Goal: Information Seeking & Learning: Check status

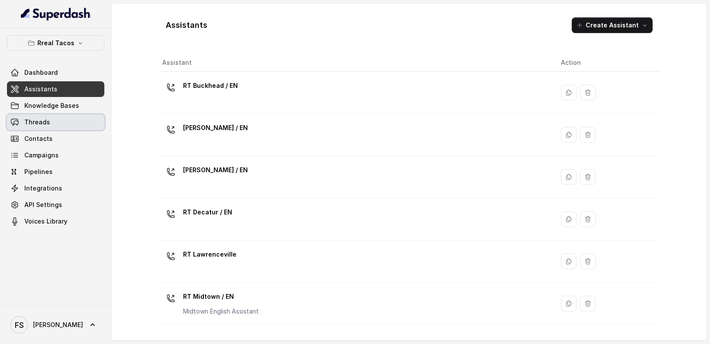
click at [33, 116] on link "Threads" at bounding box center [55, 122] width 97 height 16
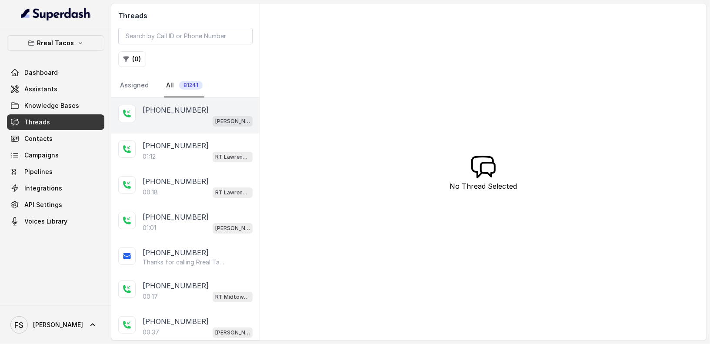
click at [190, 131] on div "[PHONE_NUMBER] [PERSON_NAME] / EN" at bounding box center [185, 116] width 148 height 36
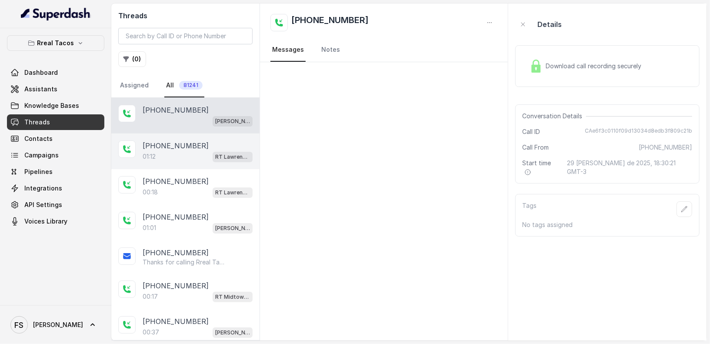
click at [188, 156] on div "01:12 RT Lawrenceville" at bounding box center [198, 156] width 110 height 11
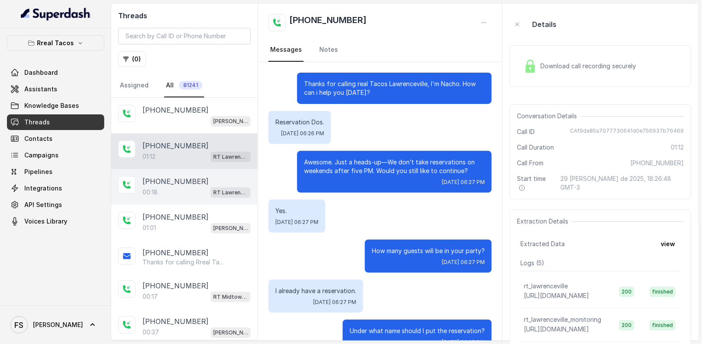
scroll to position [190, 0]
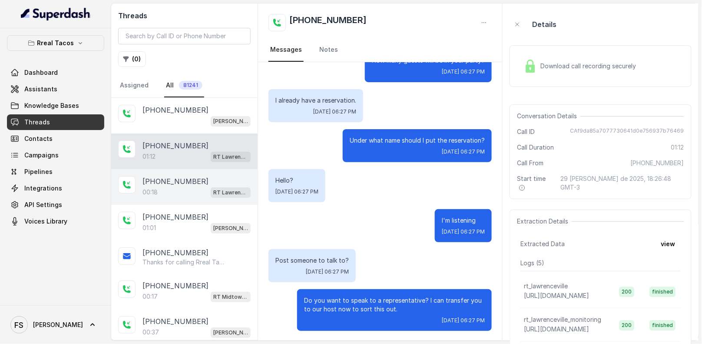
click at [185, 172] on div "+16785597095 00:18 RT Lawrenceville" at bounding box center [184, 187] width 146 height 36
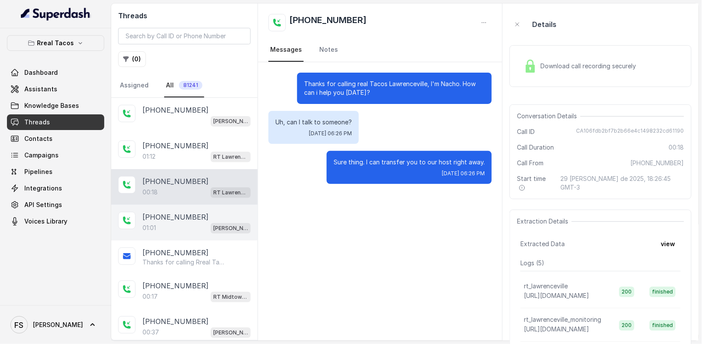
click at [190, 208] on div "+16784145953 01:01 RT Chamblee / EN" at bounding box center [184, 223] width 146 height 36
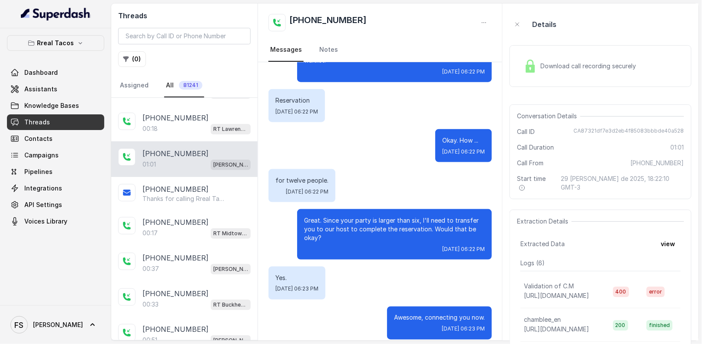
scroll to position [239, 0]
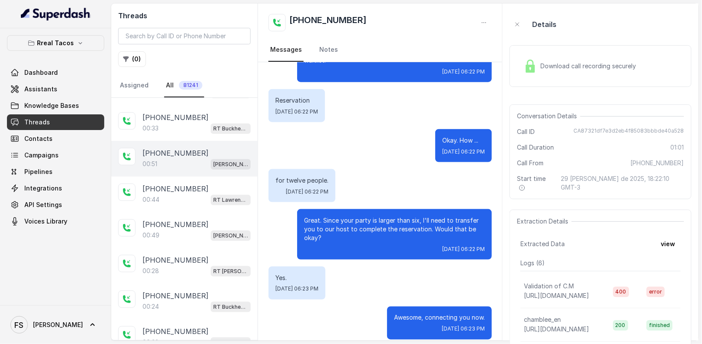
click at [186, 142] on div "+16784145953 00:51 RT Chamblee / EN" at bounding box center [184, 159] width 146 height 36
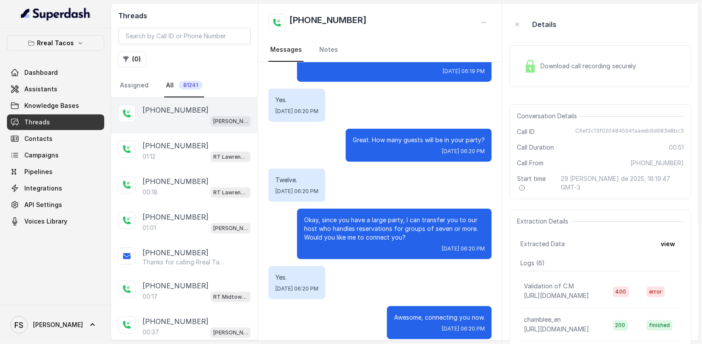
click at [177, 126] on div "+17702414244 RT Chamblee / EN" at bounding box center [184, 116] width 146 height 36
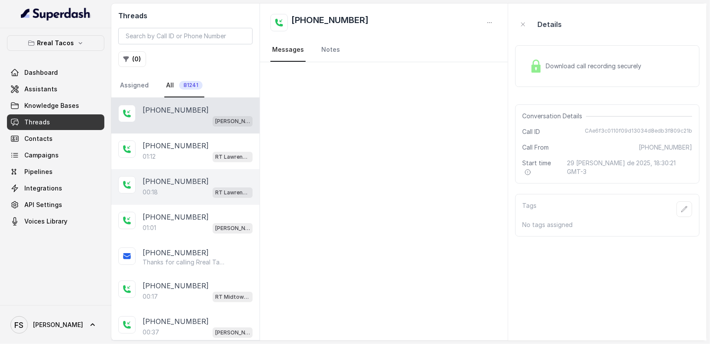
click at [181, 172] on div "+16785597095 00:18 RT Lawrenceville" at bounding box center [185, 187] width 148 height 36
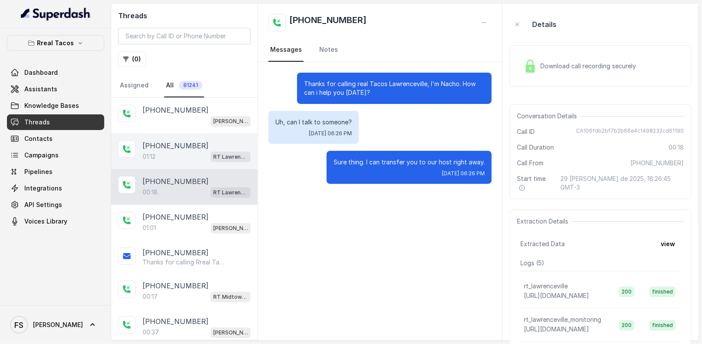
click at [187, 151] on div "01:12 RT Lawrenceville" at bounding box center [197, 156] width 108 height 11
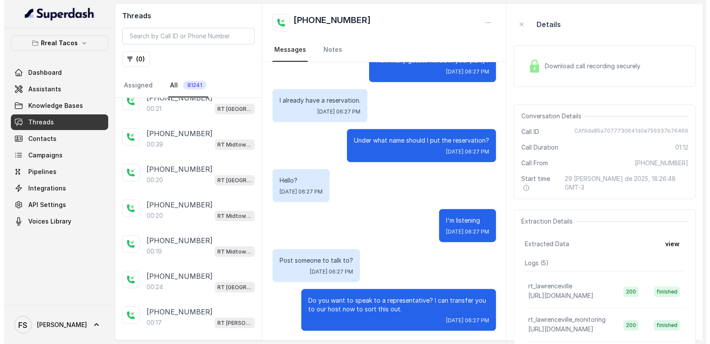
scroll to position [1541, 0]
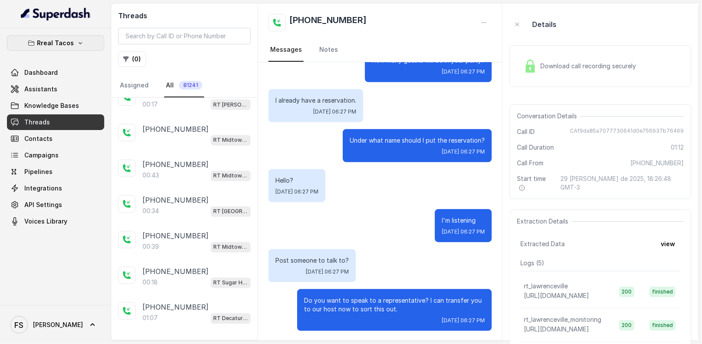
click at [65, 35] on button "Rreal Tacos" at bounding box center [55, 43] width 97 height 16
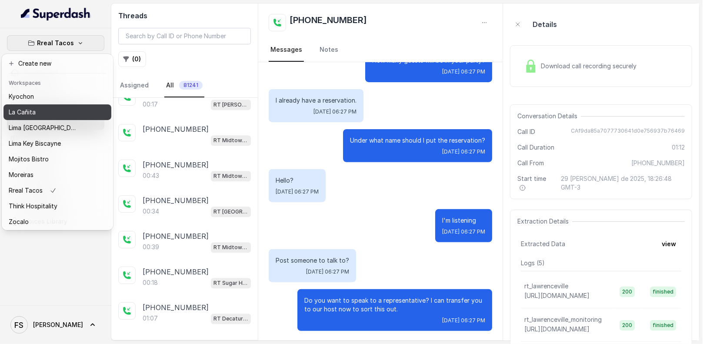
scroll to position [87, 0]
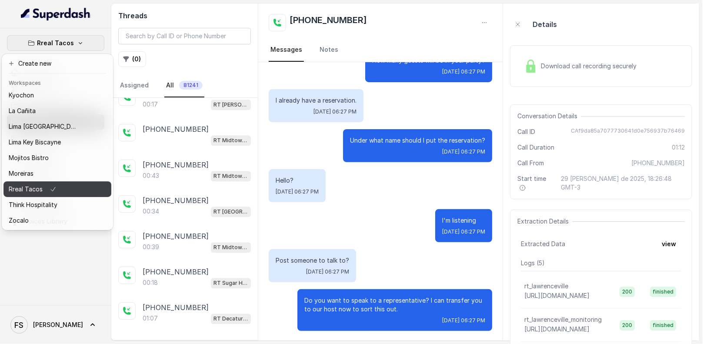
click at [43, 199] on p "Think Hospitality" at bounding box center [33, 204] width 49 height 10
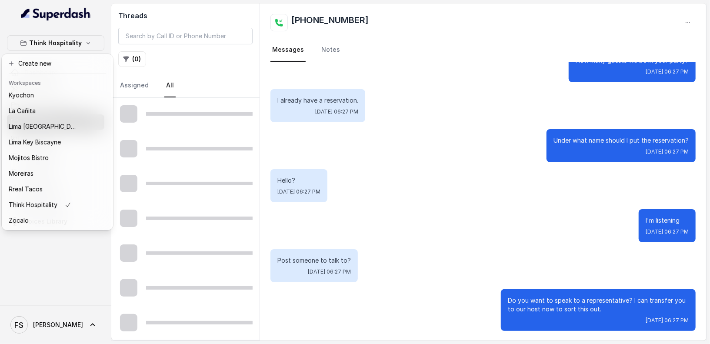
scroll to position [451, 0]
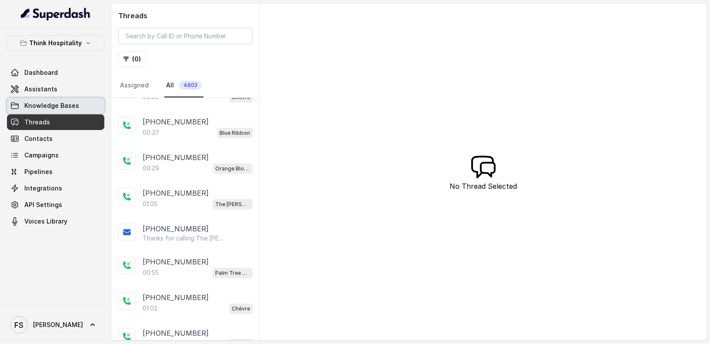
click at [34, 100] on link "Knowledge Bases" at bounding box center [55, 106] width 97 height 16
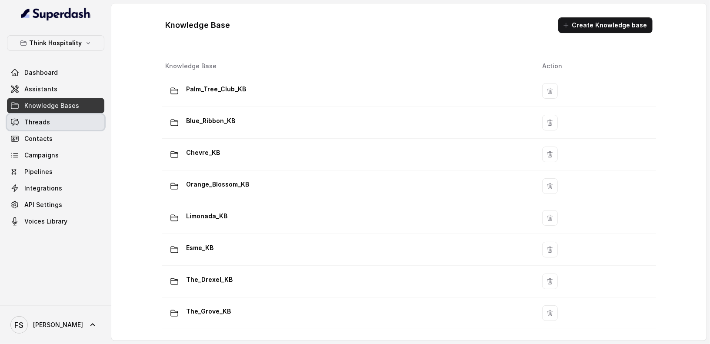
click at [38, 123] on span "Threads" at bounding box center [37, 122] width 26 height 9
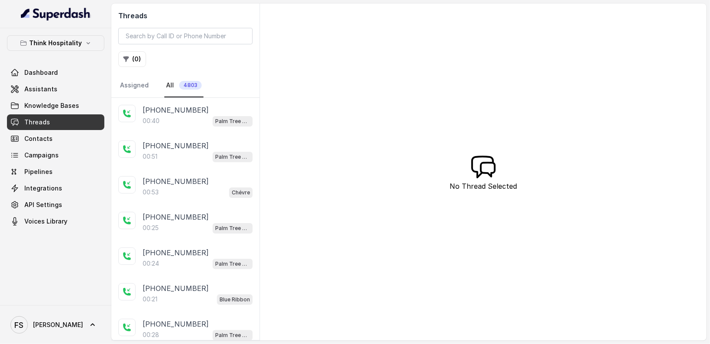
click at [86, 33] on div "Think Hospitality Dashboard Assistants Knowledge Bases Threads Contacts Campaig…" at bounding box center [55, 166] width 111 height 277
click at [69, 40] on p "Think Hospitality" at bounding box center [56, 43] width 53 height 10
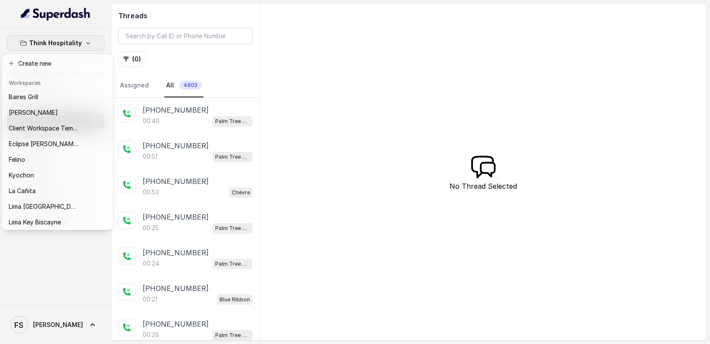
click at [321, 82] on div "Think Hospitality Dashboard Assistants Knowledge Bases Threads Contacts Campaig…" at bounding box center [355, 172] width 710 height 344
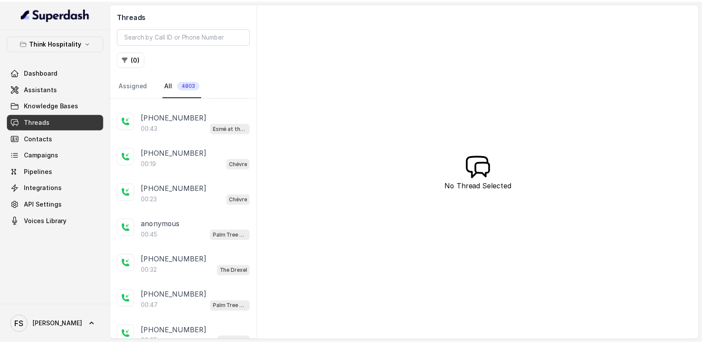
scroll to position [1543, 0]
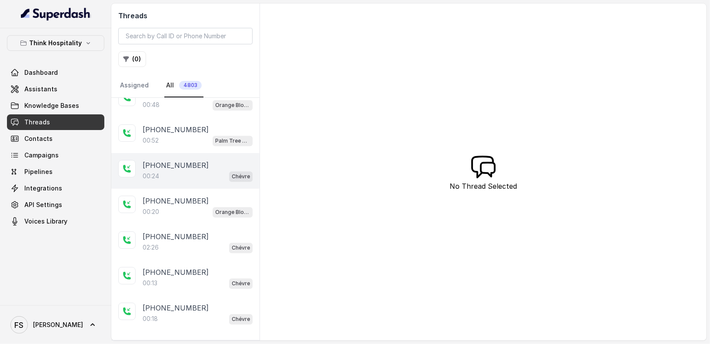
click at [210, 170] on div "00:24 Chévre" at bounding box center [198, 175] width 110 height 11
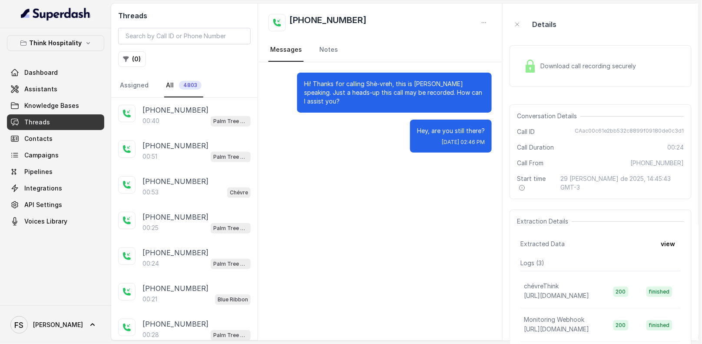
click at [213, 153] on p "Palm Tree Club" at bounding box center [230, 157] width 35 height 9
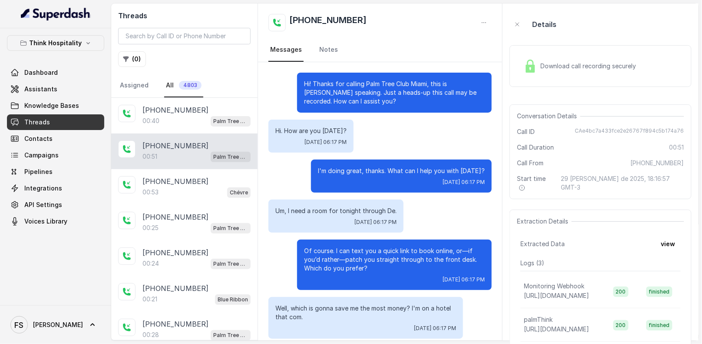
scroll to position [146, 0]
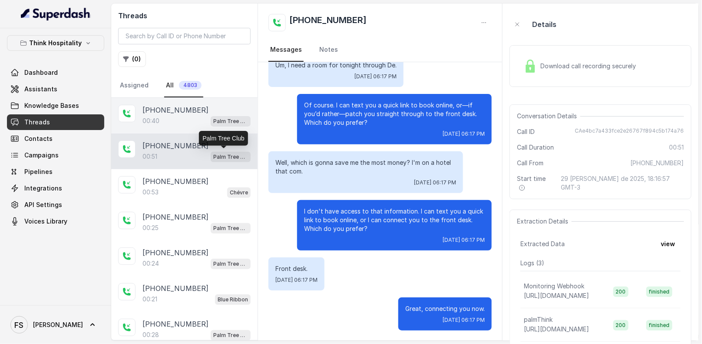
click at [212, 129] on div "[PHONE_NUMBER]:40 Palm Tree Club" at bounding box center [184, 116] width 146 height 36
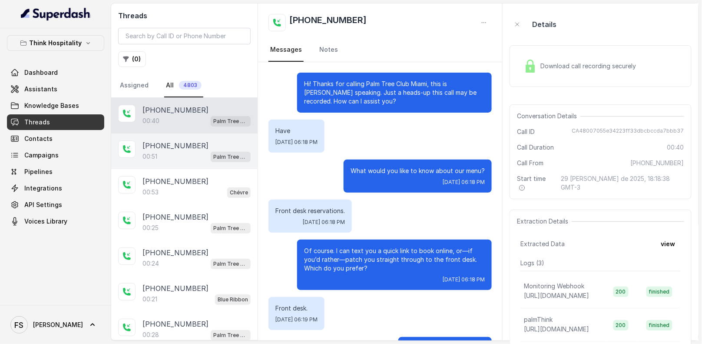
scroll to position [39, 0]
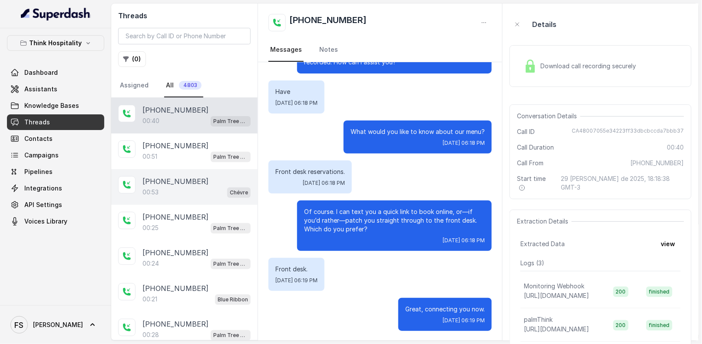
click at [193, 186] on div "00:53 Chévre" at bounding box center [197, 191] width 108 height 11
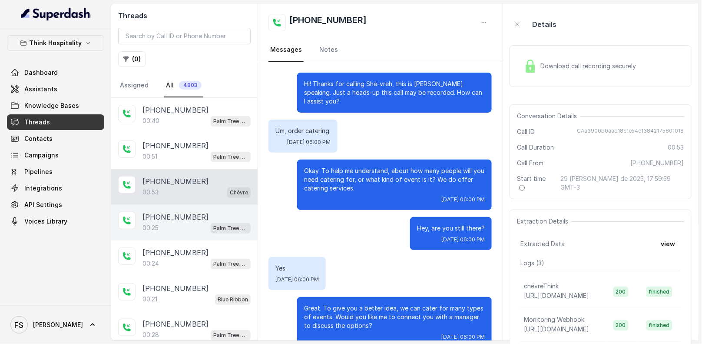
scroll to position [88, 0]
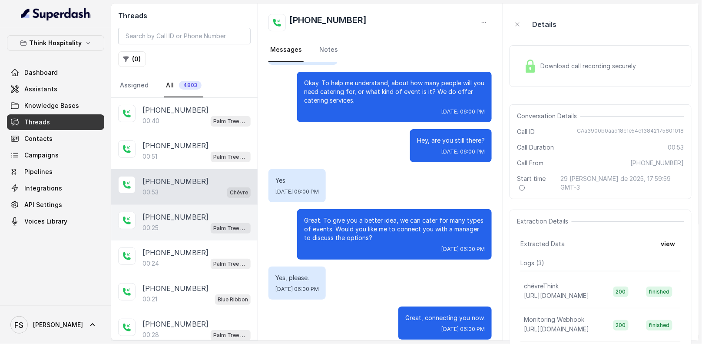
click at [196, 228] on div "00:25 Palm Tree Club" at bounding box center [197, 227] width 108 height 11
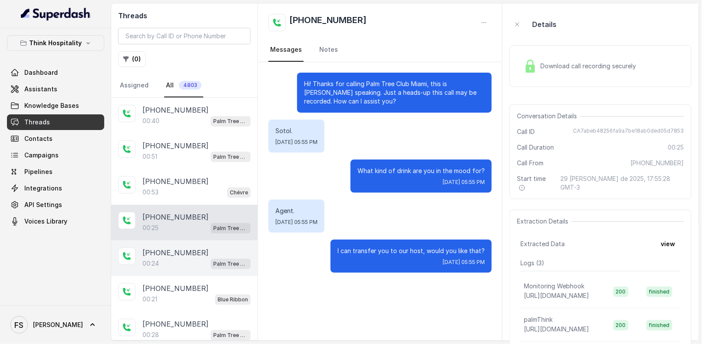
click at [194, 265] on div "00:24 Palm Tree Club" at bounding box center [197, 263] width 108 height 11
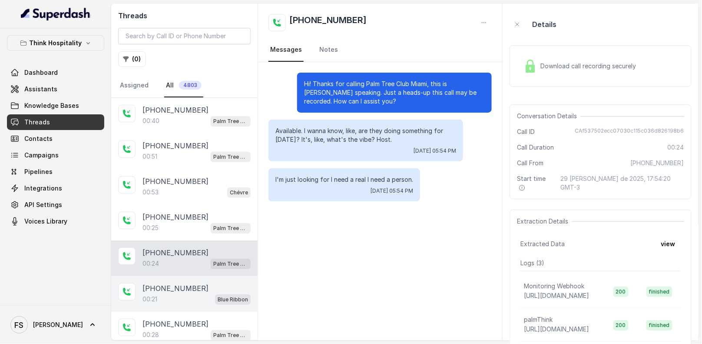
click at [199, 297] on div "00:21 Blue Ribbon" at bounding box center [197, 298] width 108 height 11
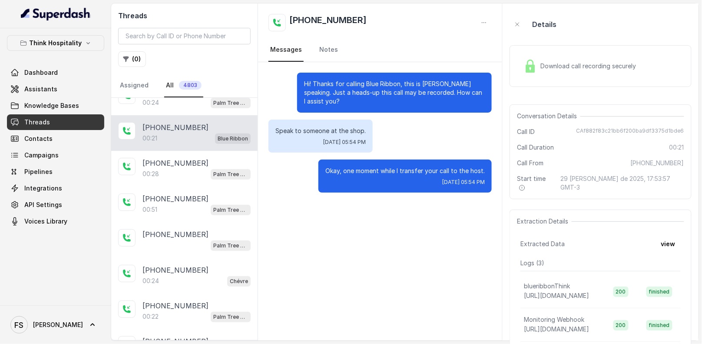
scroll to position [429, 0]
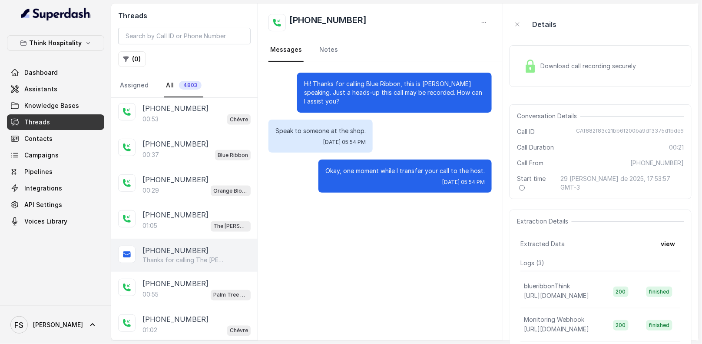
click at [191, 247] on p "[PHONE_NUMBER]" at bounding box center [176, 251] width 66 height 10
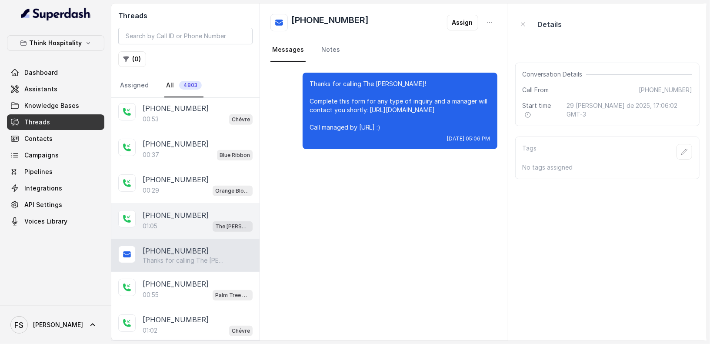
click at [212, 211] on div "[PHONE_NUMBER]" at bounding box center [198, 215] width 110 height 10
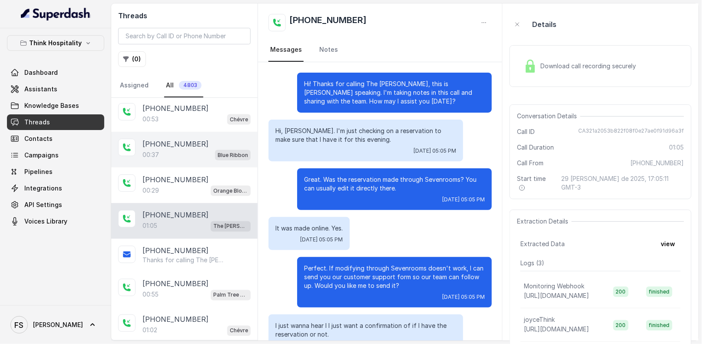
scroll to position [260, 0]
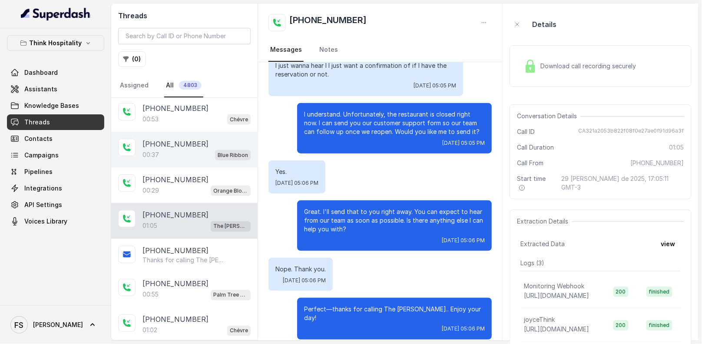
click at [211, 160] on div "+17277443546 00:37 Blue Ribbon" at bounding box center [184, 150] width 146 height 36
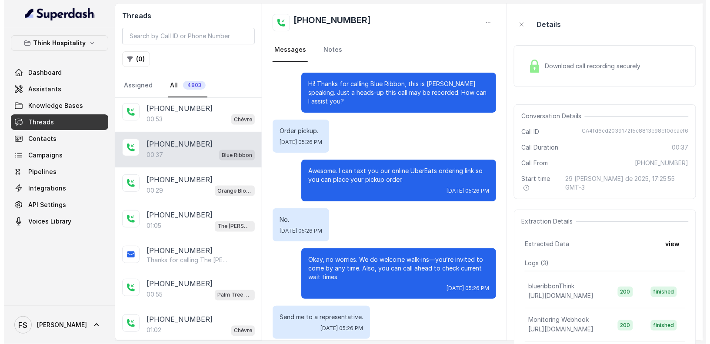
scroll to position [88, 0]
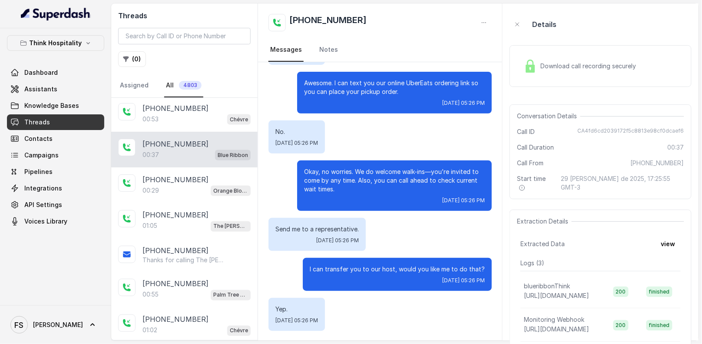
click at [82, 36] on button "Think Hospitality" at bounding box center [55, 43] width 97 height 16
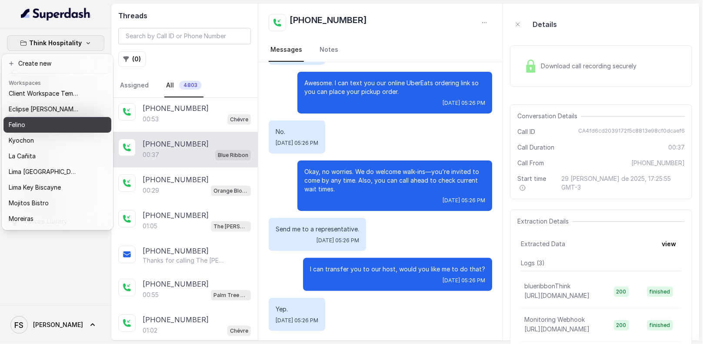
scroll to position [87, 0]
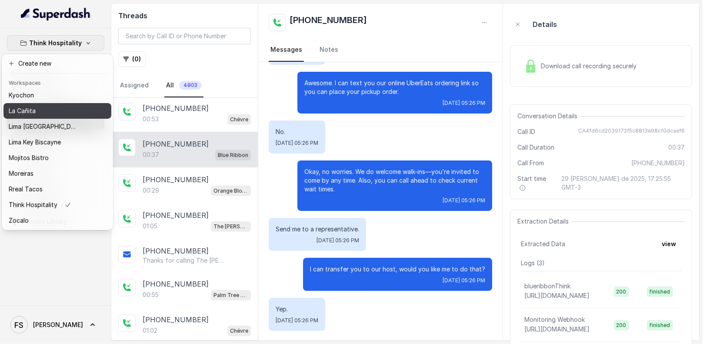
click at [47, 108] on div "La Cañita" at bounding box center [44, 111] width 70 height 10
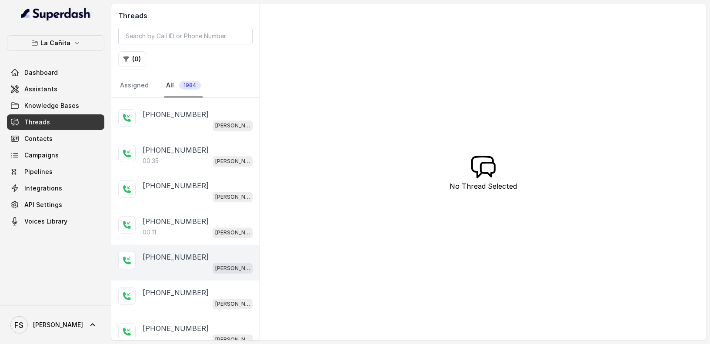
scroll to position [1541, 0]
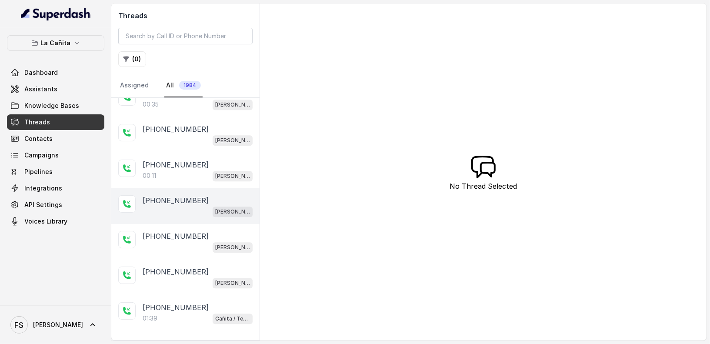
click at [199, 205] on div "+14043693153 Kendall" at bounding box center [185, 206] width 148 height 36
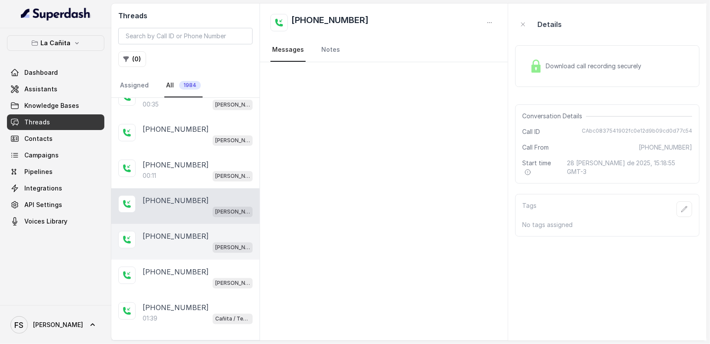
click at [189, 231] on p "+14043338341" at bounding box center [176, 236] width 66 height 10
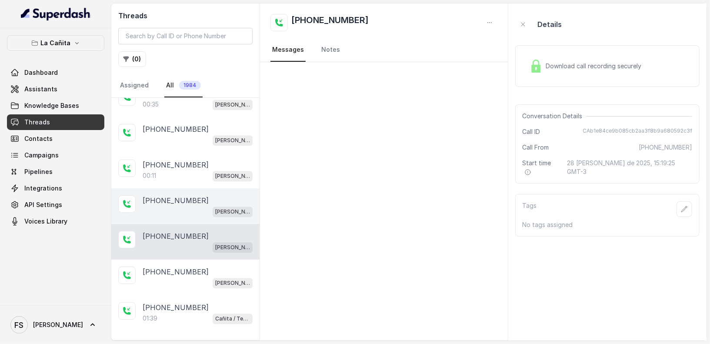
scroll to position [1355, 0]
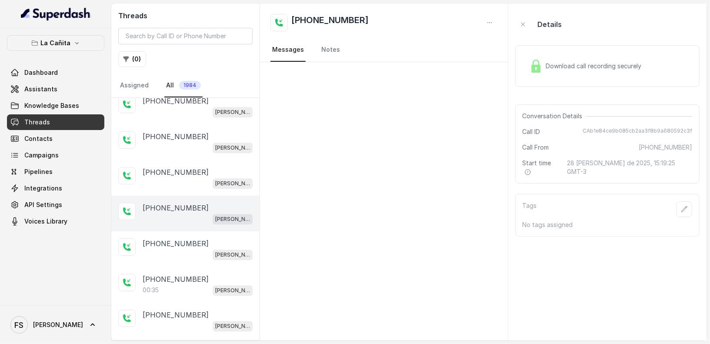
click at [186, 213] on div "Kendall" at bounding box center [198, 218] width 110 height 11
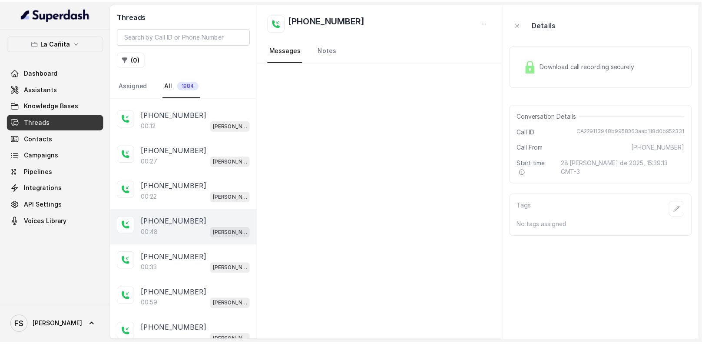
scroll to position [1120, 0]
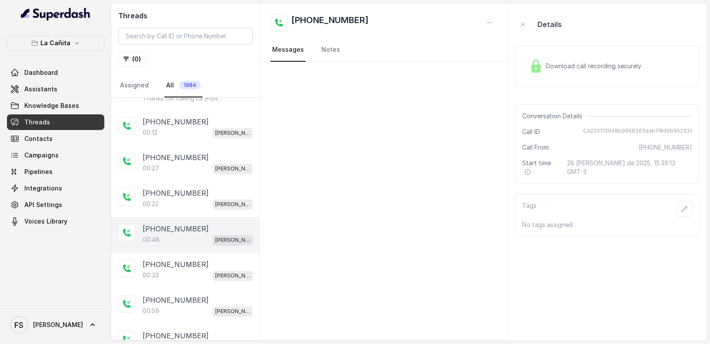
click at [177, 224] on p "+17863015241" at bounding box center [176, 229] width 66 height 10
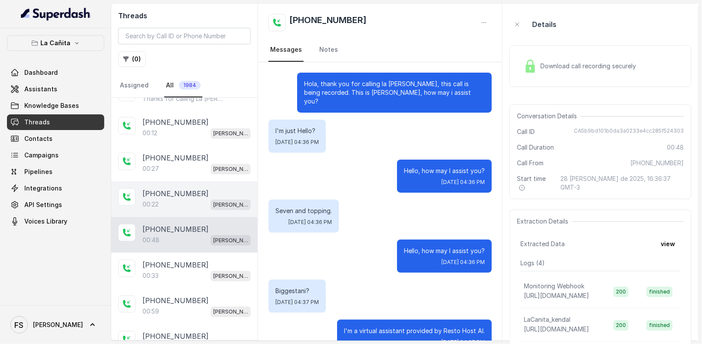
scroll to position [93, 0]
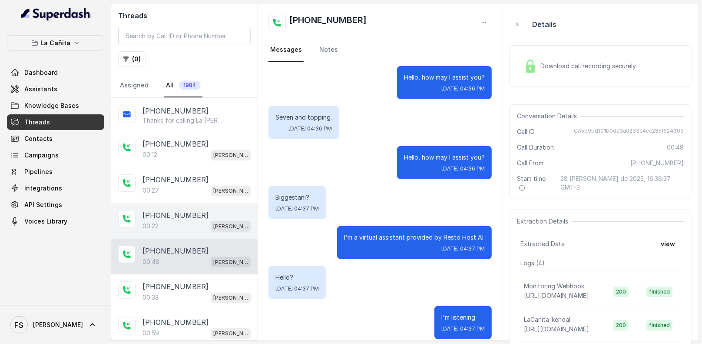
click at [175, 220] on div "00:22 Kendall" at bounding box center [197, 225] width 108 height 11
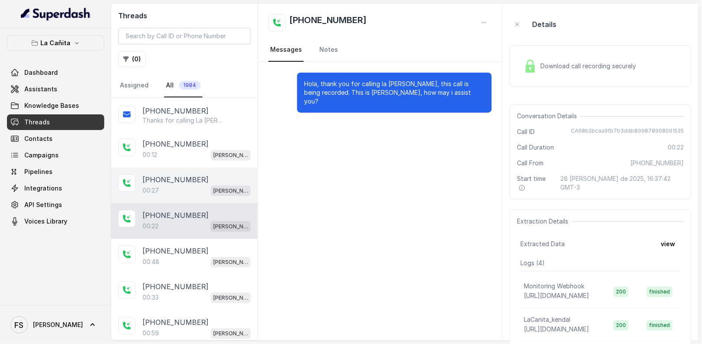
click at [190, 167] on div "+19547168674 00:27 Kendall" at bounding box center [184, 185] width 146 height 36
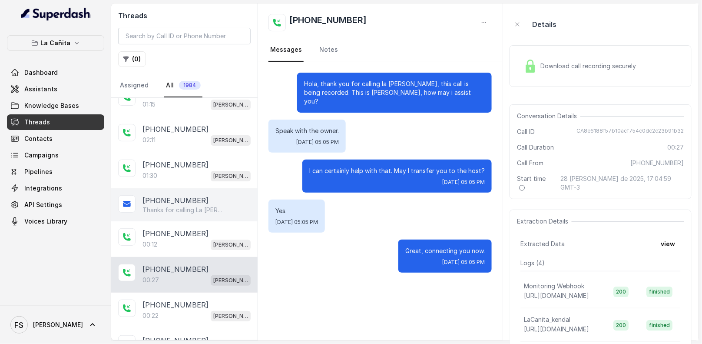
scroll to position [986, 0]
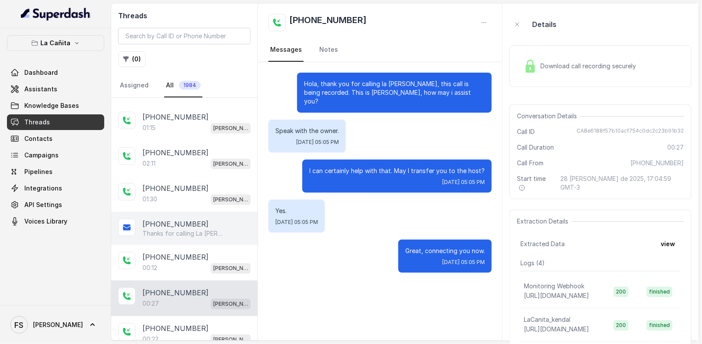
click at [179, 183] on p "+17865427563" at bounding box center [176, 188] width 66 height 10
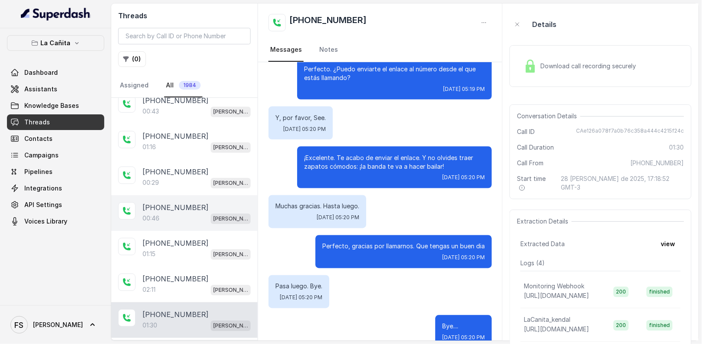
click at [178, 202] on p "+13059055717" at bounding box center [176, 207] width 66 height 10
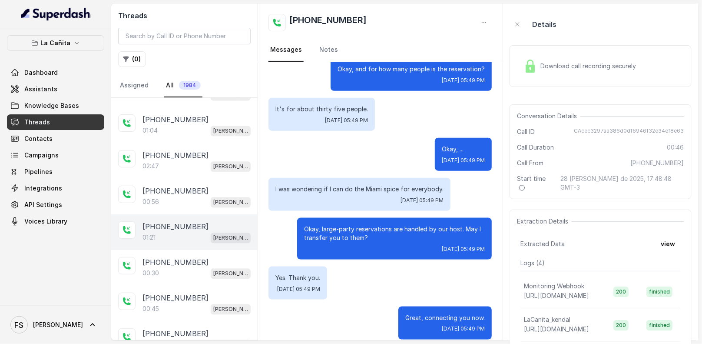
click at [172, 214] on div "+14042369297 01:21 Kendall" at bounding box center [184, 232] width 146 height 36
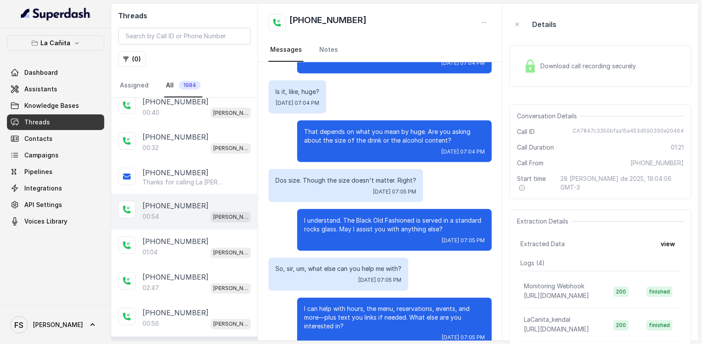
click at [173, 194] on div "+14043693153 00:54 Kendall" at bounding box center [184, 212] width 146 height 36
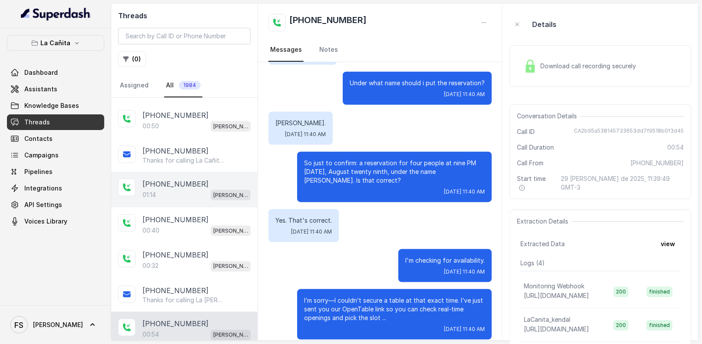
click at [175, 193] on div "01:14 Kendall" at bounding box center [197, 194] width 108 height 11
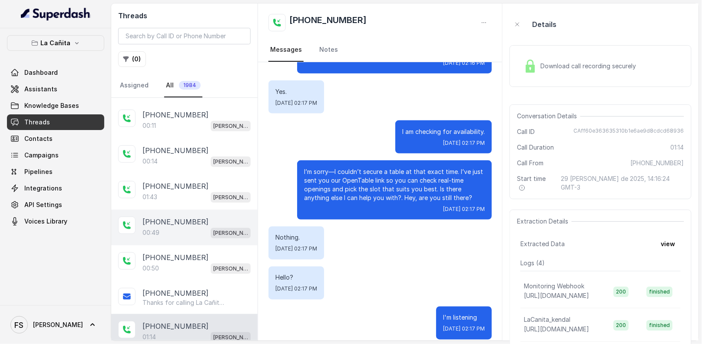
click at [176, 193] on div "01:43 Kendall" at bounding box center [197, 196] width 108 height 11
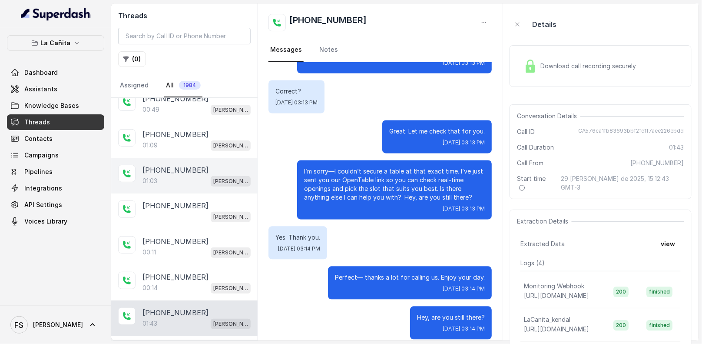
click at [179, 189] on div "+14043693153 01:03 Kendall" at bounding box center [184, 176] width 146 height 36
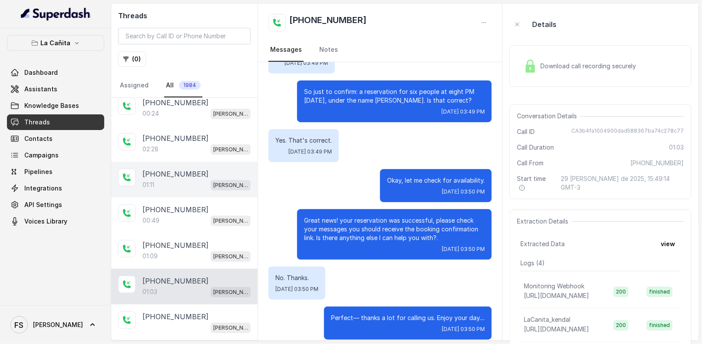
click at [175, 171] on p "+13059790645" at bounding box center [176, 174] width 66 height 10
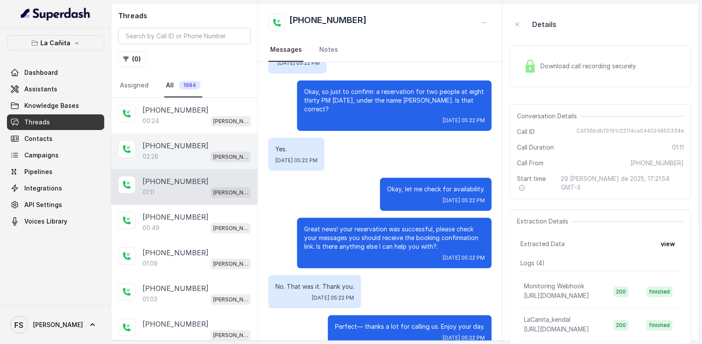
click at [177, 158] on div "02:28 Kendall" at bounding box center [197, 156] width 108 height 11
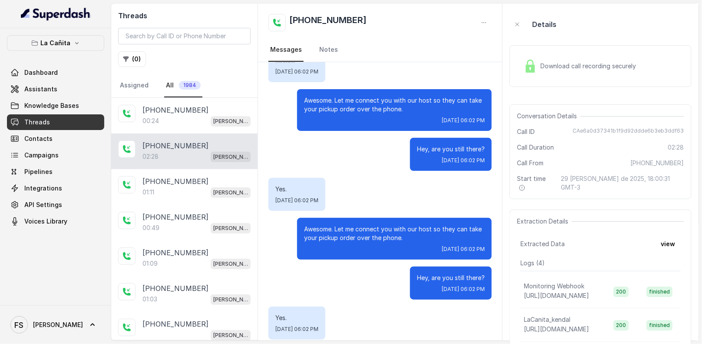
click at [177, 152] on div "02:28 Kendall" at bounding box center [197, 156] width 108 height 11
click at [183, 136] on div "+13054900546 02:28 Kendall" at bounding box center [184, 151] width 146 height 36
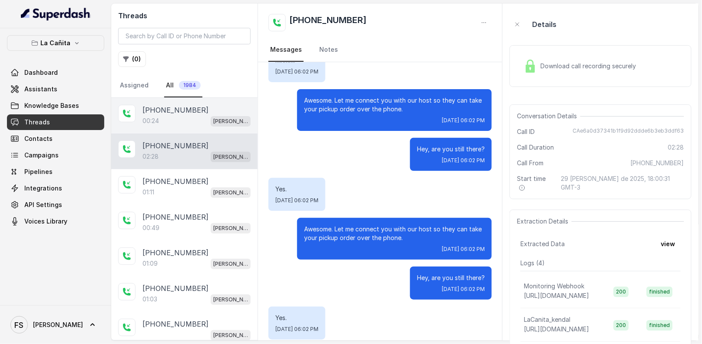
click at [186, 123] on div "00:24 Kendall" at bounding box center [197, 120] width 108 height 11
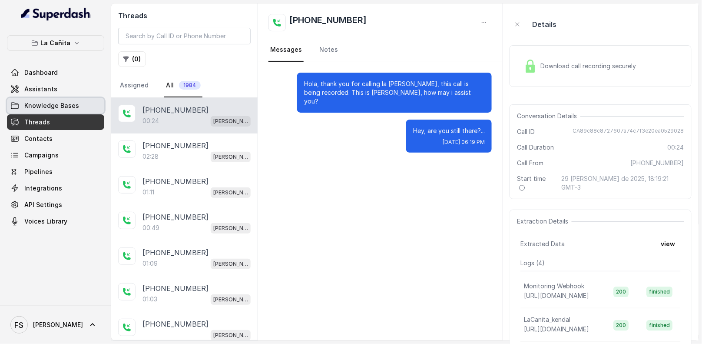
click at [64, 105] on span "Knowledge Bases" at bounding box center [51, 105] width 55 height 9
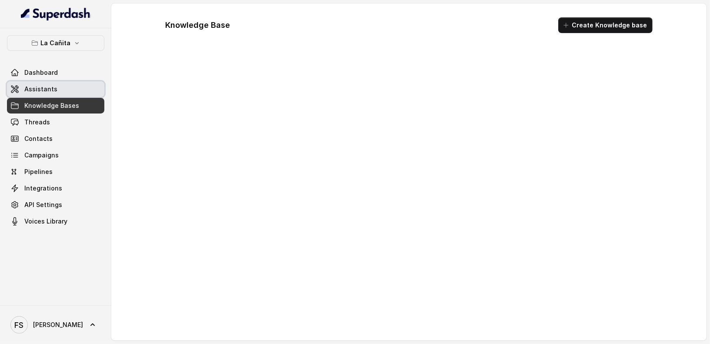
click at [70, 85] on link "Assistants" at bounding box center [55, 89] width 97 height 16
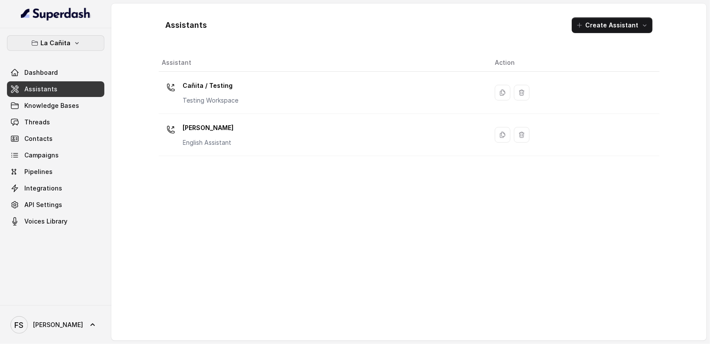
click at [68, 42] on p "La Cañita" at bounding box center [56, 43] width 30 height 10
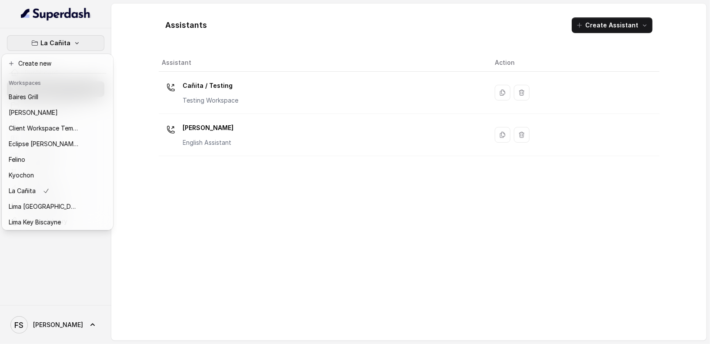
click at [144, 53] on div "La Cañita Dashboard Assistants Knowledge Bases Threads Contacts Campaigns Pipel…" at bounding box center [355, 172] width 710 height 344
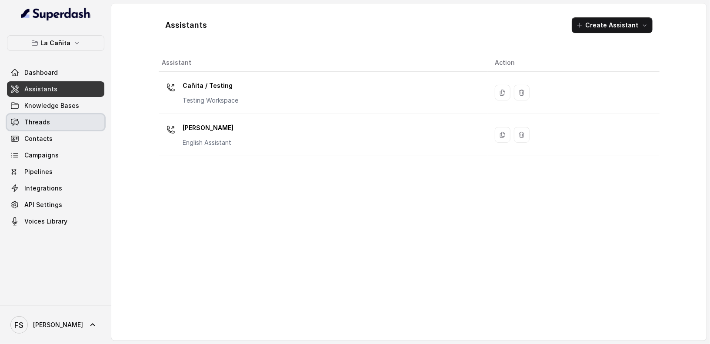
click at [62, 118] on link "Threads" at bounding box center [55, 122] width 97 height 16
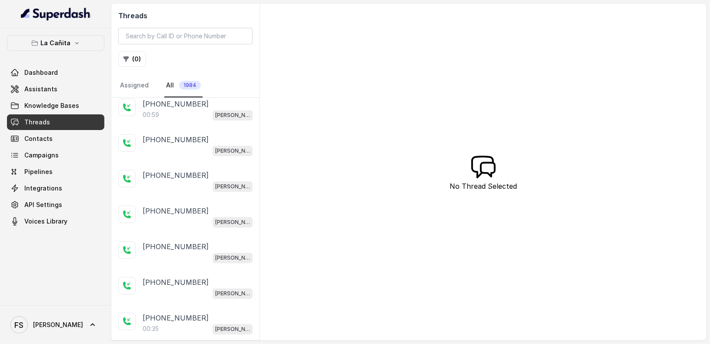
scroll to position [1541, 0]
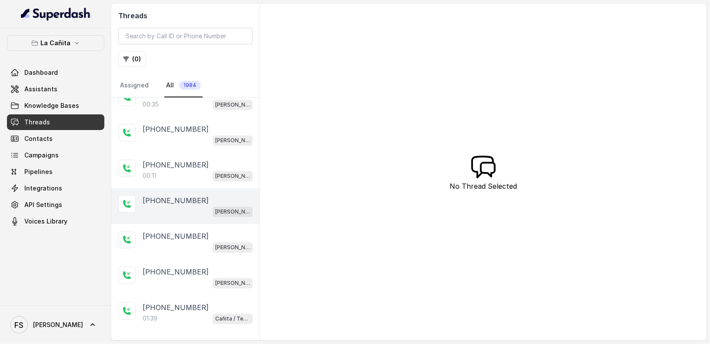
click at [193, 206] on div "Kendall" at bounding box center [198, 211] width 110 height 11
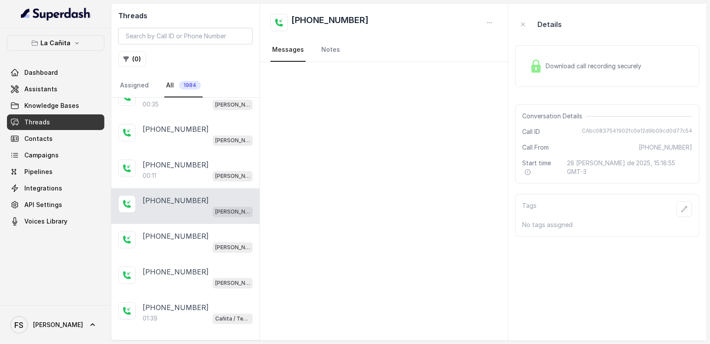
click at [549, 74] on div "Download call recording securely" at bounding box center [585, 66] width 119 height 20
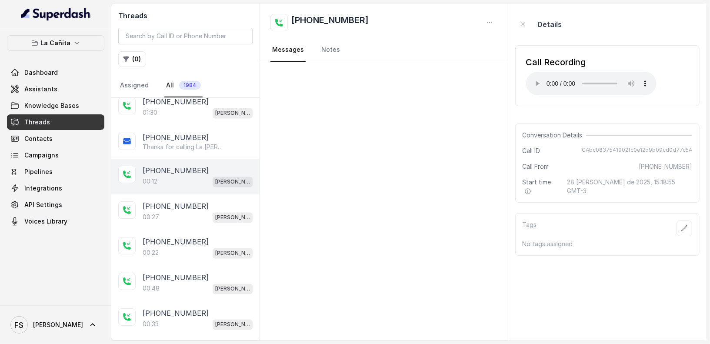
scroll to position [1072, 0]
click at [216, 166] on div "+17866231021" at bounding box center [198, 171] width 110 height 10
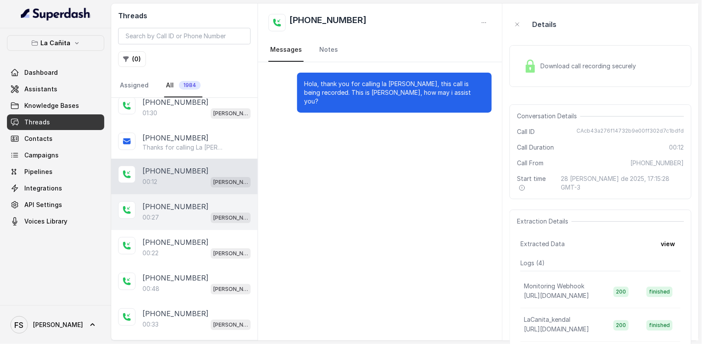
click at [191, 201] on div "+19547168674" at bounding box center [197, 206] width 108 height 10
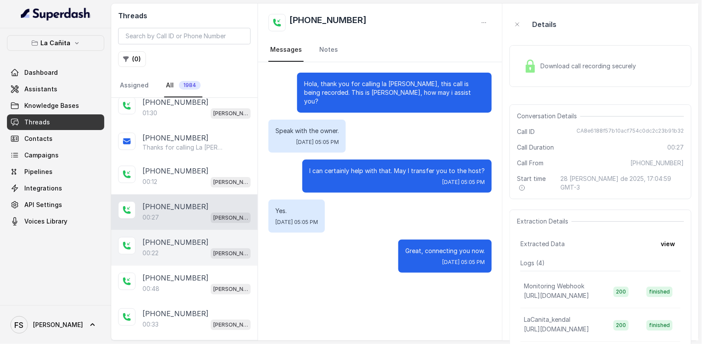
click at [214, 237] on div "+17863015241" at bounding box center [197, 242] width 108 height 10
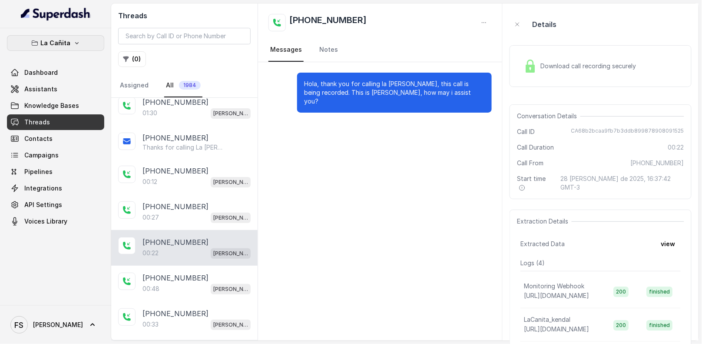
click at [73, 46] on button "La Cañita" at bounding box center [55, 43] width 97 height 16
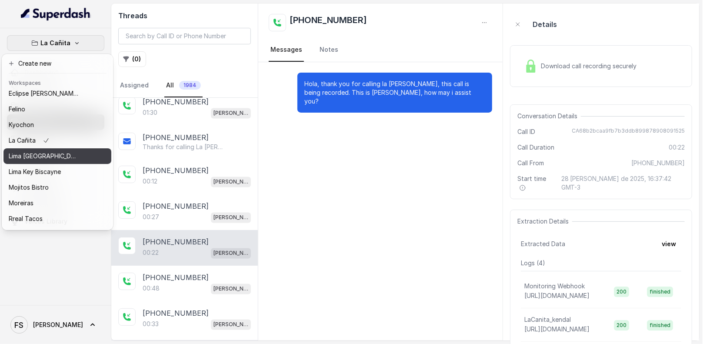
scroll to position [87, 0]
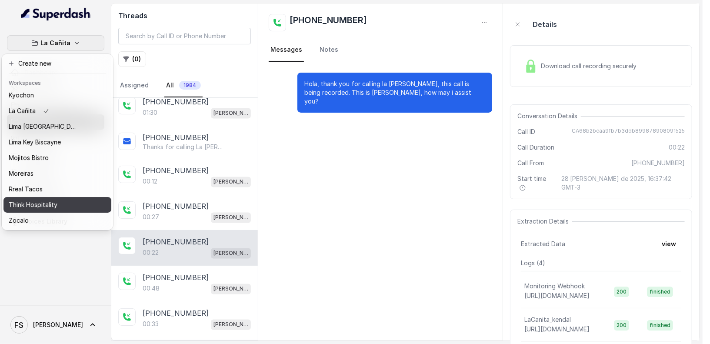
click at [55, 201] on p "Think Hospitality" at bounding box center [33, 204] width 49 height 10
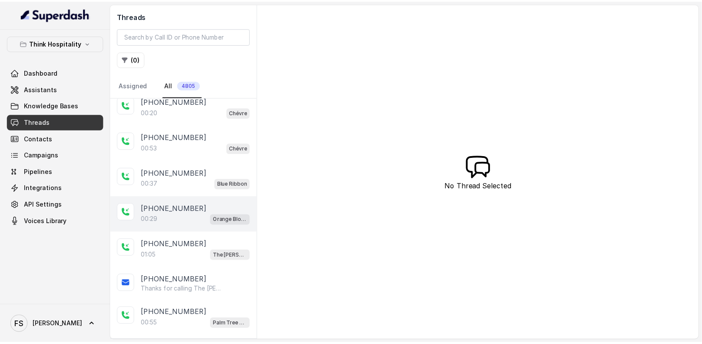
scroll to position [544, 0]
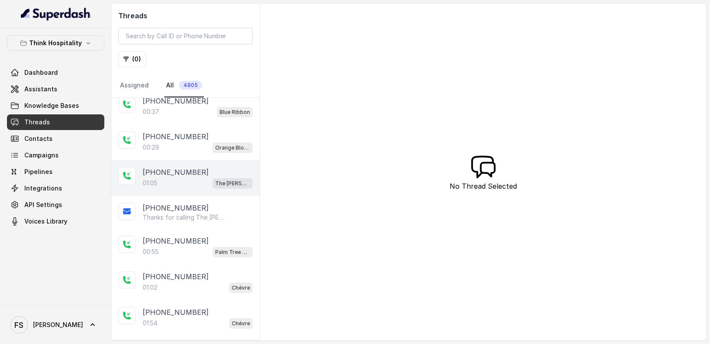
click at [207, 180] on div "01:05 The Joyce" at bounding box center [198, 182] width 110 height 11
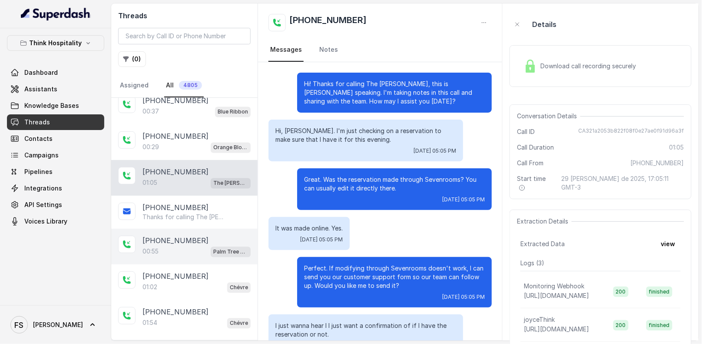
scroll to position [260, 0]
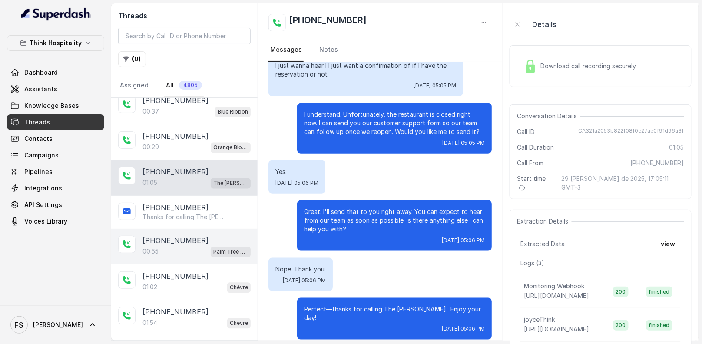
click at [213, 248] on p "Palm Tree Club" at bounding box center [230, 252] width 35 height 9
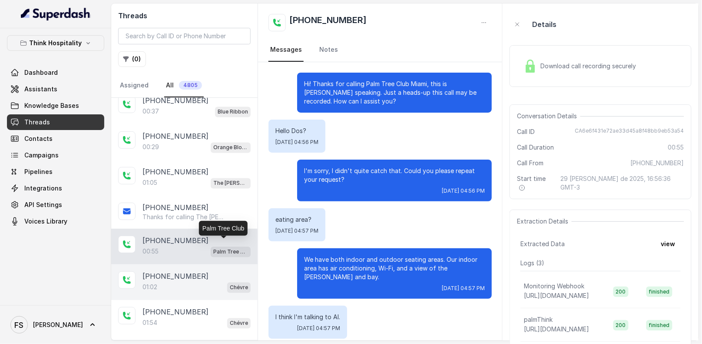
scroll to position [216, 0]
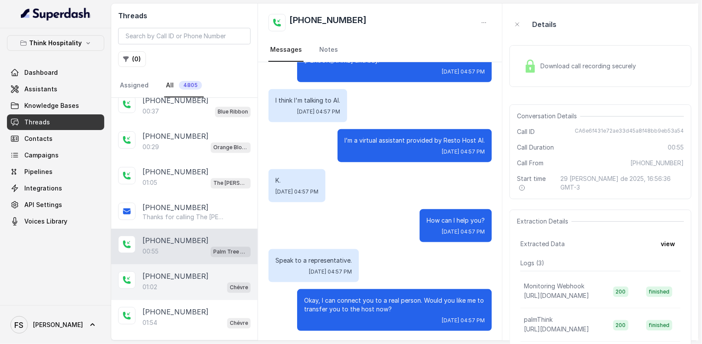
click at [214, 285] on div "01:02 Chévre" at bounding box center [197, 287] width 108 height 11
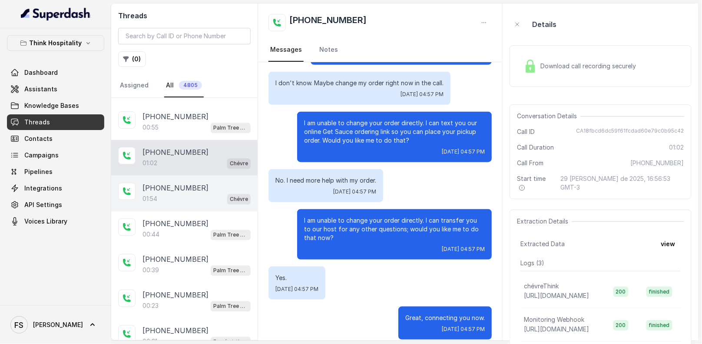
scroll to position [668, 0]
click at [194, 201] on div "+14042369297 01:54 Chévre" at bounding box center [184, 193] width 146 height 36
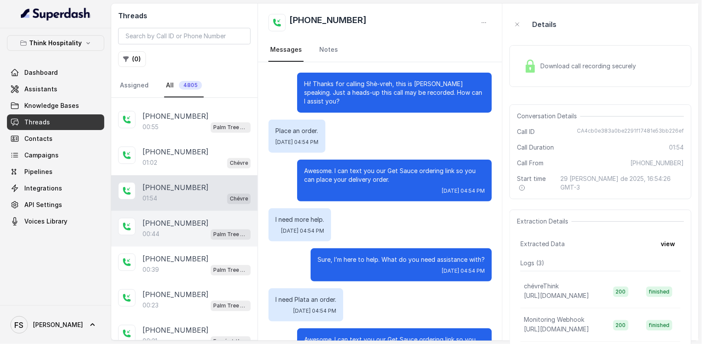
scroll to position [665, 0]
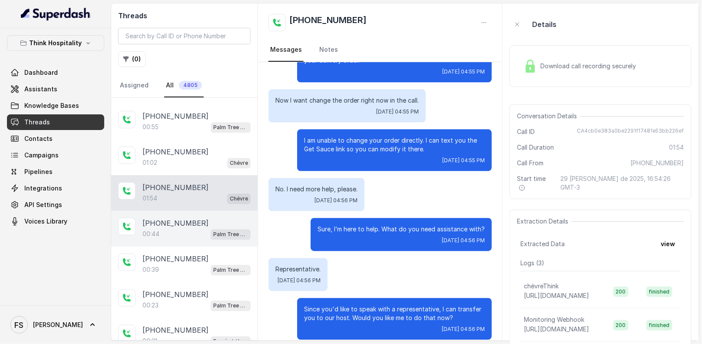
click at [203, 234] on div "+17862524421 00:44 Palm Tree Club" at bounding box center [184, 229] width 146 height 36
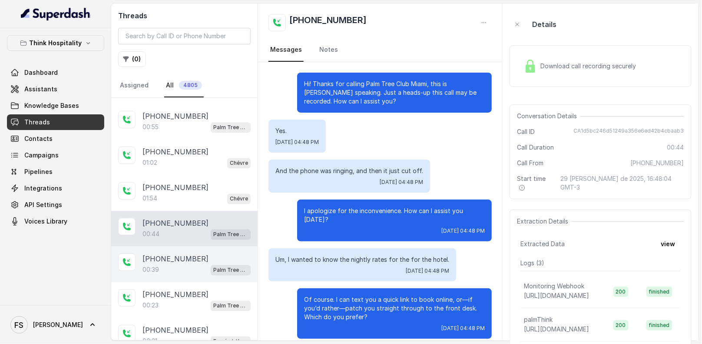
scroll to position [128, 0]
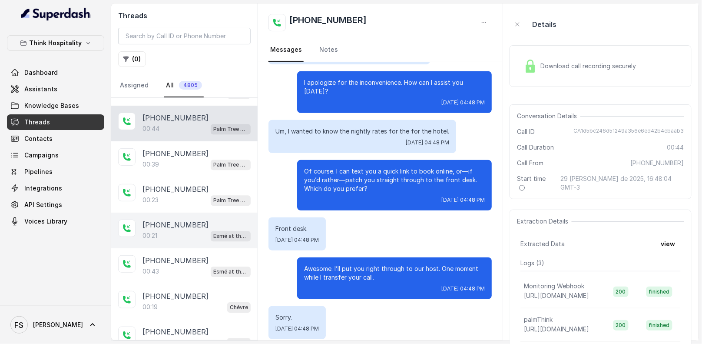
click at [193, 237] on div "+19547516757 00:21 Esmé at the Roof" at bounding box center [184, 230] width 146 height 36
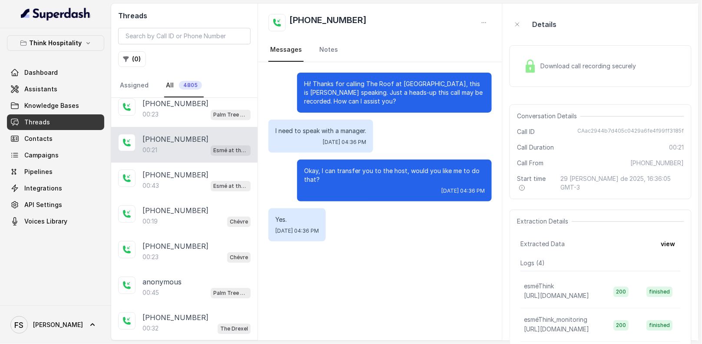
scroll to position [1029, 0]
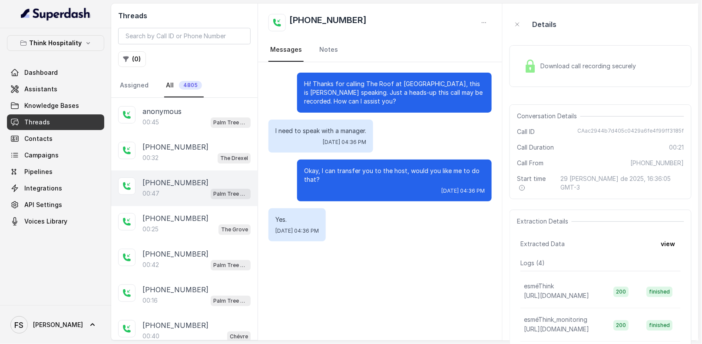
click at [194, 188] on div "00:47 Palm Tree Club" at bounding box center [197, 193] width 108 height 11
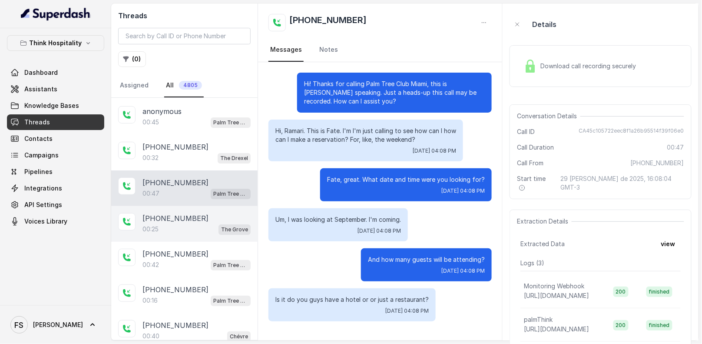
click at [198, 223] on div "00:25 The Grove" at bounding box center [197, 228] width 108 height 11
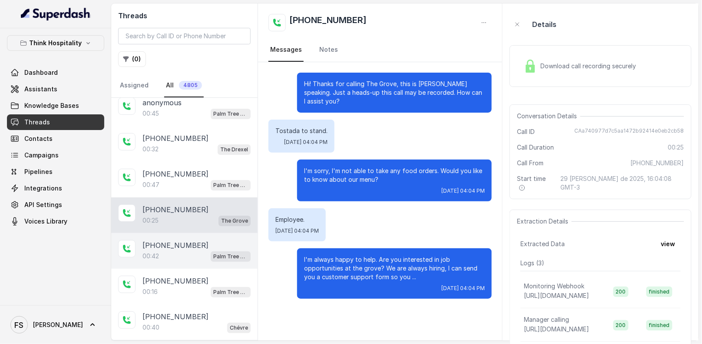
scroll to position [1051, 0]
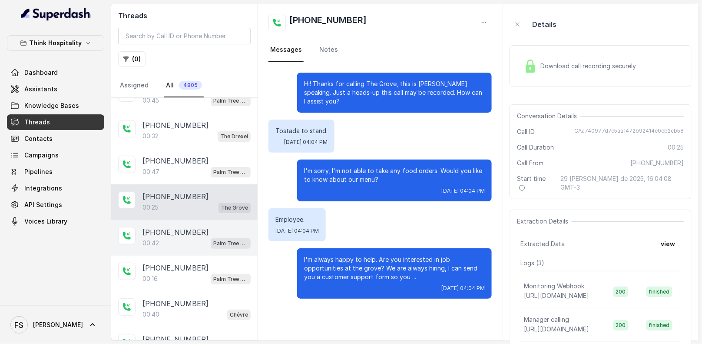
click at [195, 220] on div "+15616689685 00:42 Palm Tree Club" at bounding box center [184, 238] width 146 height 36
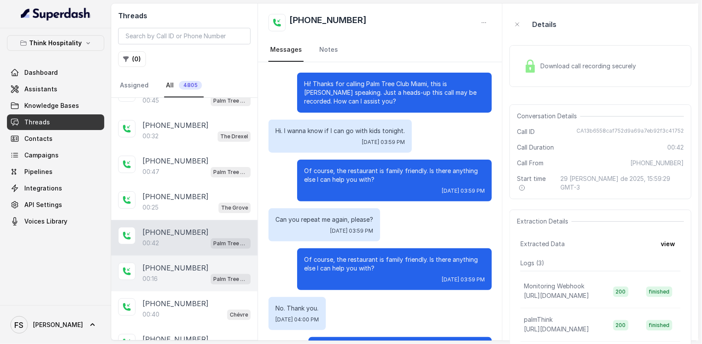
click at [209, 262] on div "[PHONE_NUMBER]" at bounding box center [197, 267] width 108 height 10
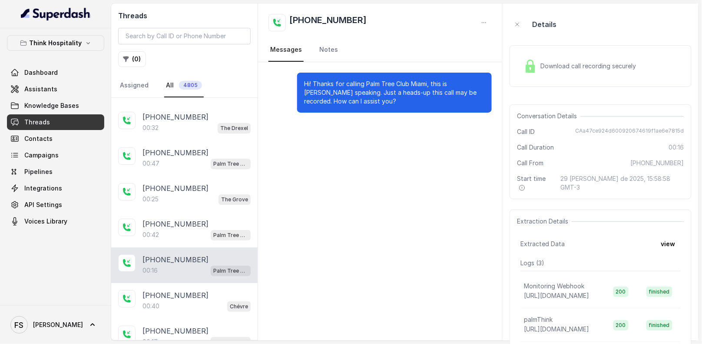
scroll to position [1160, 0]
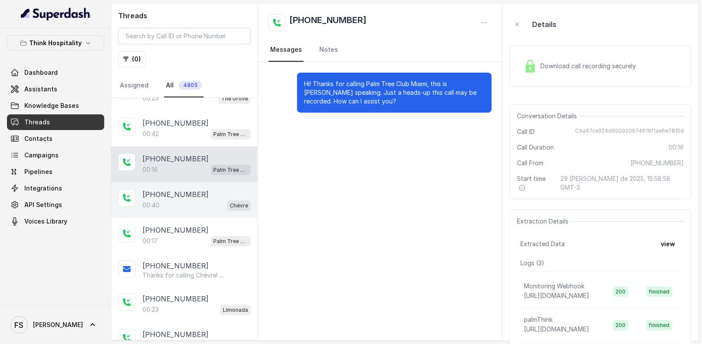
click at [201, 202] on div "+13057966164 00:40 Chévre" at bounding box center [184, 200] width 146 height 36
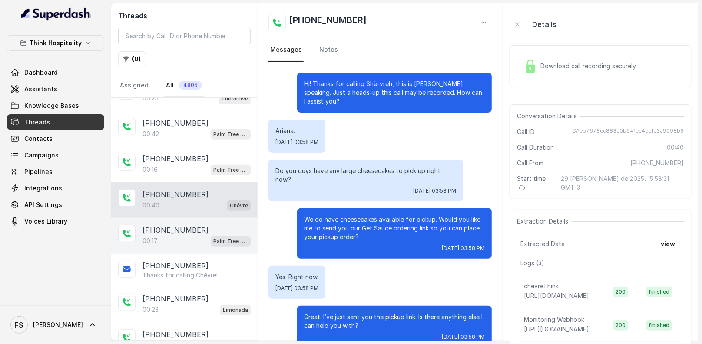
click at [201, 218] on div "+15616689685 00:17 Palm Tree Club" at bounding box center [184, 236] width 146 height 36
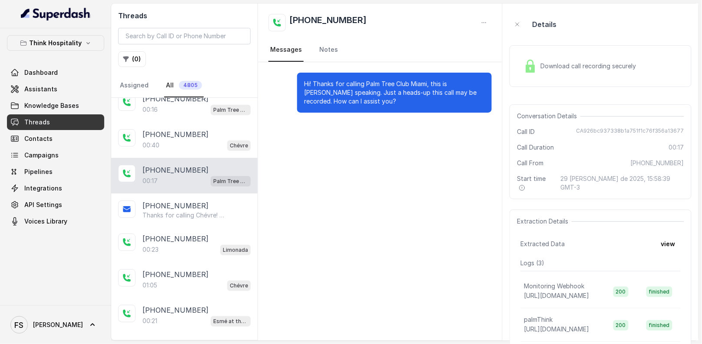
scroll to position [1397, 0]
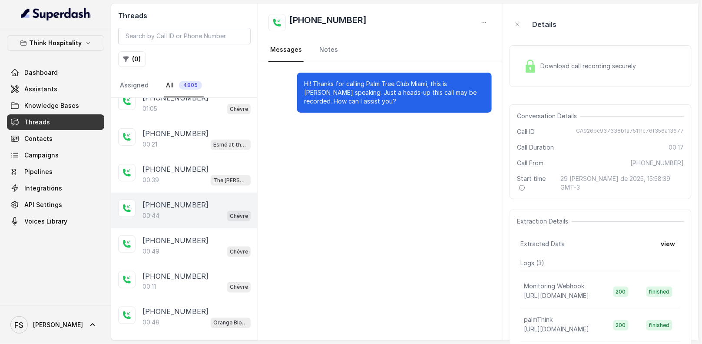
click at [199, 211] on div "+12023091621 00:44 Chévre" at bounding box center [184, 211] width 146 height 36
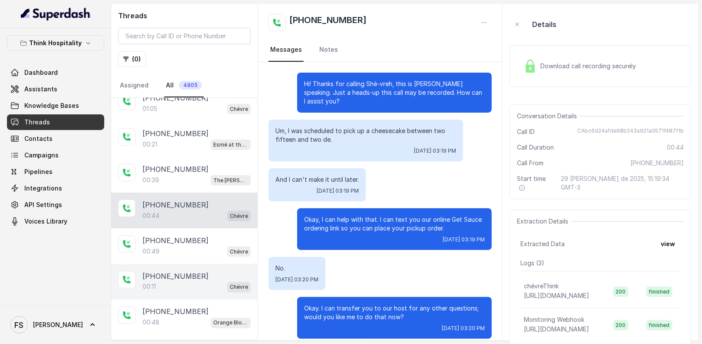
scroll to position [79, 0]
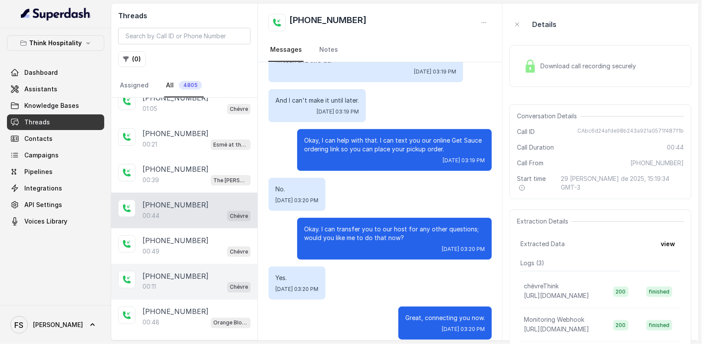
click at [209, 264] on div "+14042369297 00:11 Chévre" at bounding box center [184, 282] width 146 height 36
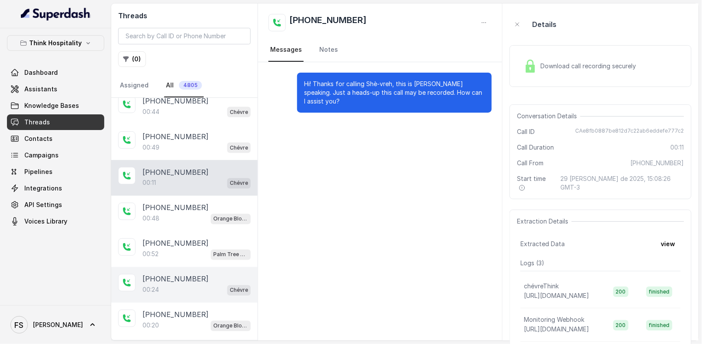
scroll to position [1543, 0]
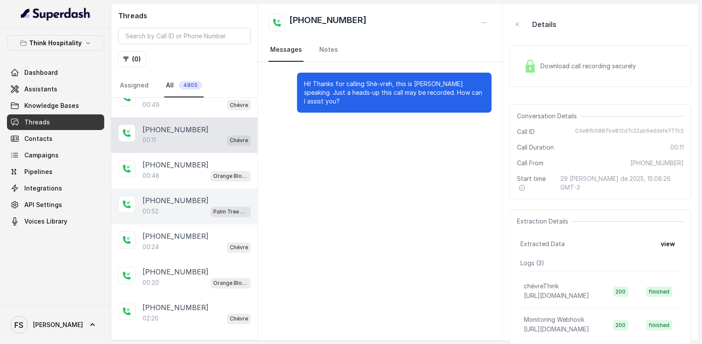
click at [211, 204] on div "+14042369297 00:52 Palm Tree Club" at bounding box center [184, 207] width 146 height 36
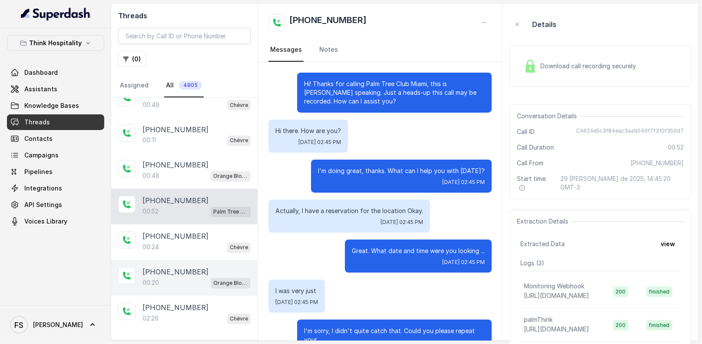
scroll to position [119, 0]
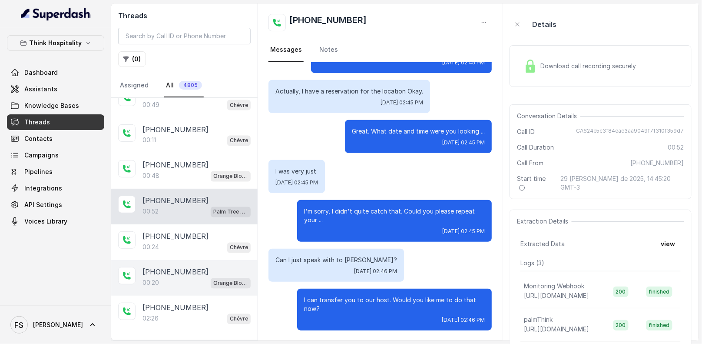
click at [211, 267] on div "[PHONE_NUMBER]" at bounding box center [197, 272] width 108 height 10
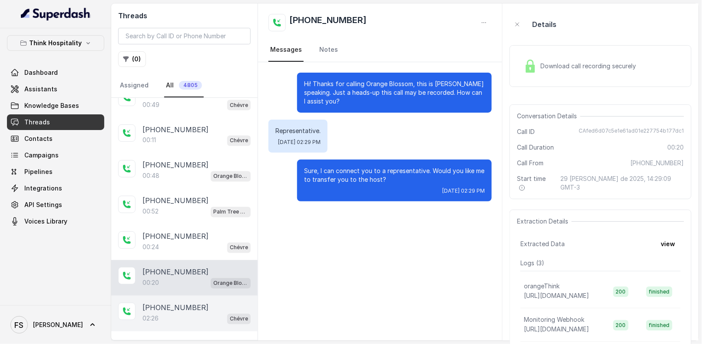
click at [217, 302] on div "+17865563296" at bounding box center [197, 307] width 108 height 10
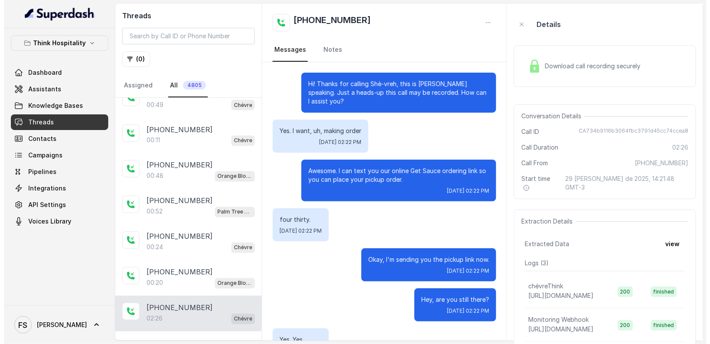
scroll to position [1136, 0]
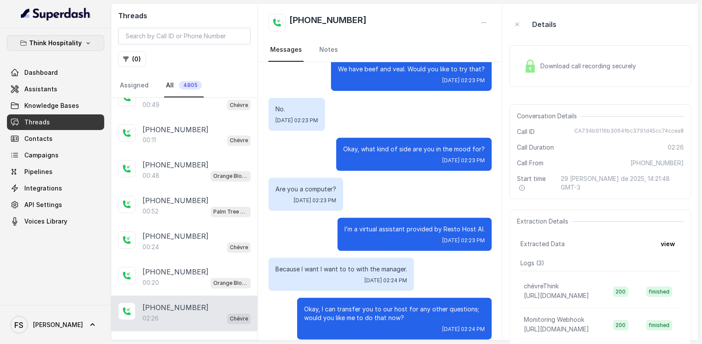
click at [70, 48] on button "Think Hospitality" at bounding box center [55, 43] width 97 height 16
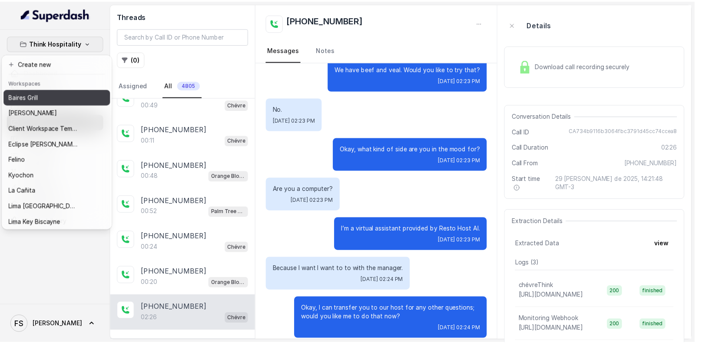
scroll to position [87, 0]
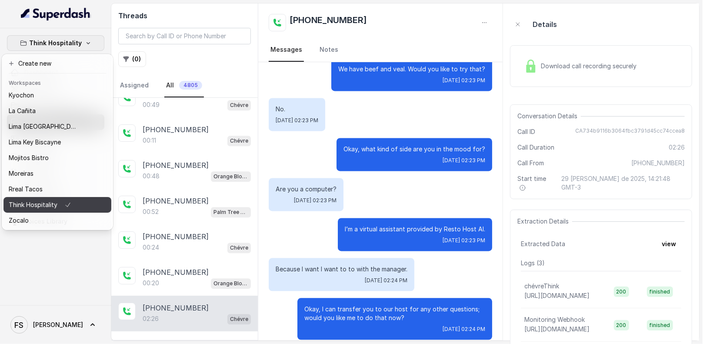
click at [54, 197] on button "Think Hospitality" at bounding box center [57, 205] width 108 height 16
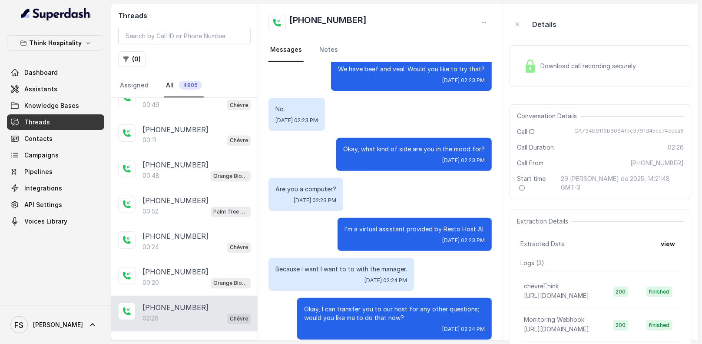
click at [209, 27] on div "Threads ( 0 ) Assigned All 4805" at bounding box center [184, 50] width 146 height 94
click at [49, 40] on p "Think Hospitality" at bounding box center [56, 43] width 53 height 10
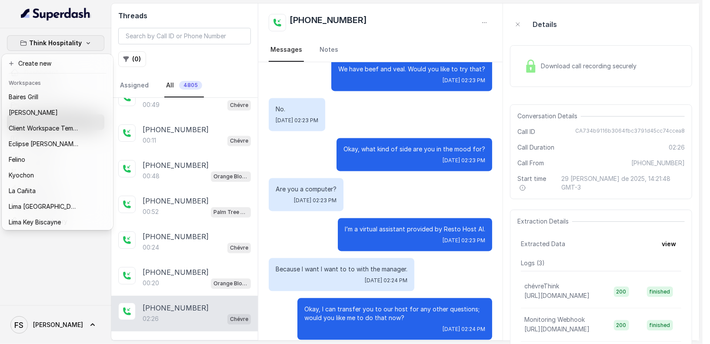
click at [203, 323] on div "Think Hospitality Dashboard Assistants Knowledge Bases Threads Contacts Campaig…" at bounding box center [351, 172] width 702 height 344
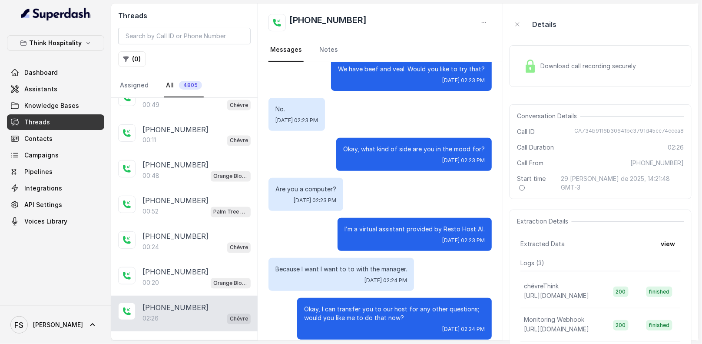
click at [214, 338] on p "Load more conversations" at bounding box center [184, 343] width 85 height 10
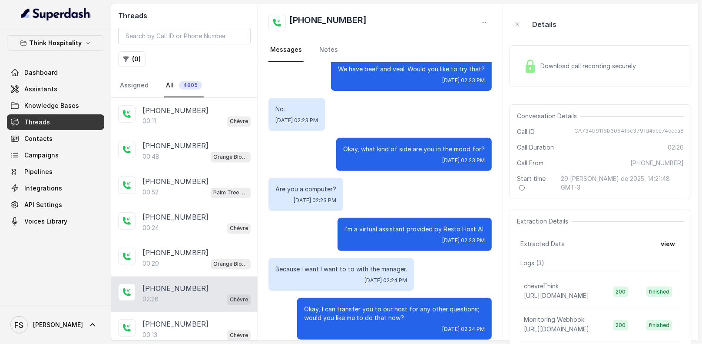
scroll to position [1563, 0]
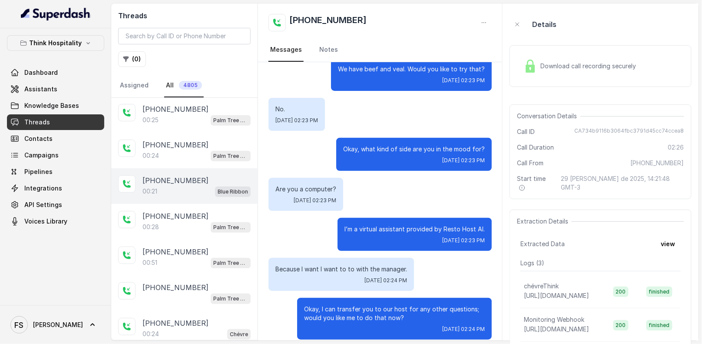
click at [214, 170] on div "+19412109555 00:21 Blue Ribbon" at bounding box center [184, 186] width 146 height 36
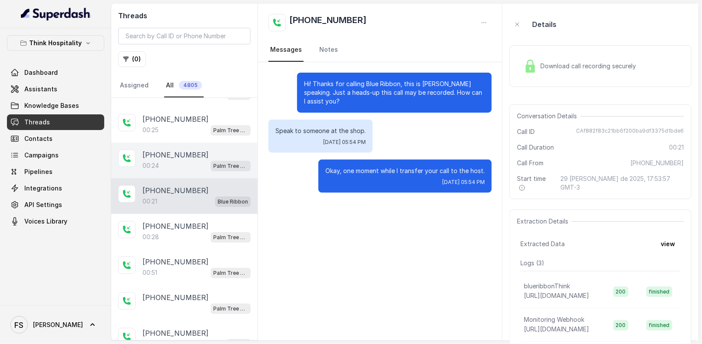
scroll to position [157, 0]
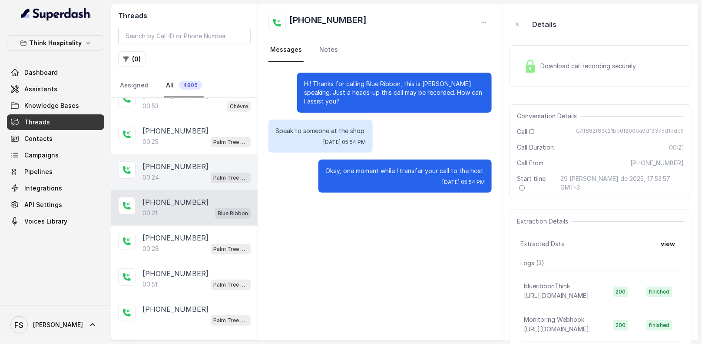
click at [214, 155] on div "+19704562454 00:24 Palm Tree Club" at bounding box center [184, 172] width 146 height 36
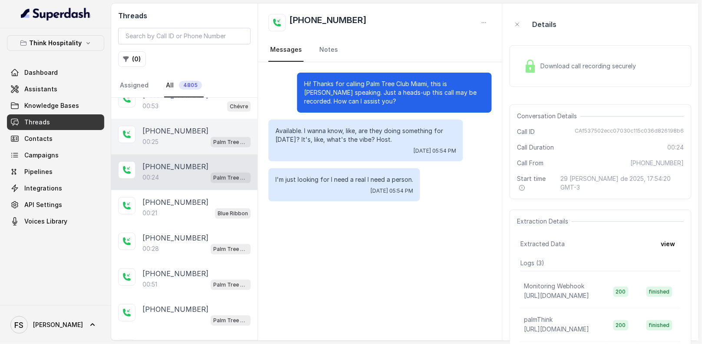
click at [216, 145] on div "+19704562454 00:25 Palm Tree Club" at bounding box center [184, 137] width 146 height 36
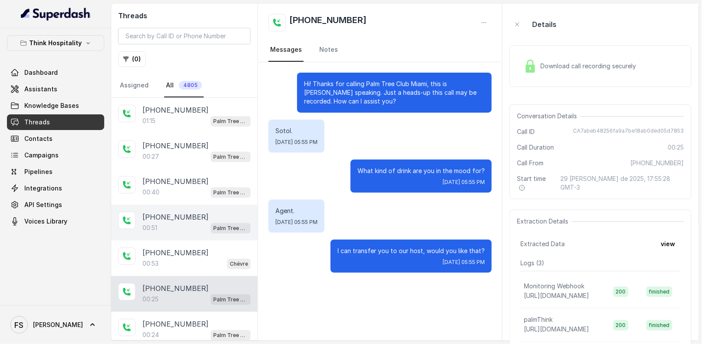
click at [177, 237] on div "[PHONE_NUMBER]:51 Palm Tree Club" at bounding box center [184, 223] width 146 height 36
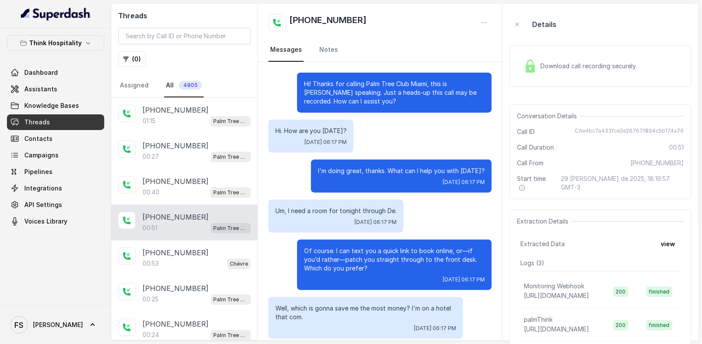
scroll to position [146, 0]
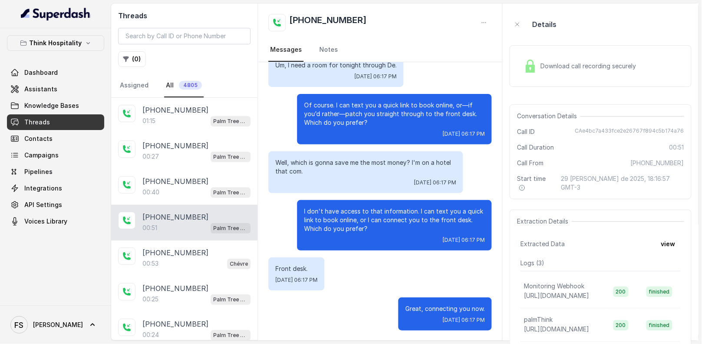
click at [186, 222] on div "00:51 Palm Tree Club" at bounding box center [197, 227] width 108 height 11
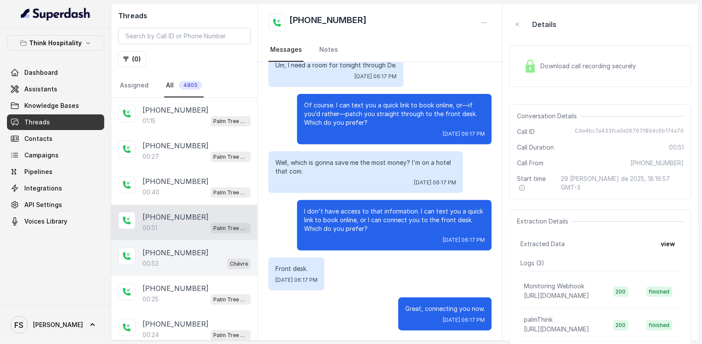
click at [193, 258] on div "00:53 Chévre" at bounding box center [197, 263] width 108 height 11
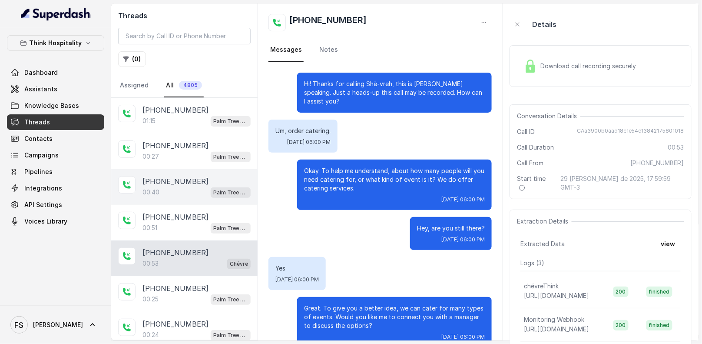
scroll to position [88, 0]
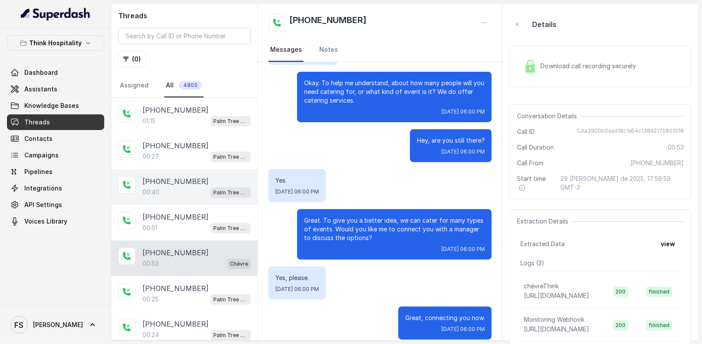
click at [193, 199] on div "[PHONE_NUMBER]:40 Palm Tree Club" at bounding box center [184, 187] width 146 height 36
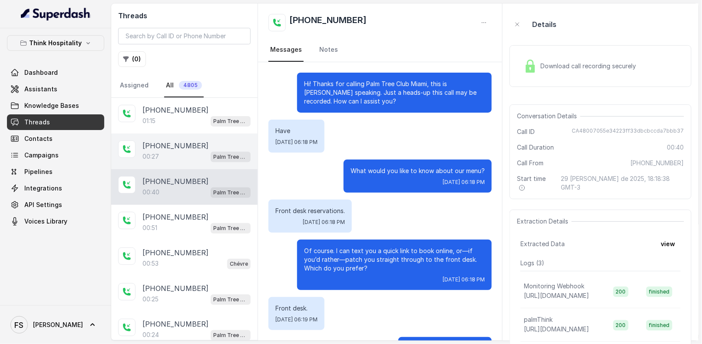
scroll to position [39, 0]
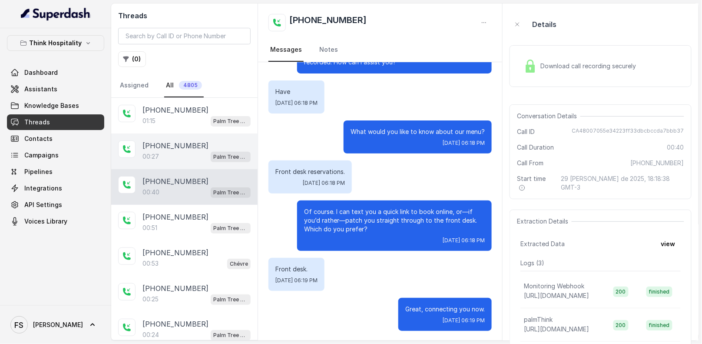
click at [190, 158] on div "00:27 Palm Tree Club" at bounding box center [197, 156] width 108 height 11
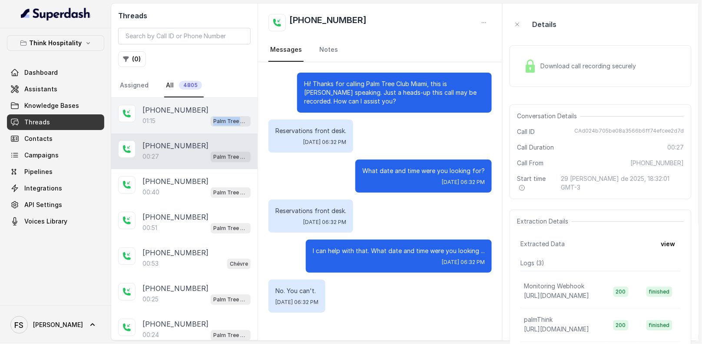
click at [193, 124] on div "[PHONE_NUMBER]:15 Palm Tree Club" at bounding box center [184, 116] width 146 height 36
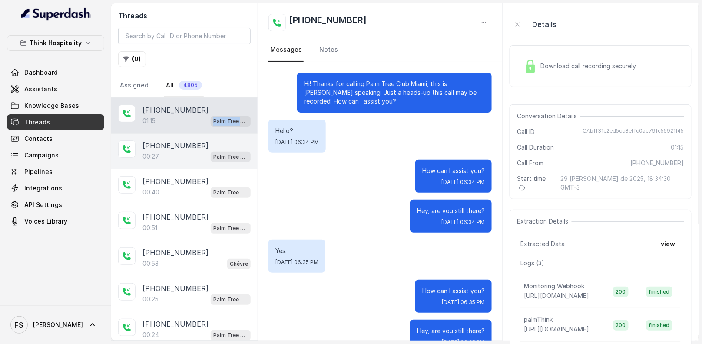
scroll to position [310, 0]
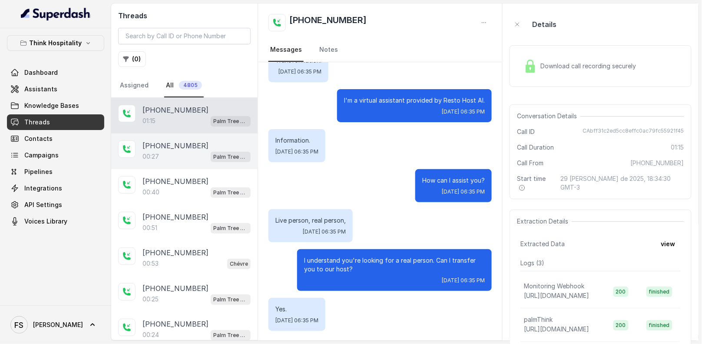
click at [188, 157] on div "00:27 Palm Tree Club" at bounding box center [197, 156] width 108 height 11
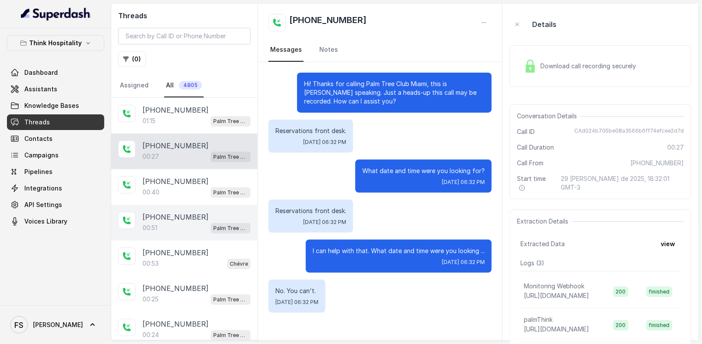
click at [198, 219] on div "[PHONE_NUMBER]" at bounding box center [197, 217] width 108 height 10
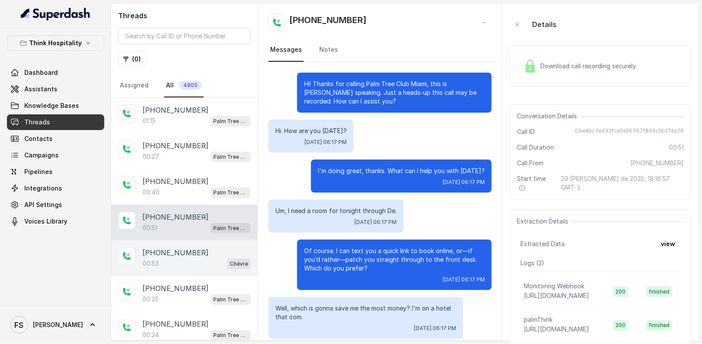
scroll to position [146, 0]
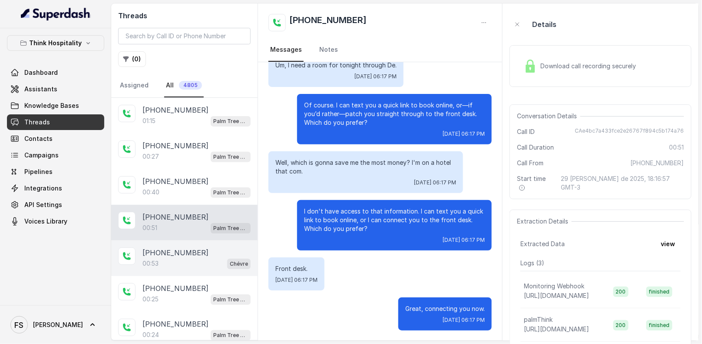
click at [201, 264] on div "00:53 Chévre" at bounding box center [197, 263] width 108 height 11
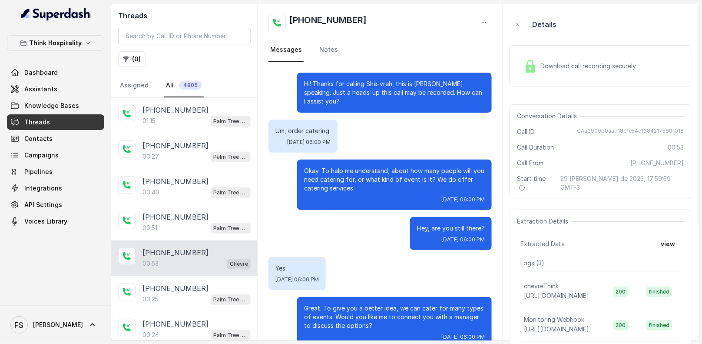
scroll to position [88, 0]
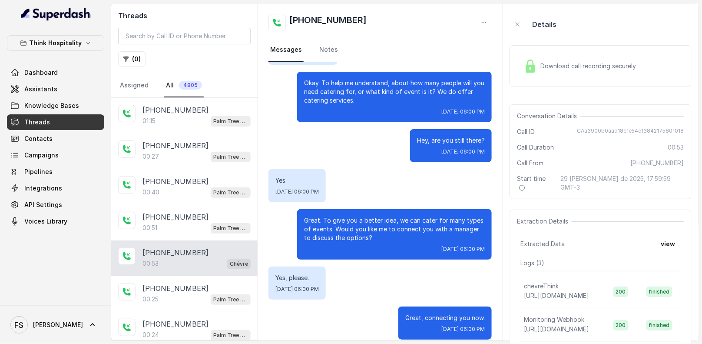
click at [70, 60] on div "Think Hospitality Dashboard Assistants Knowledge Bases Threads Contacts Campaig…" at bounding box center [55, 132] width 97 height 194
click at [73, 39] on p "Think Hospitality" at bounding box center [56, 43] width 53 height 10
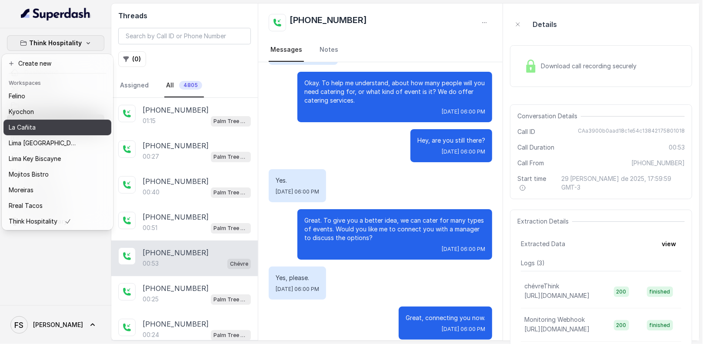
click at [46, 124] on div "La Cañita" at bounding box center [44, 127] width 70 height 10
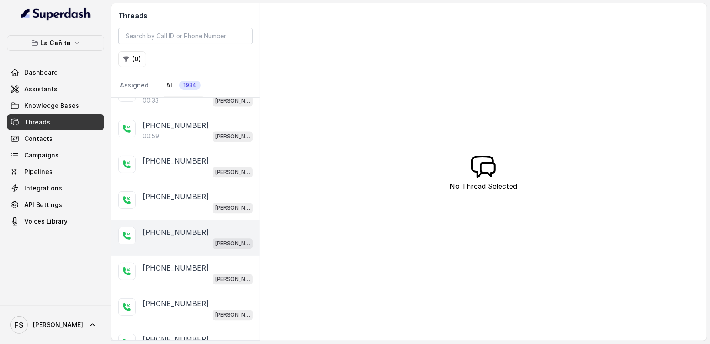
click at [166, 227] on p "+14043693153" at bounding box center [176, 232] width 66 height 10
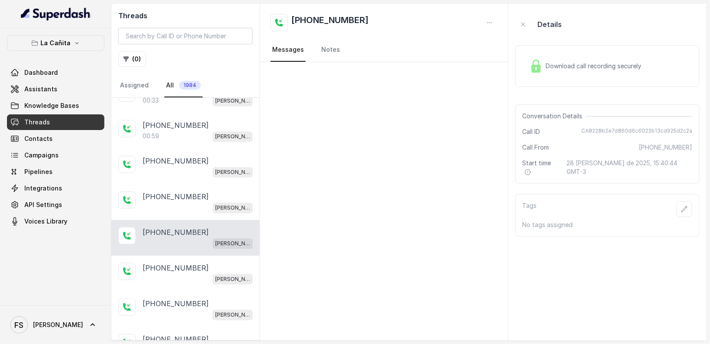
click at [594, 71] on div "Download call recording securely" at bounding box center [585, 66] width 119 height 20
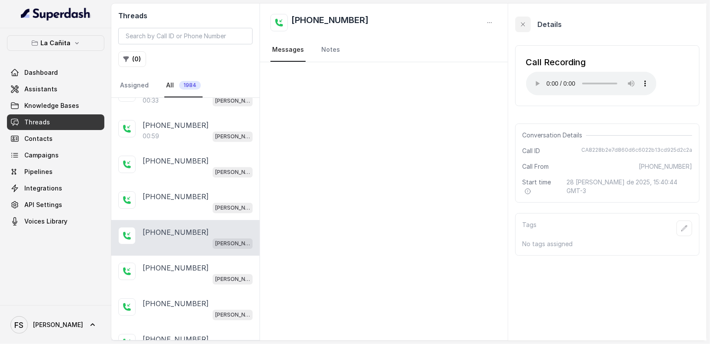
click at [530, 23] on div "Details" at bounding box center [607, 24] width 184 height 28
click at [521, 25] on icon "button" at bounding box center [522, 24] width 7 height 7
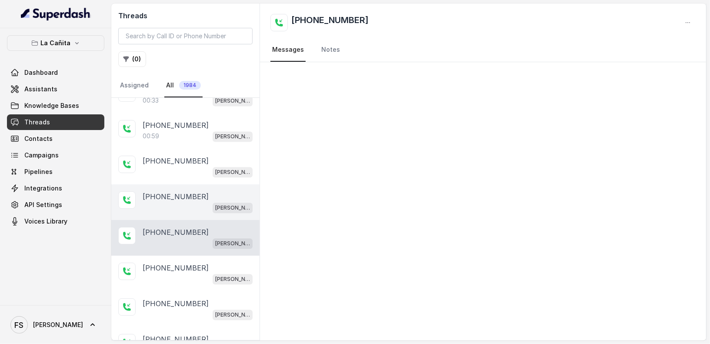
click at [222, 184] on div "+14043693153 Kendall" at bounding box center [185, 202] width 148 height 36
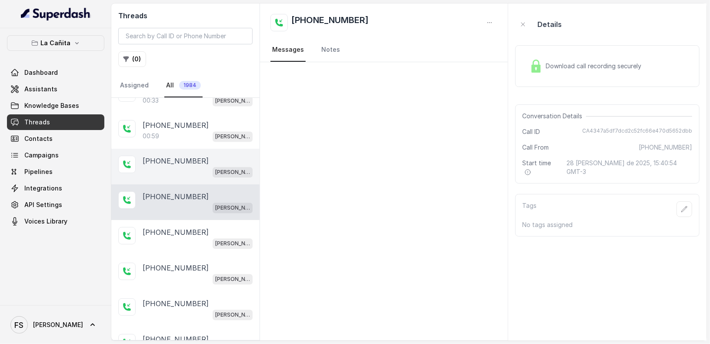
click at [219, 156] on div "+14043693153" at bounding box center [198, 161] width 110 height 10
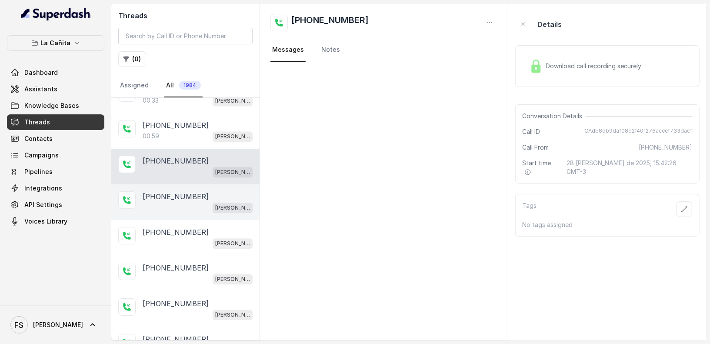
click at [209, 202] on div "Kendall" at bounding box center [198, 207] width 110 height 11
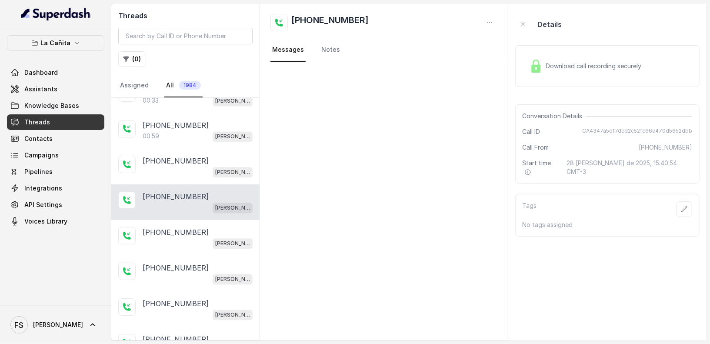
click at [534, 83] on div "Download call recording securely" at bounding box center [607, 66] width 184 height 42
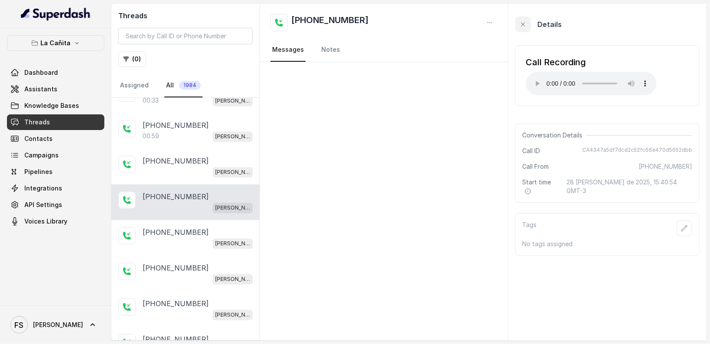
click at [528, 30] on button "button" at bounding box center [523, 25] width 16 height 16
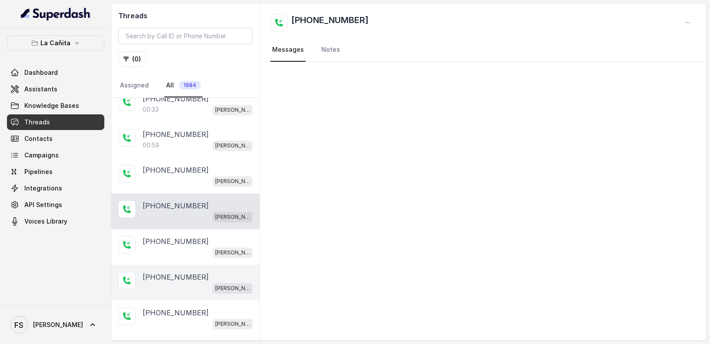
scroll to position [1342, 0]
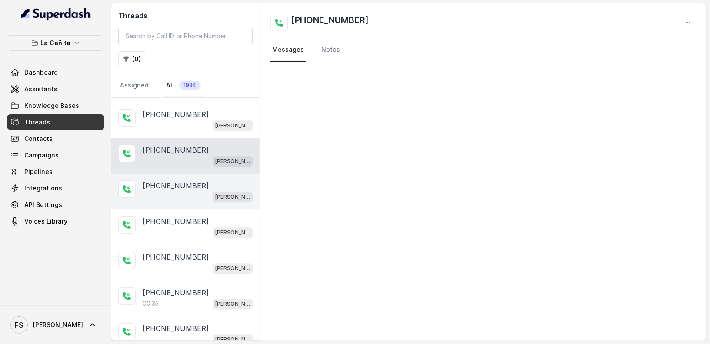
click at [206, 180] on div "+14043693153" at bounding box center [198, 185] width 110 height 10
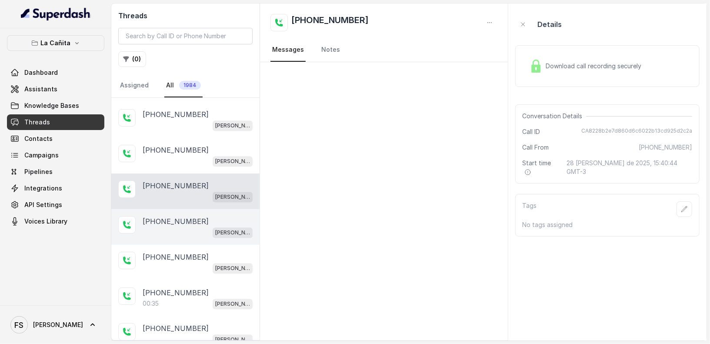
click at [206, 216] on div "+14043693153" at bounding box center [198, 221] width 110 height 10
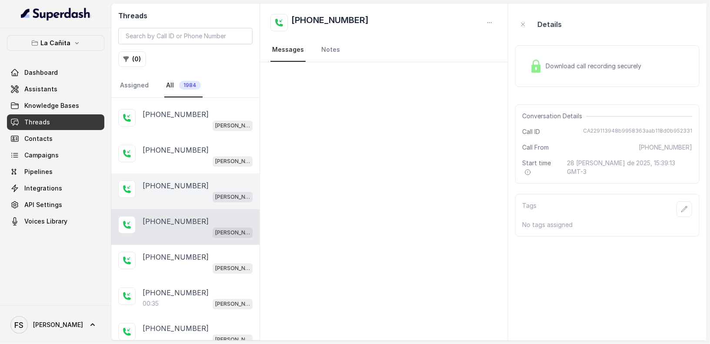
click at [196, 180] on div "+14043693153" at bounding box center [198, 185] width 110 height 10
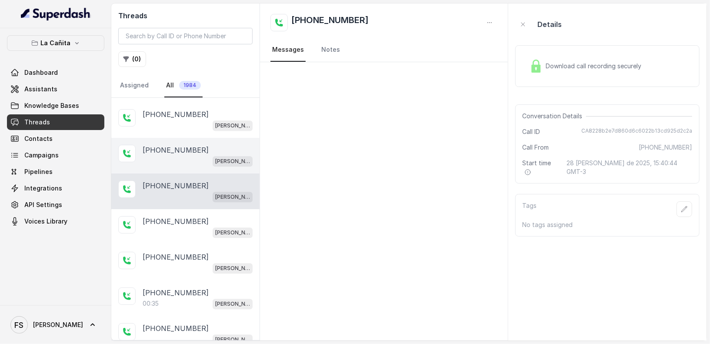
click at [195, 155] on div "Kendall" at bounding box center [198, 160] width 110 height 11
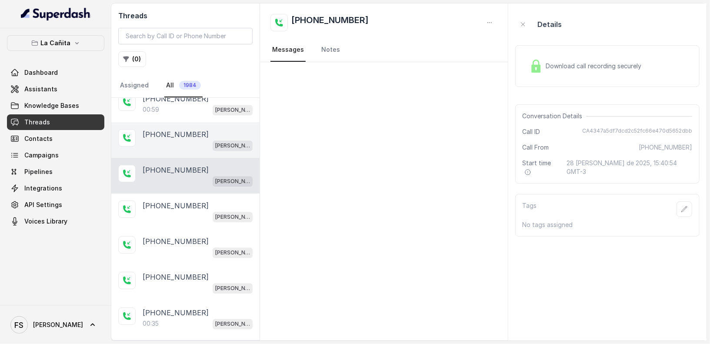
click at [196, 143] on div "+14043693153 Kendall" at bounding box center [185, 140] width 148 height 36
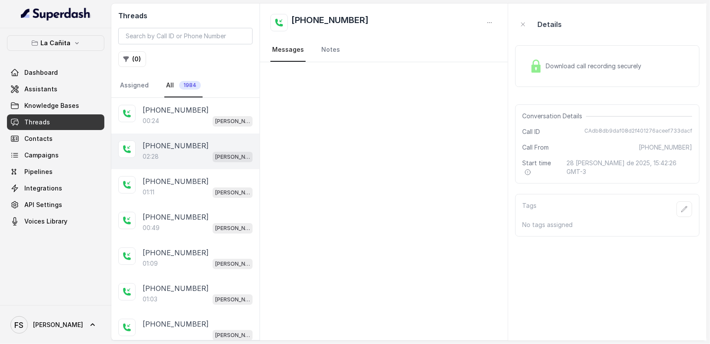
click at [182, 138] on div "+13054900546 02:28 Kendall" at bounding box center [185, 151] width 148 height 36
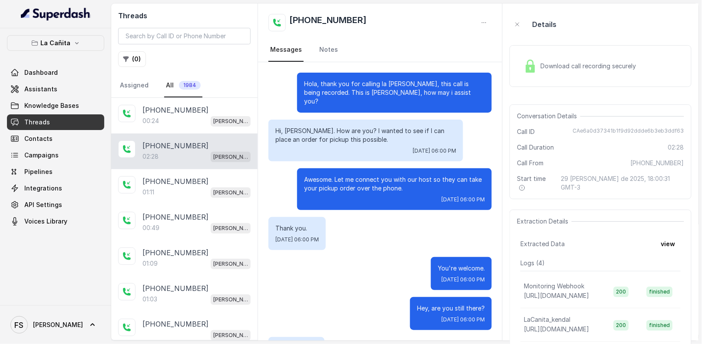
scroll to position [594, 0]
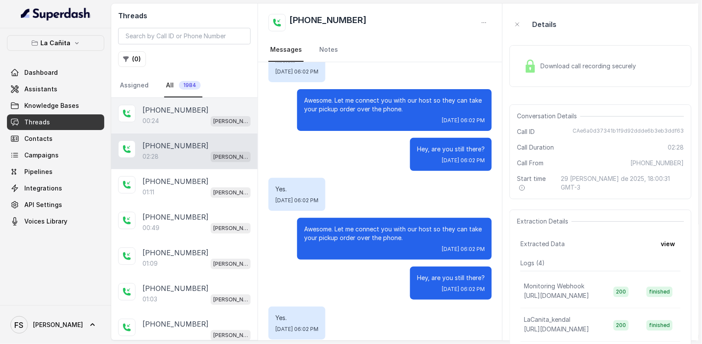
click at [207, 118] on div "00:24 Kendall" at bounding box center [197, 120] width 108 height 11
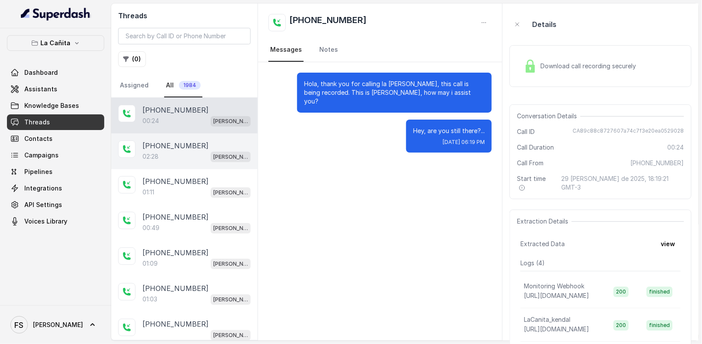
click at [209, 140] on div "+13054900546" at bounding box center [197, 145] width 108 height 10
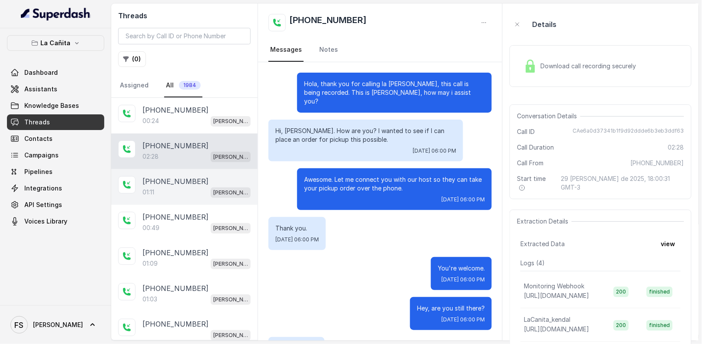
scroll to position [594, 0]
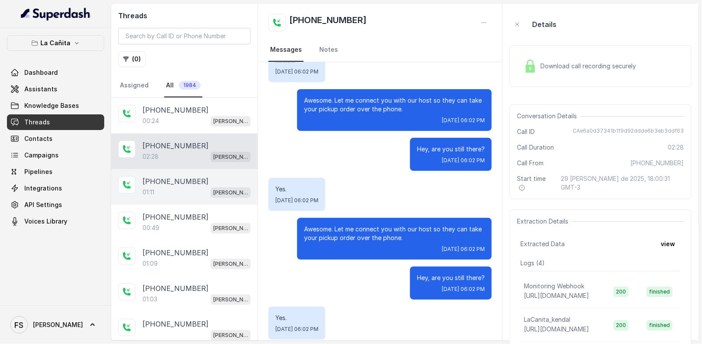
click at [206, 178] on div "+13059790645" at bounding box center [197, 181] width 108 height 10
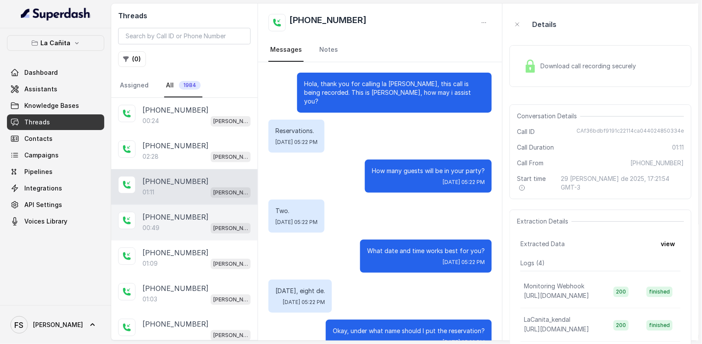
scroll to position [408, 0]
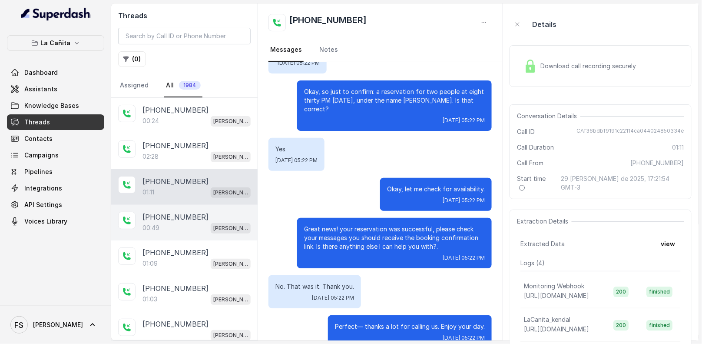
click at [209, 219] on div "+13056132147" at bounding box center [197, 217] width 108 height 10
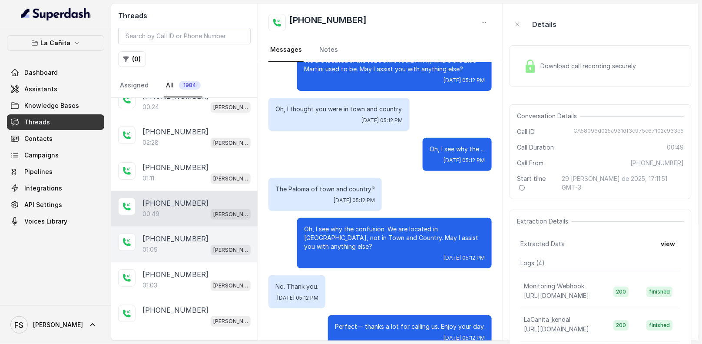
scroll to position [14, 0]
click at [196, 252] on div "+14043693153 01:09 Kendall" at bounding box center [184, 244] width 146 height 36
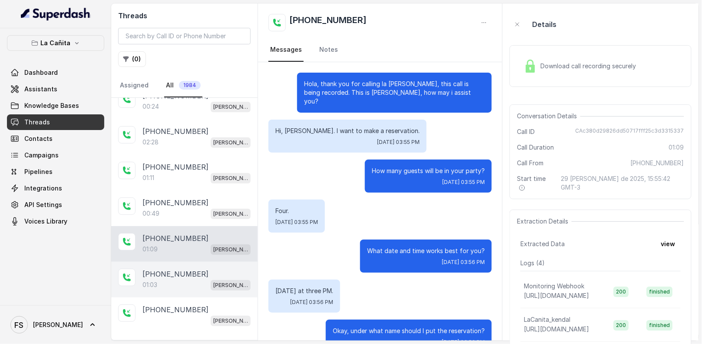
scroll to position [408, 0]
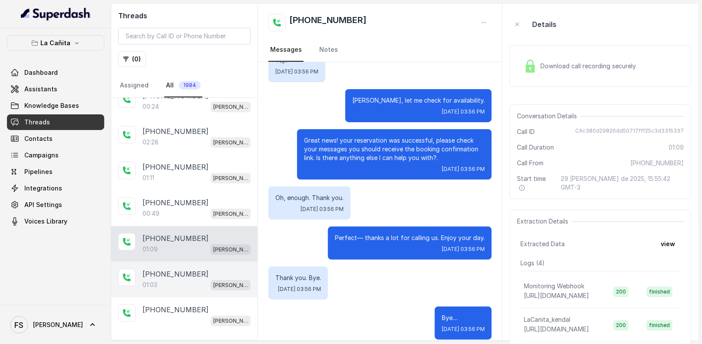
click at [202, 273] on div "+14043693153" at bounding box center [197, 274] width 108 height 10
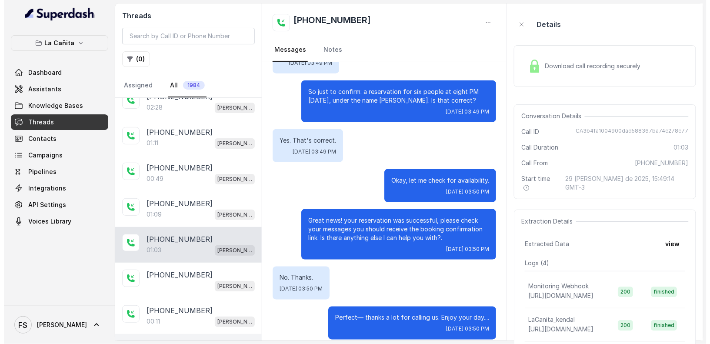
scroll to position [145, 0]
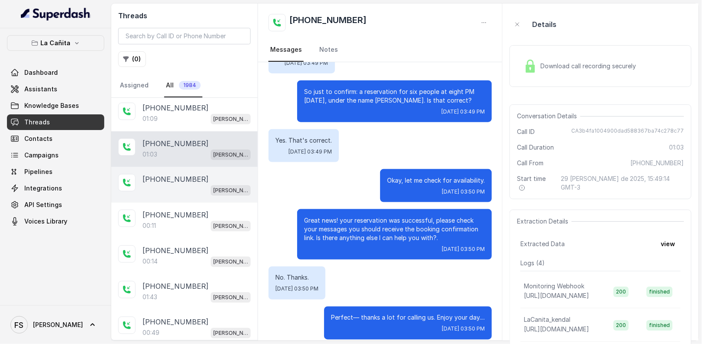
click at [186, 167] on div "+17865157708 Kendall" at bounding box center [184, 185] width 146 height 36
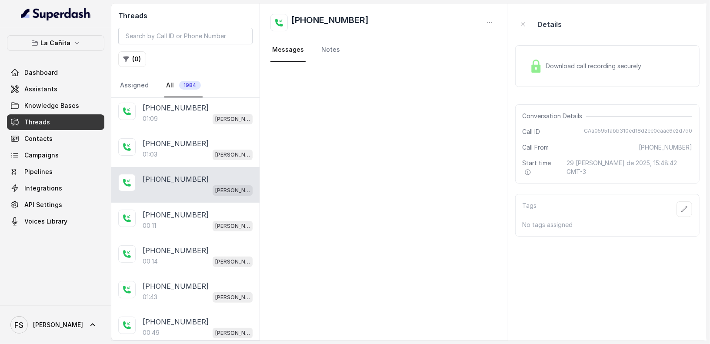
click at [619, 62] on span "Download call recording securely" at bounding box center [595, 66] width 99 height 9
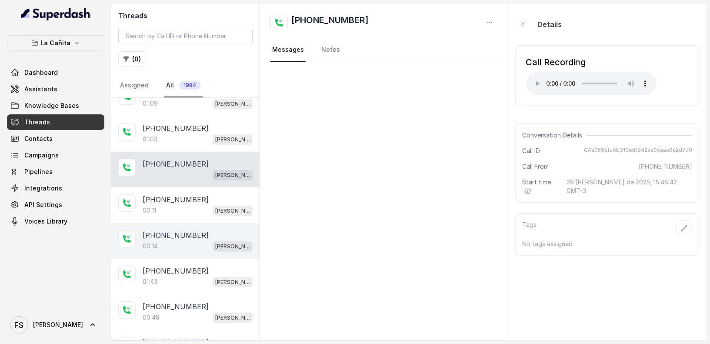
click at [182, 245] on div "00:14 Kendall" at bounding box center [198, 245] width 110 height 11
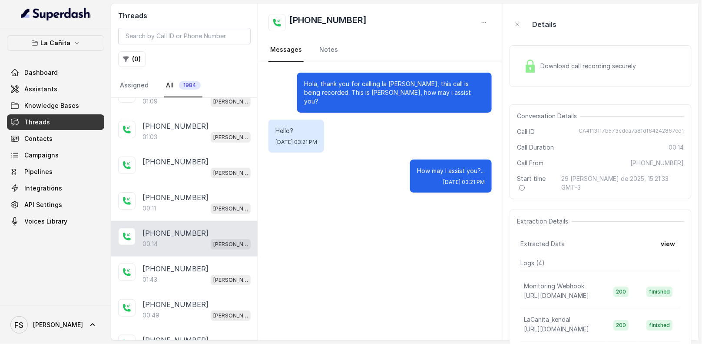
scroll to position [173, 0]
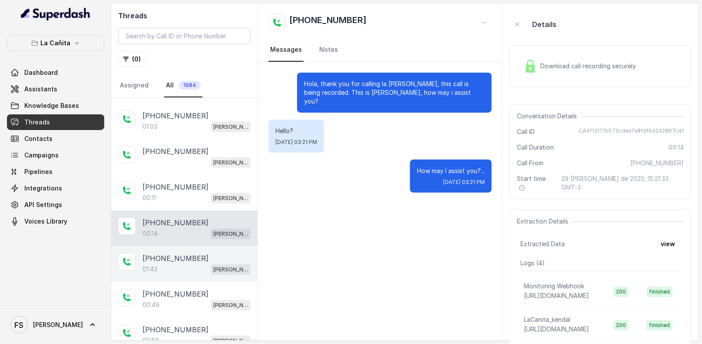
click at [187, 246] on div "+17863514016 01:43 Kendall" at bounding box center [184, 264] width 146 height 36
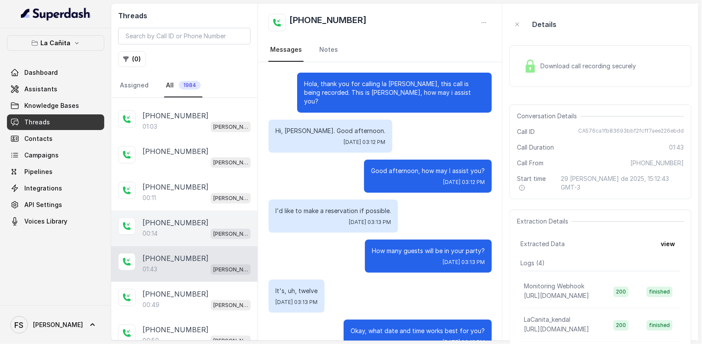
scroll to position [496, 0]
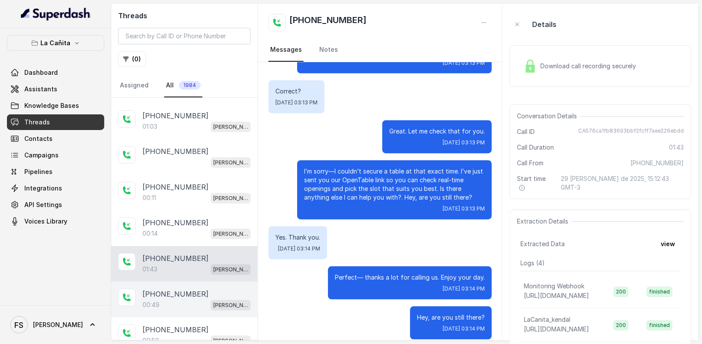
click at [196, 282] on div "+17867096686 00:49 Kendall" at bounding box center [184, 300] width 146 height 36
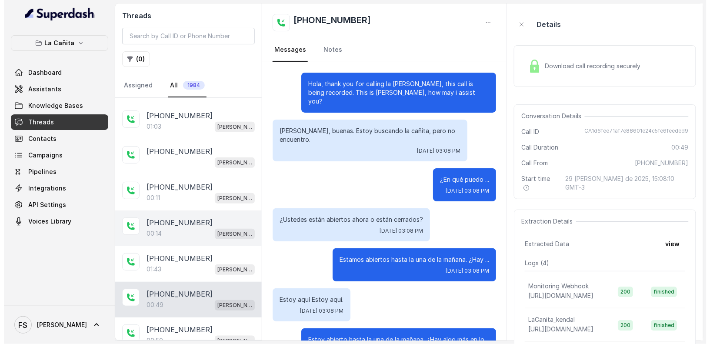
scroll to position [119, 0]
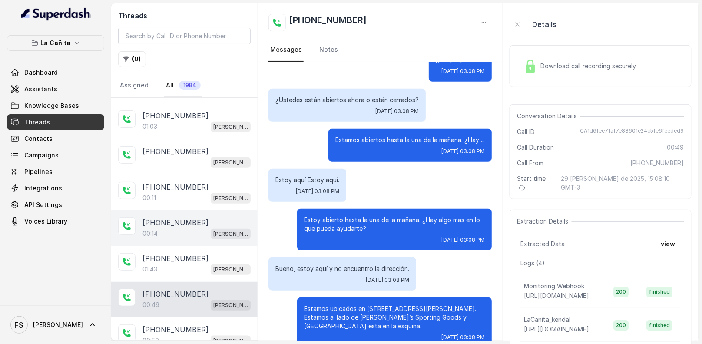
click at [197, 217] on div "+17865157708" at bounding box center [197, 222] width 108 height 10
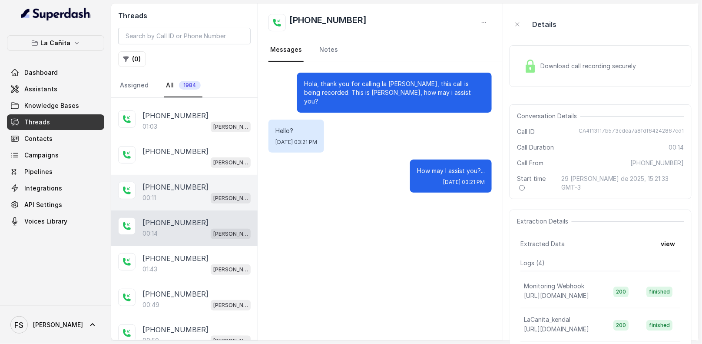
click at [195, 192] on div "00:11 Kendall" at bounding box center [197, 197] width 108 height 11
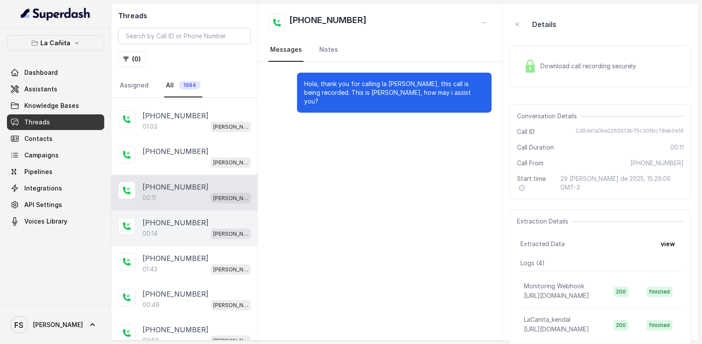
click at [190, 231] on div "00:14 Kendall" at bounding box center [197, 233] width 108 height 11
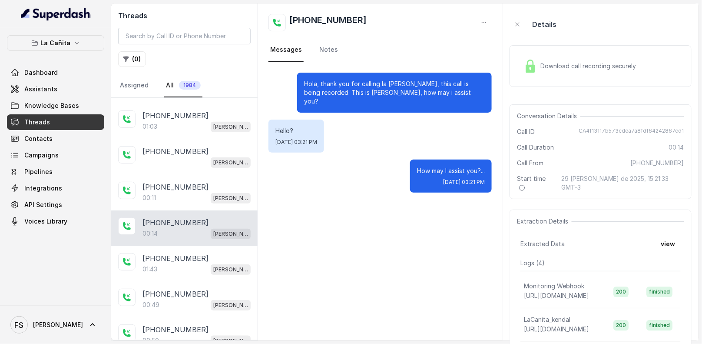
click at [574, 62] on span "Download call recording securely" at bounding box center [590, 66] width 99 height 9
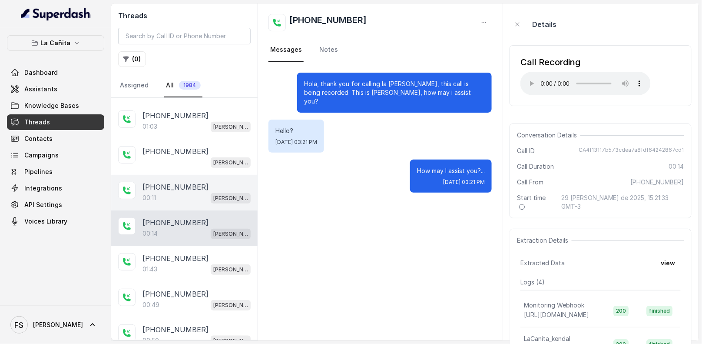
click at [181, 201] on div "+17865157708 00:11 Kendall" at bounding box center [184, 193] width 146 height 36
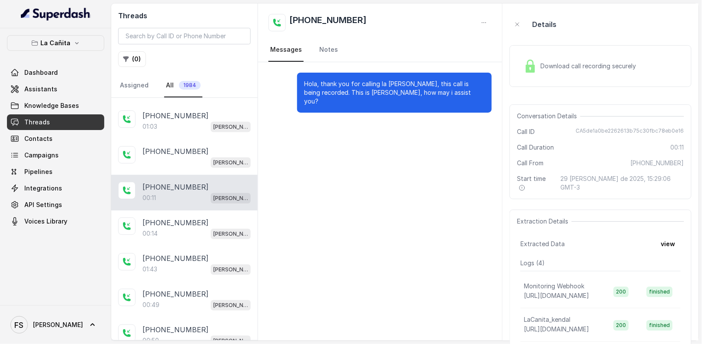
click at [544, 48] on div "Download call recording securely" at bounding box center [601, 66] width 182 height 42
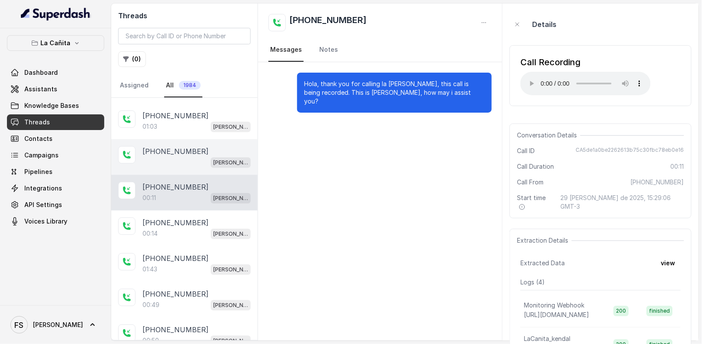
click at [197, 162] on div "Kendall" at bounding box center [197, 161] width 108 height 11
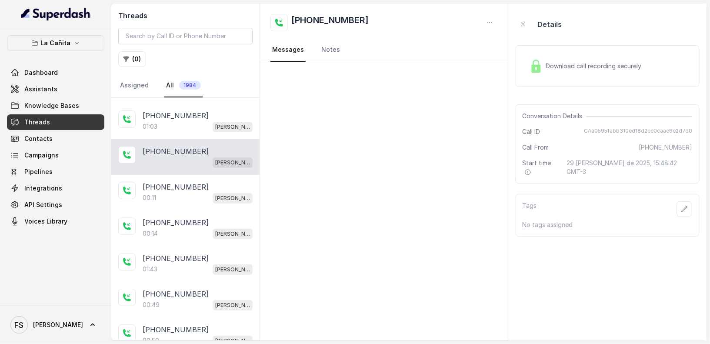
click at [605, 49] on div "Download call recording securely" at bounding box center [607, 66] width 184 height 42
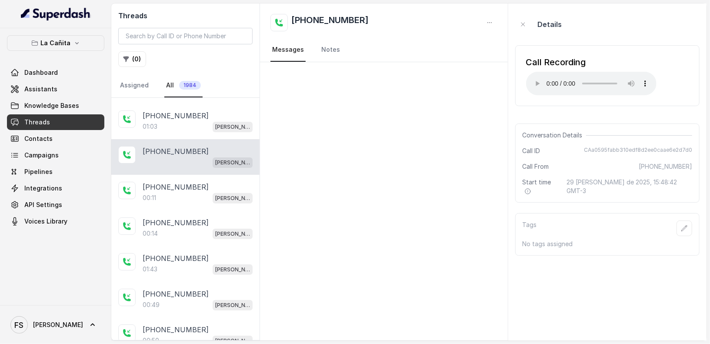
click at [259, 55] on div "Threads ( 0 ) Assigned All 1984" at bounding box center [185, 50] width 148 height 94
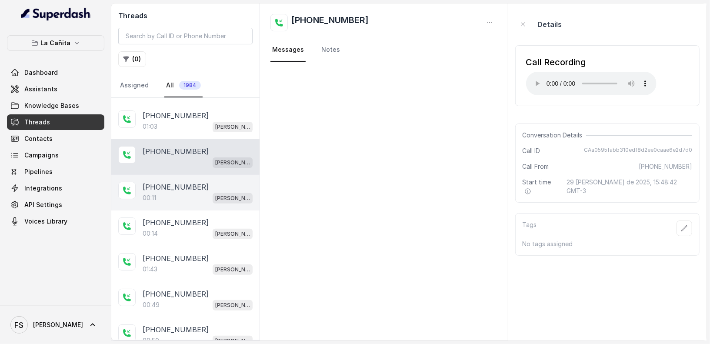
click at [165, 201] on div "+17865157708 00:11 Kendall" at bounding box center [185, 193] width 148 height 36
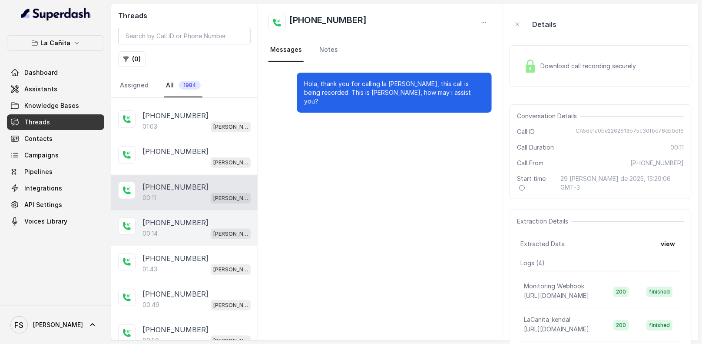
click at [164, 219] on p "+17865157708" at bounding box center [176, 222] width 66 height 10
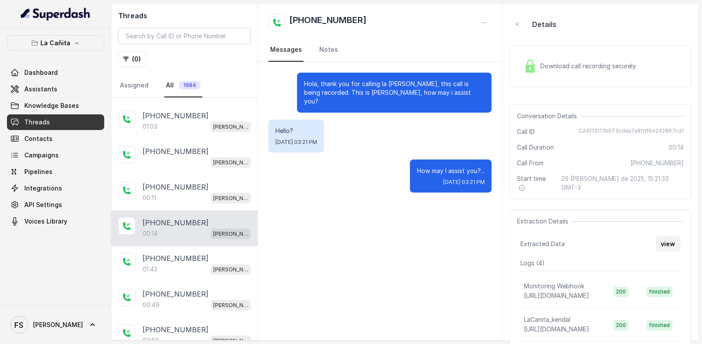
click at [679, 236] on button "view" at bounding box center [668, 244] width 25 height 16
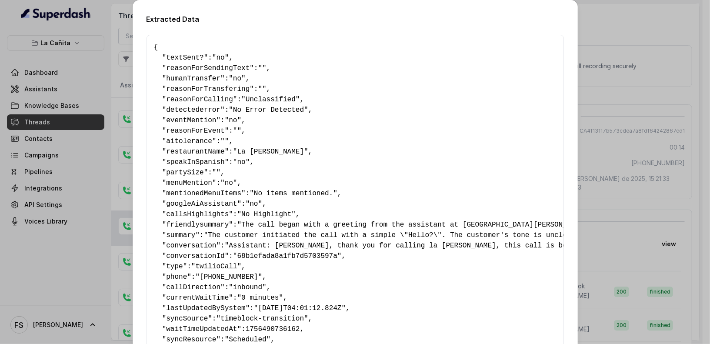
scroll to position [159, 0]
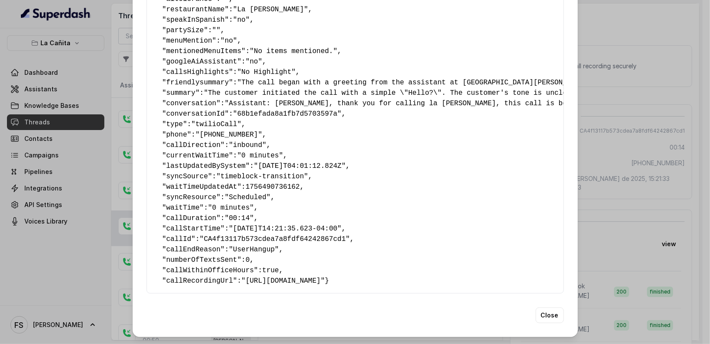
click at [260, 246] on span ""UserHangup"" at bounding box center [254, 250] width 50 height 8
click at [544, 319] on button "Close" at bounding box center [549, 315] width 28 height 16
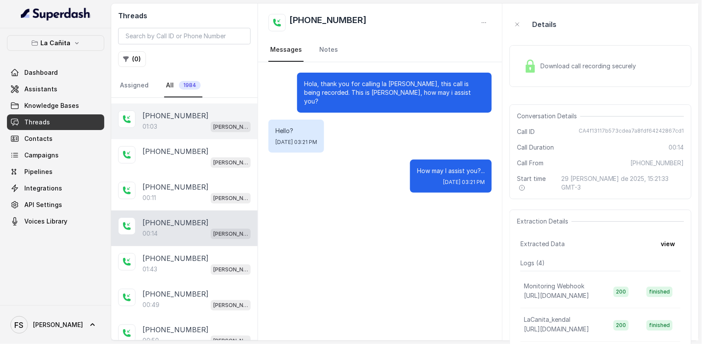
click at [181, 131] on div "+14043693153 01:03 Kendall" at bounding box center [184, 121] width 146 height 36
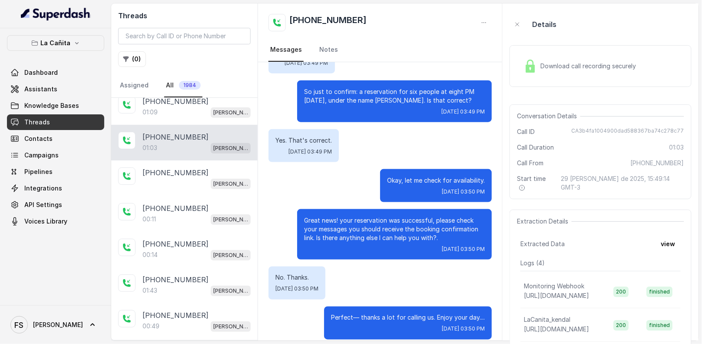
scroll to position [42, 0]
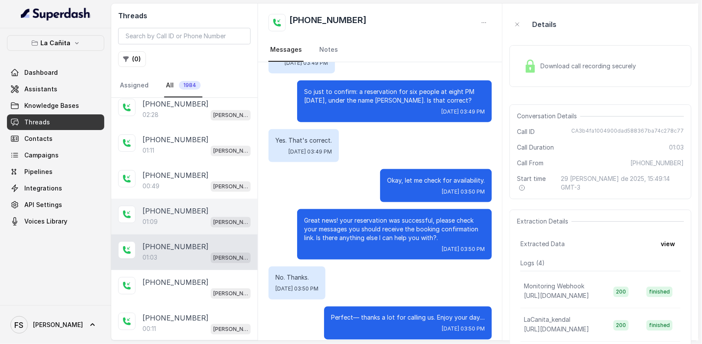
click at [190, 223] on div "01:09 Kendall" at bounding box center [197, 221] width 108 height 11
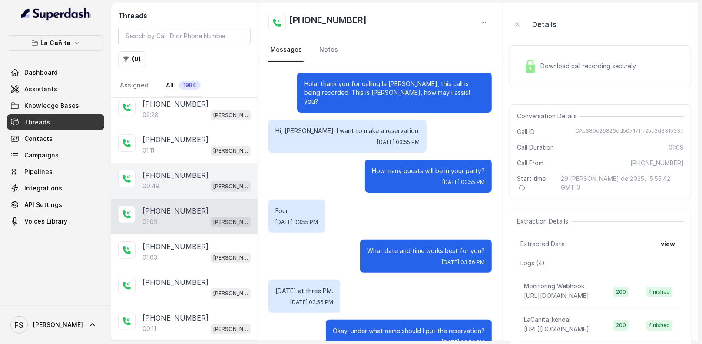
scroll to position [408, 0]
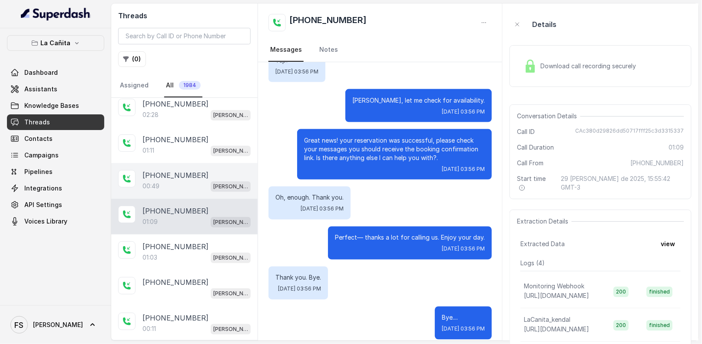
click at [197, 163] on div "+13056132147 00:49 Kendall" at bounding box center [184, 181] width 146 height 36
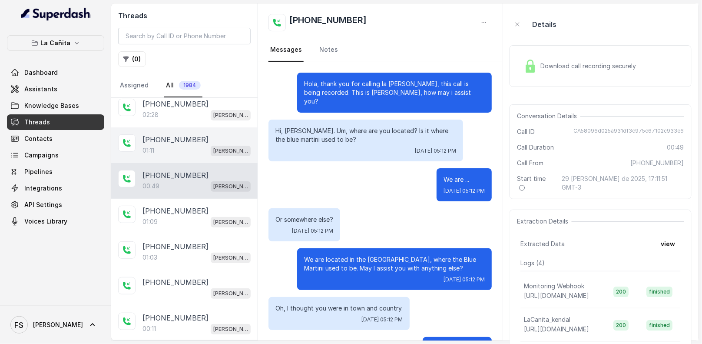
scroll to position [199, 0]
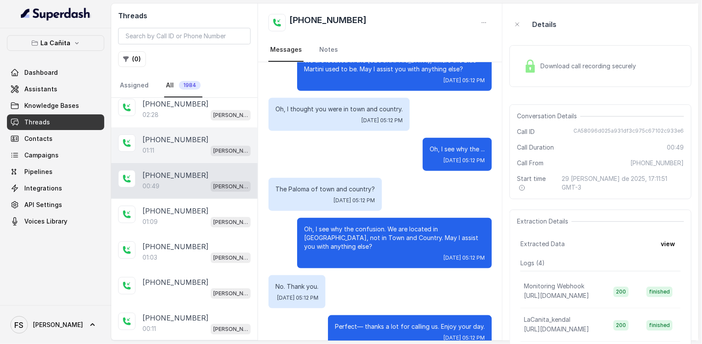
click at [201, 129] on div "+13059790645 01:11 Kendall" at bounding box center [184, 145] width 146 height 36
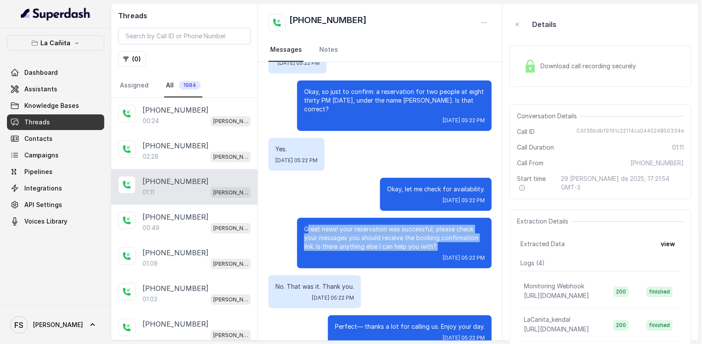
drag, startPoint x: 301, startPoint y: 208, endPoint x: 450, endPoint y: 226, distance: 149.6
click at [450, 226] on p "Great news! your reservation was successful, please check your messages you sho…" at bounding box center [394, 238] width 181 height 26
click at [670, 236] on button "view" at bounding box center [668, 244] width 25 height 16
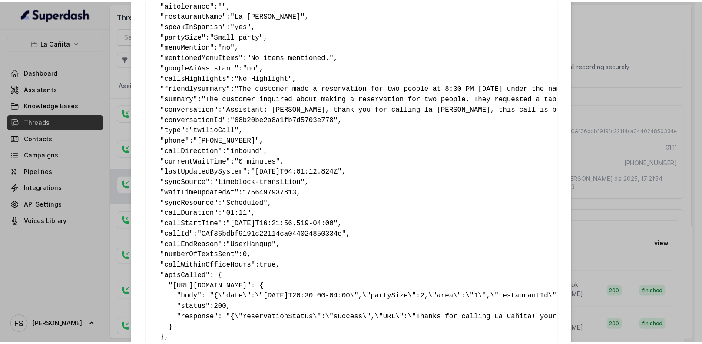
scroll to position [221, 0]
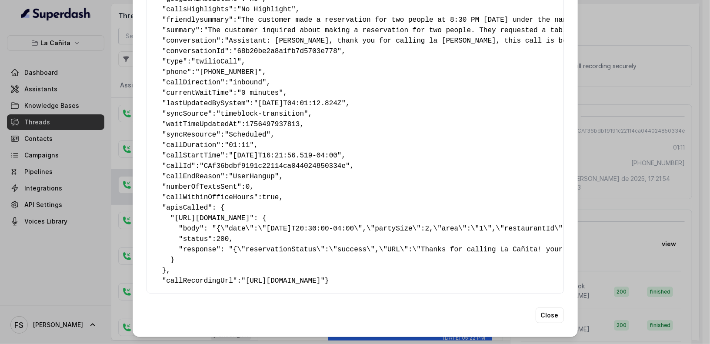
drag, startPoint x: 187, startPoint y: 247, endPoint x: 143, endPoint y: 199, distance: 64.6
click at [146, 199] on div "{ " textSent? ": "yes" , " reasonForSendingText ": "delivery link" , " humanTra…" at bounding box center [354, 61] width 417 height 463
click at [621, 173] on div "Extracted Data { " textSent? ": "yes" , " reasonForSendingText ": "delivery lin…" at bounding box center [355, 172] width 710 height 344
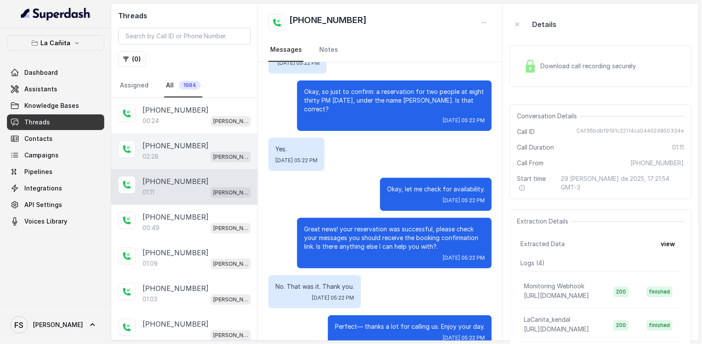
click at [127, 141] on div at bounding box center [126, 148] width 17 height 17
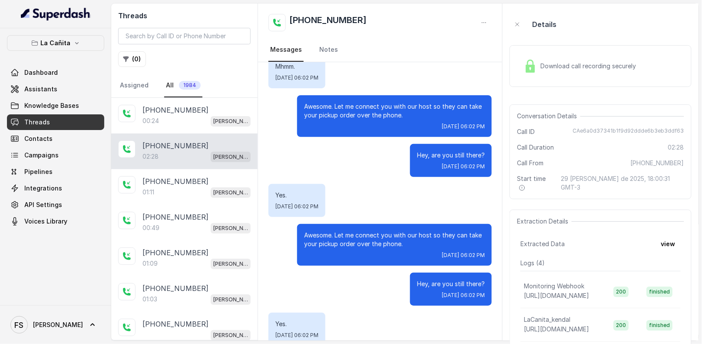
scroll to position [594, 0]
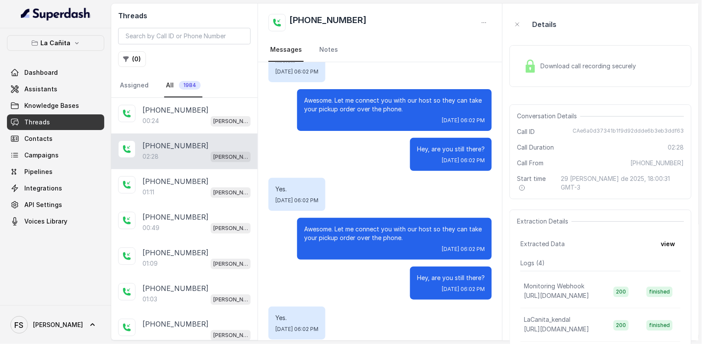
click at [574, 78] on div "Download call recording securely" at bounding box center [601, 66] width 182 height 42
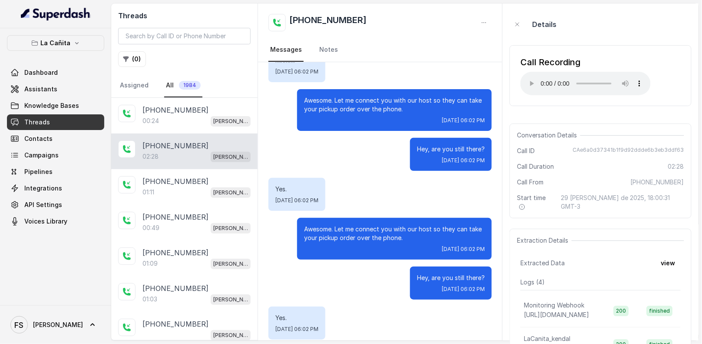
click at [674, 260] on div "Extraction Details Extracted Data view Logs ( 4 ) Monitoring Webhook https://ho…" at bounding box center [601, 319] width 182 height 181
click at [674, 258] on button "view" at bounding box center [668, 263] width 25 height 16
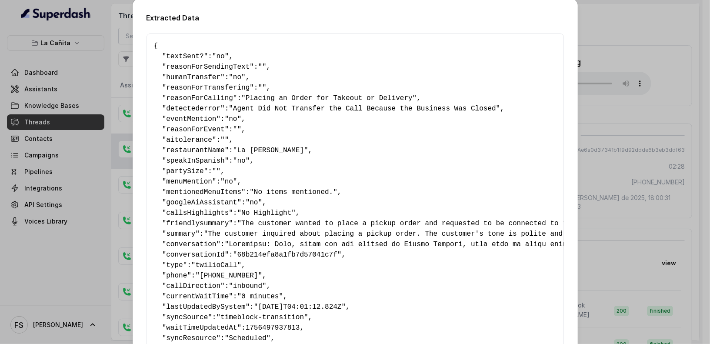
scroll to position [2, 0]
drag, startPoint x: 233, startPoint y: 75, endPoint x: 144, endPoint y: 73, distance: 89.1
click at [146, 73] on div "{ " textSent? ": "no" , " reasonForSendingText ": "" , " humanTransfer ": "no" …" at bounding box center [354, 228] width 417 height 390
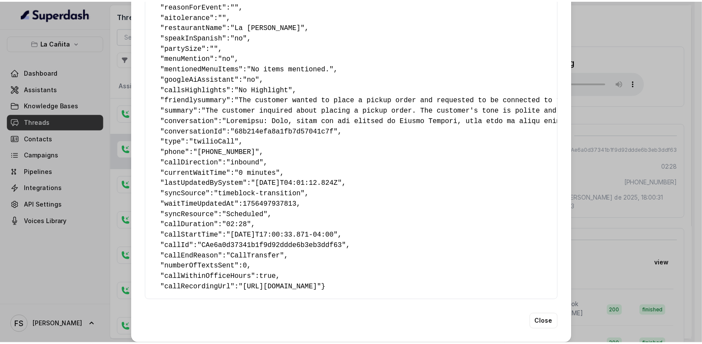
scroll to position [148, 0]
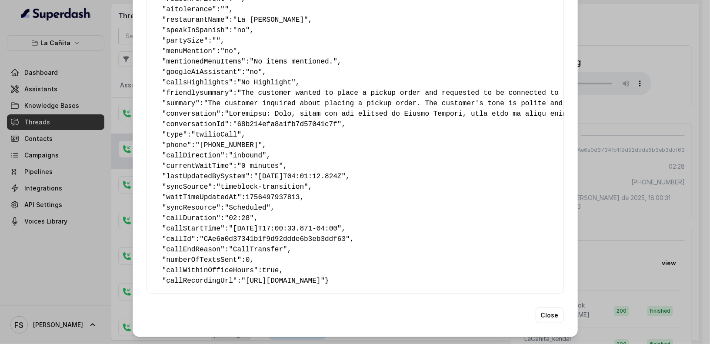
click at [668, 154] on div "Extracted Data { " textSent? ": "no" , " reasonForSendingText ": "" , " humanTr…" at bounding box center [355, 172] width 710 height 344
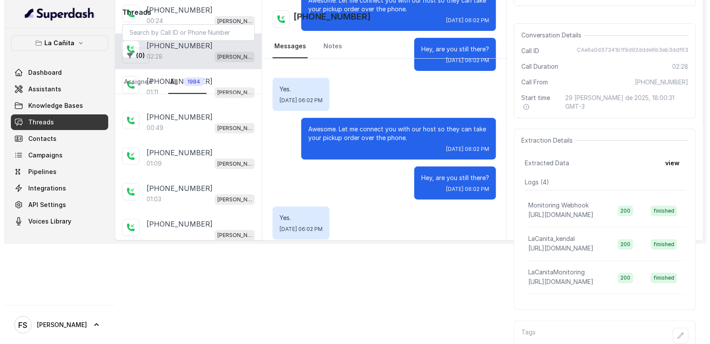
scroll to position [107, 0]
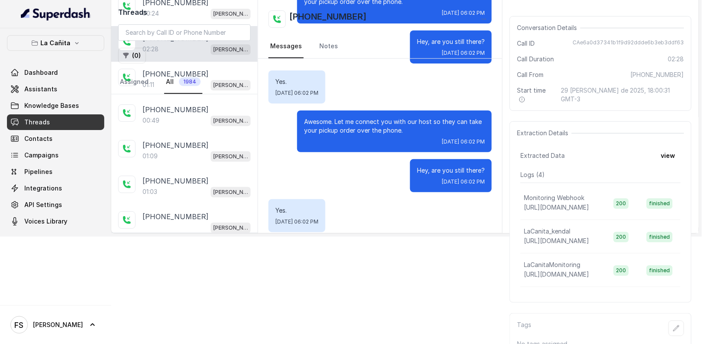
click at [607, 170] on p "Logs ( 4 )" at bounding box center [601, 174] width 160 height 9
click at [669, 148] on button "view" at bounding box center [668, 156] width 25 height 16
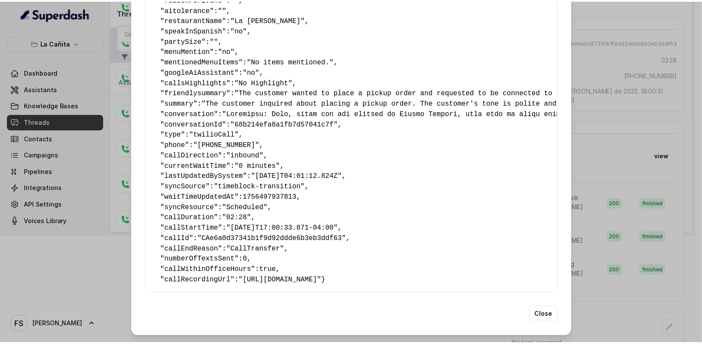
scroll to position [148, 0]
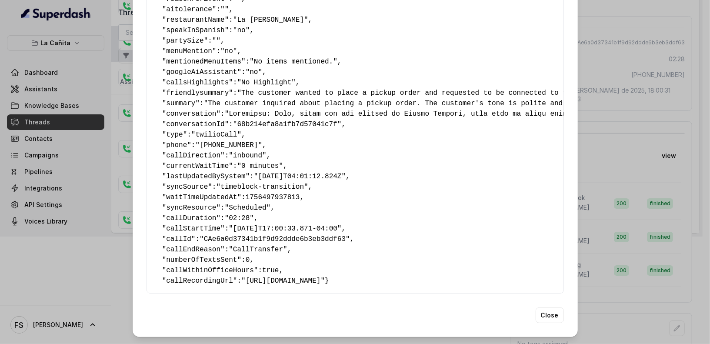
click at [621, 153] on div "Extracted Data { " textSent? ": "no" , " reasonForSendingText ": "" , " humanTr…" at bounding box center [355, 172] width 710 height 344
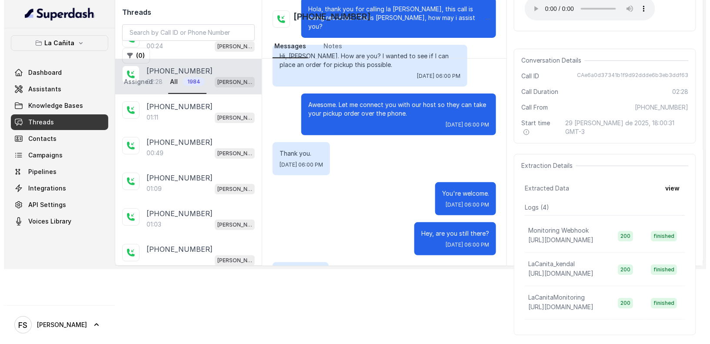
scroll to position [107, 0]
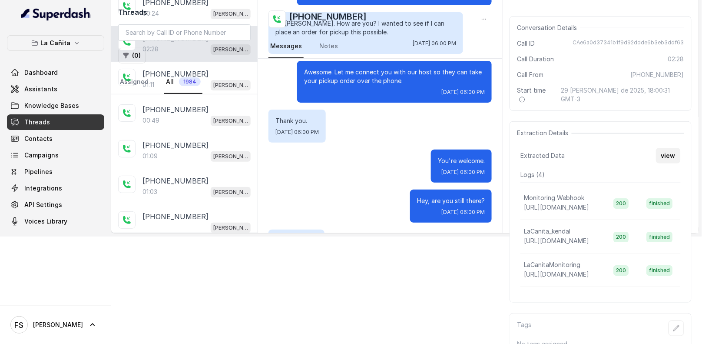
click at [674, 148] on button "view" at bounding box center [668, 156] width 25 height 16
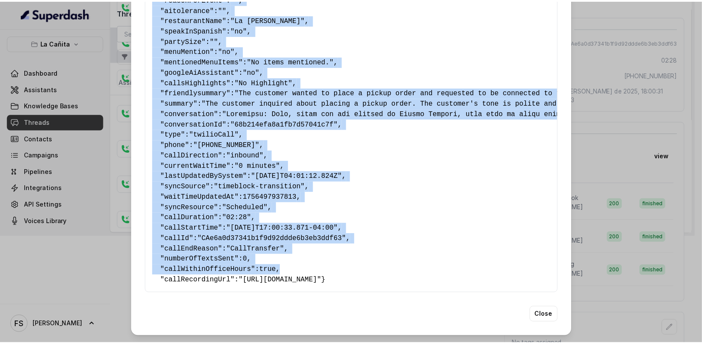
scroll to position [137, 0]
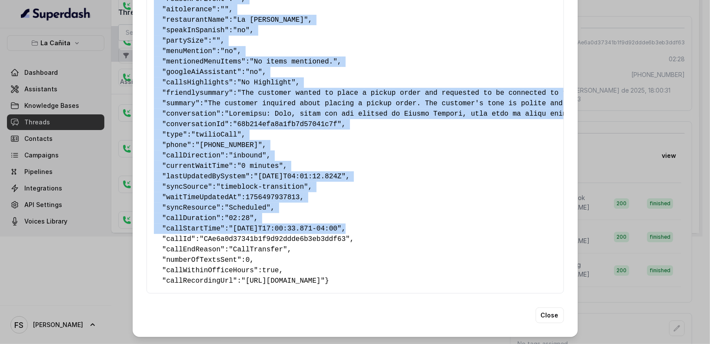
drag, startPoint x: 153, startPoint y: 72, endPoint x: 458, endPoint y: 222, distance: 340.3
click at [458, 222] on pre "{ " textSent? ": "no" , " reasonForSendingText ": "" , " humanTransfer ": "no" …" at bounding box center [355, 97] width 402 height 375
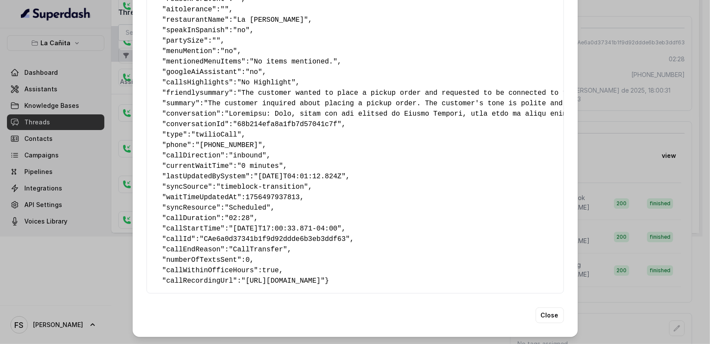
click at [243, 236] on span ""CAe6a0d37341b1f9d92ddde6b3eb3ddf63"" at bounding box center [274, 239] width 150 height 8
click at [261, 246] on span ""CallTransfer"" at bounding box center [258, 250] width 58 height 8
click at [647, 143] on div "Extracted Data { " textSent? ": "no" , " reasonForSendingText ": "" , " humanTr…" at bounding box center [355, 172] width 710 height 344
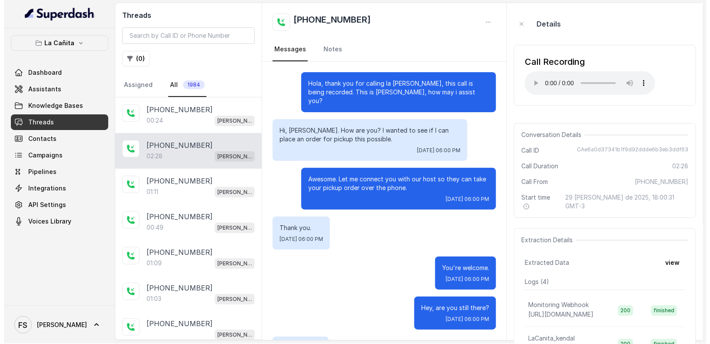
scroll to position [0, 0]
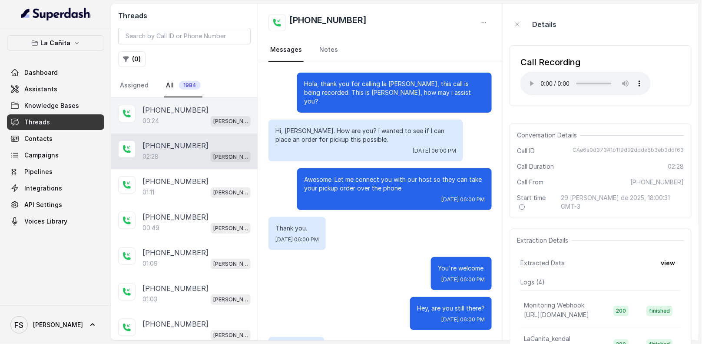
click at [180, 108] on p "+17863930639" at bounding box center [176, 110] width 66 height 10
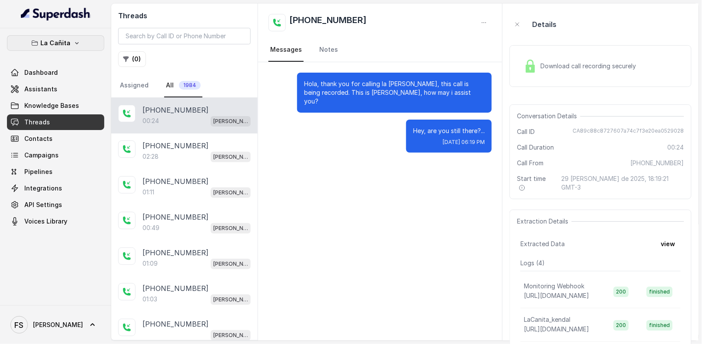
click at [83, 43] on button "La Cañita" at bounding box center [55, 43] width 97 height 16
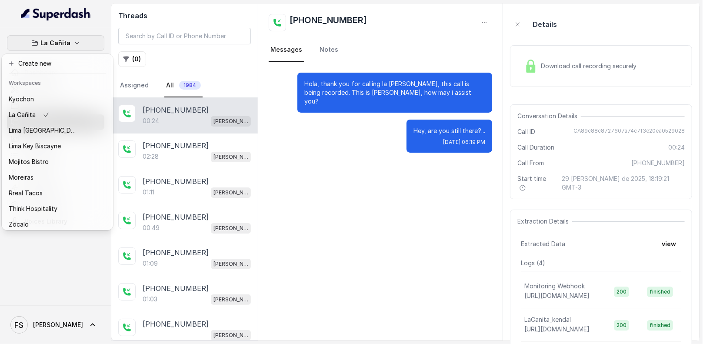
scroll to position [87, 0]
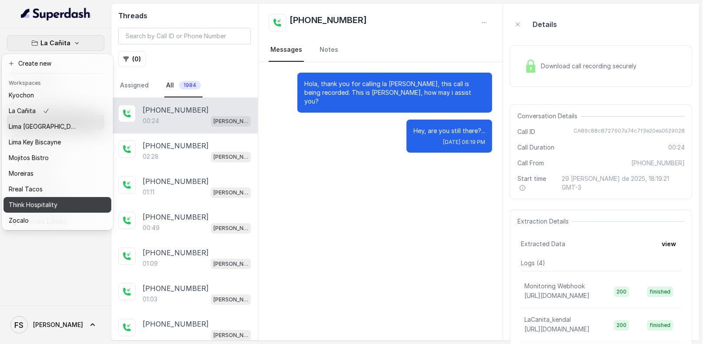
click at [67, 201] on div "Think Hospitality" at bounding box center [44, 204] width 70 height 10
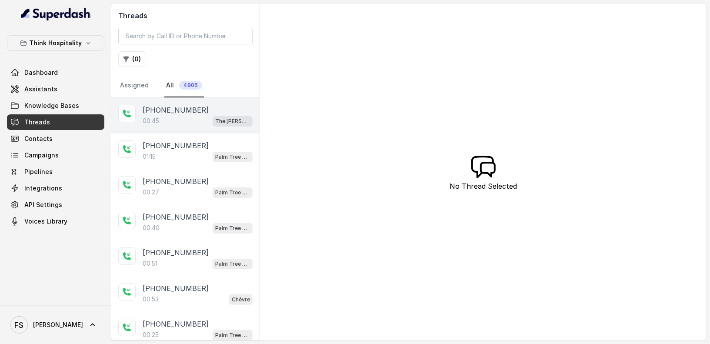
click at [212, 118] on div "00:45 The [PERSON_NAME]" at bounding box center [198, 120] width 110 height 11
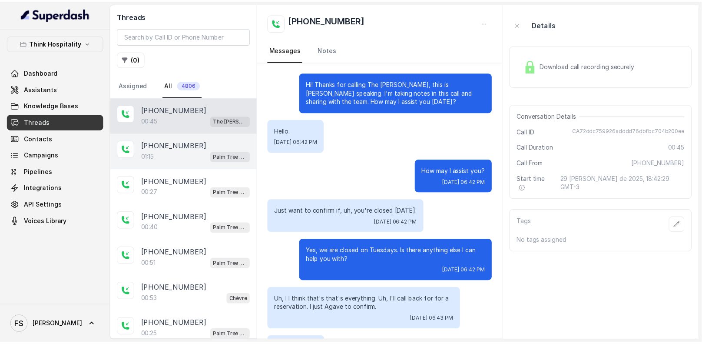
scroll to position [159, 0]
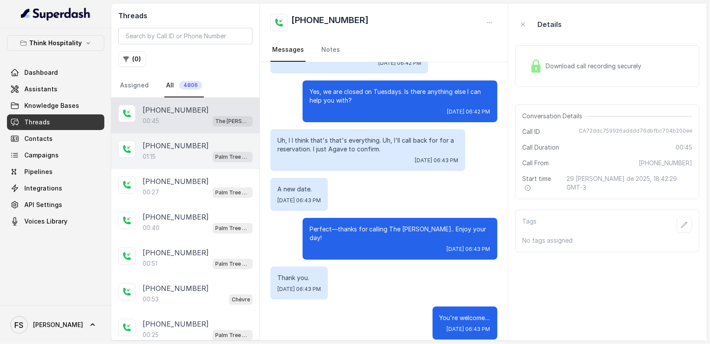
click at [206, 142] on div "[PHONE_NUMBER]" at bounding box center [198, 145] width 110 height 10
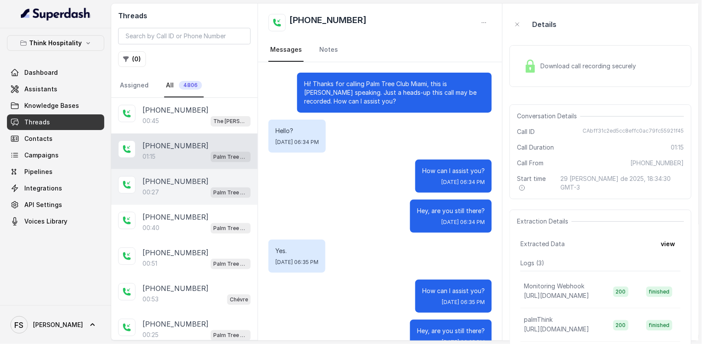
scroll to position [310, 0]
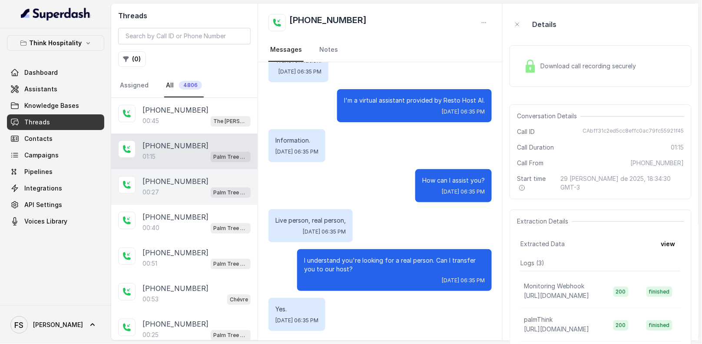
click at [200, 187] on div "00:27 Palm Tree Club" at bounding box center [197, 191] width 108 height 11
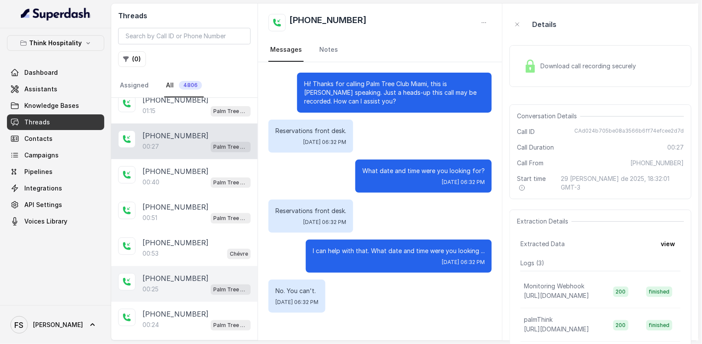
scroll to position [99, 0]
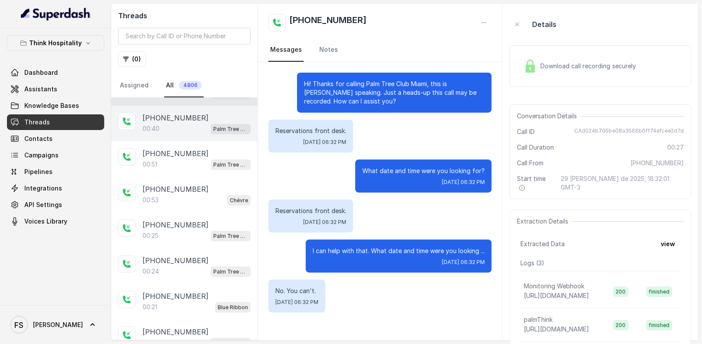
click at [203, 119] on div "[PHONE_NUMBER]" at bounding box center [197, 118] width 108 height 10
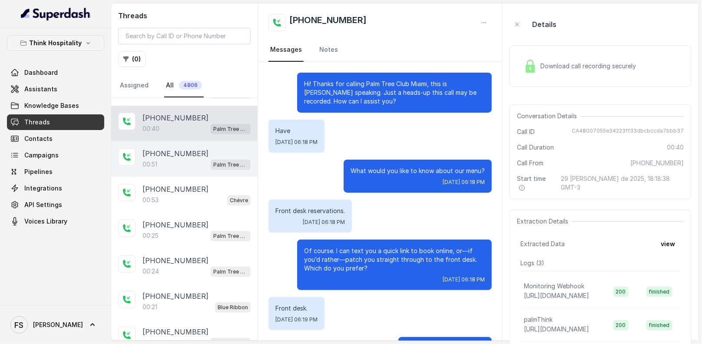
scroll to position [39, 0]
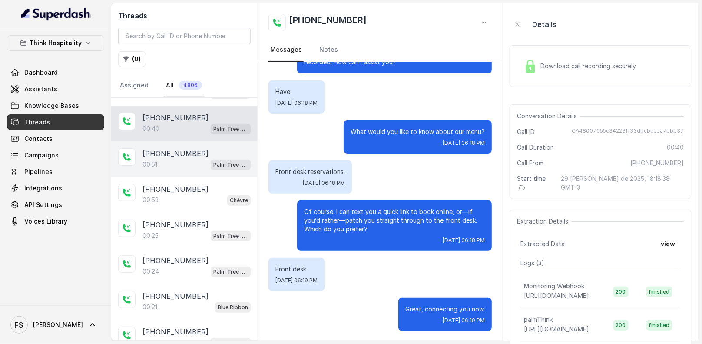
click at [199, 151] on div "[PHONE_NUMBER]" at bounding box center [197, 153] width 108 height 10
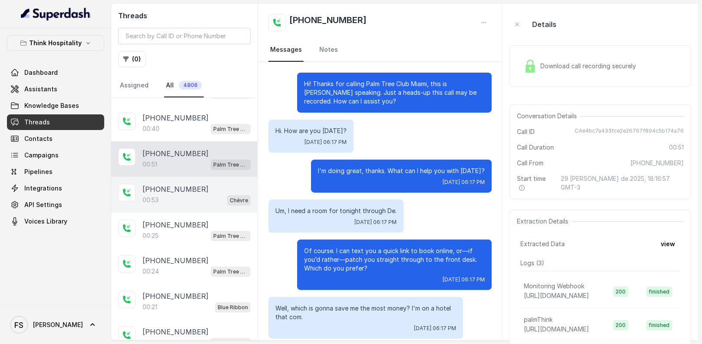
click at [190, 189] on p "[PHONE_NUMBER]" at bounding box center [176, 189] width 66 height 10
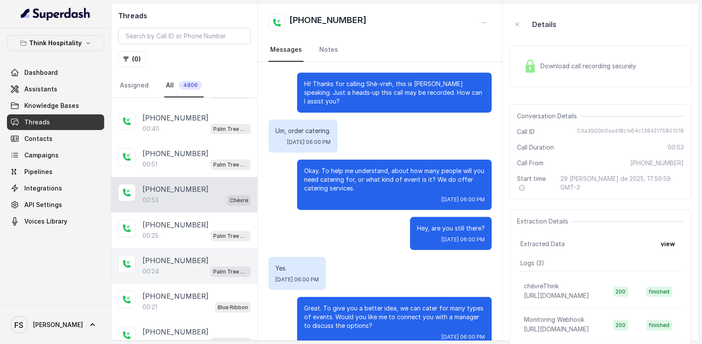
scroll to position [88, 0]
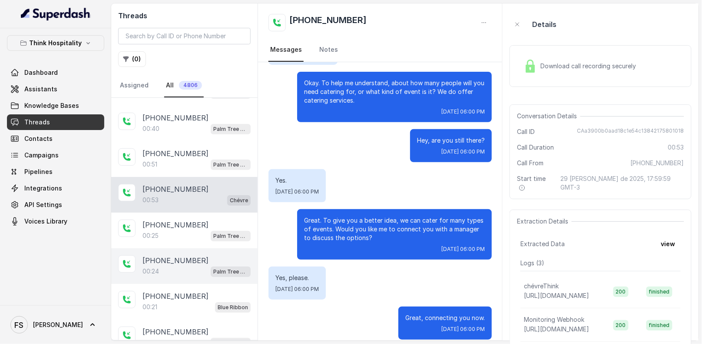
click at [172, 255] on p "[PHONE_NUMBER]" at bounding box center [176, 260] width 66 height 10
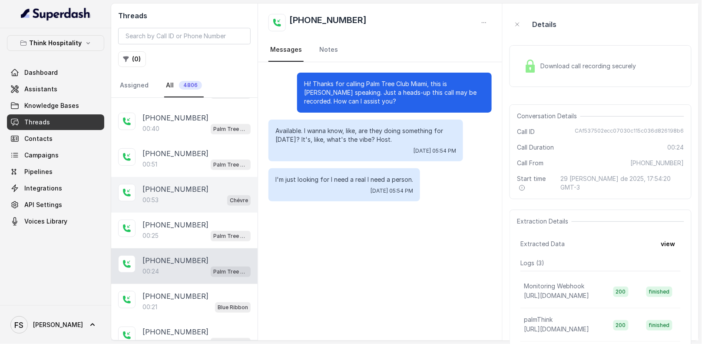
click at [187, 208] on div "+13026506985 00:53 Chévre" at bounding box center [184, 195] width 146 height 36
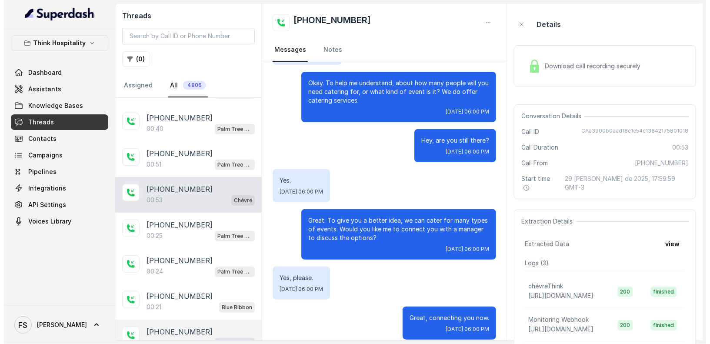
scroll to position [214, 0]
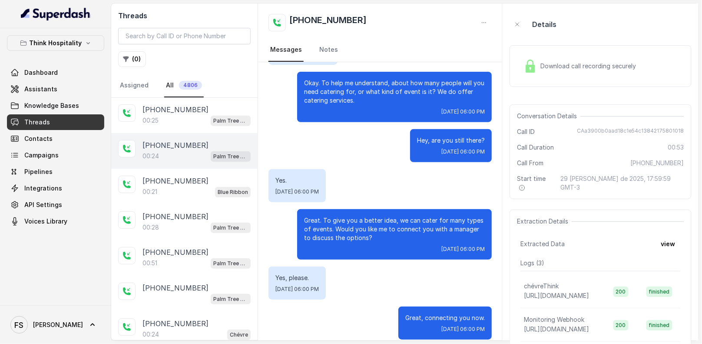
click at [199, 133] on div "+19704562454 00:24 Palm Tree Club" at bounding box center [184, 151] width 146 height 36
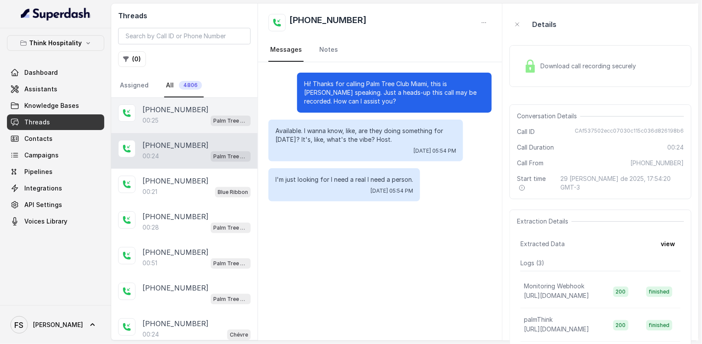
click at [199, 124] on div "+19704562454 00:25 Palm Tree Club" at bounding box center [184, 115] width 146 height 36
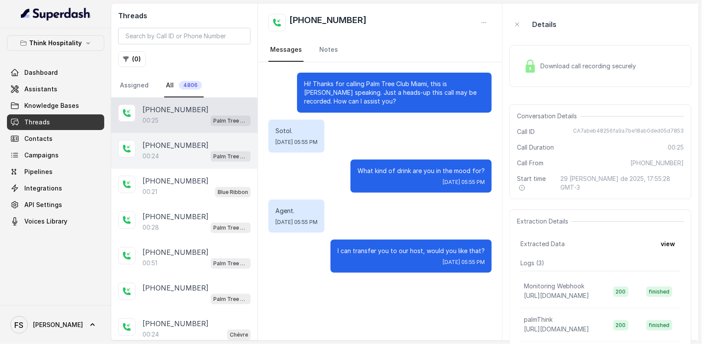
click at [199, 140] on div "[PHONE_NUMBER]" at bounding box center [197, 145] width 108 height 10
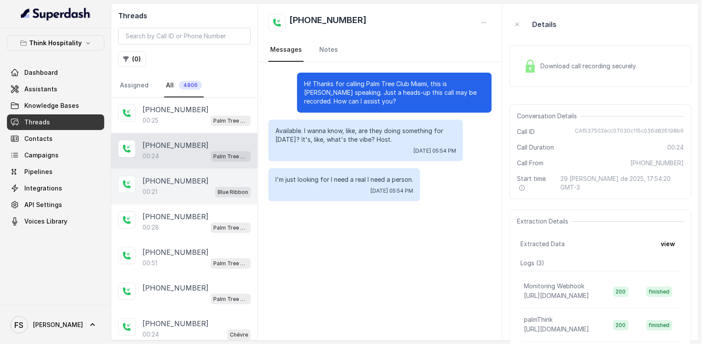
click at [191, 182] on div "[PHONE_NUMBER]" at bounding box center [197, 181] width 108 height 10
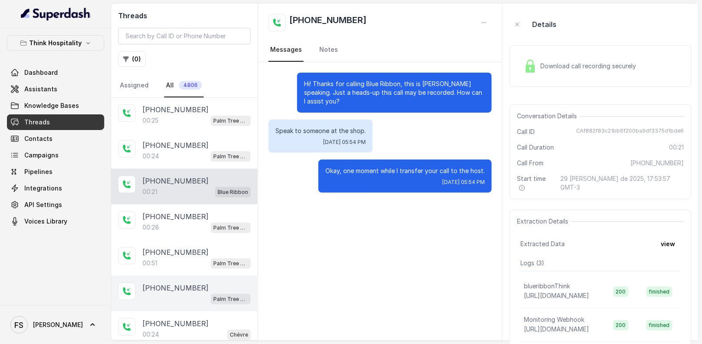
click at [195, 295] on div "Palm Tree Club" at bounding box center [197, 298] width 108 height 11
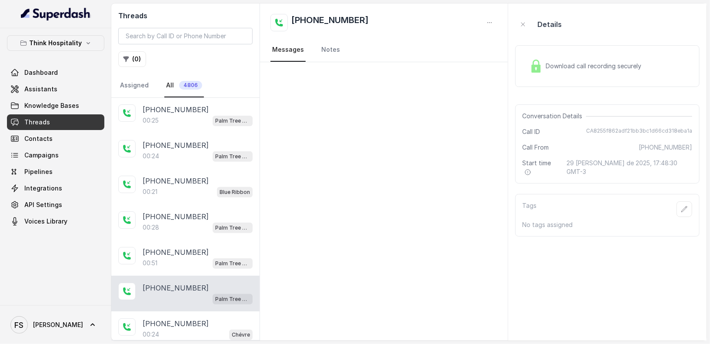
click at [578, 66] on span "Download call recording securely" at bounding box center [595, 66] width 99 height 9
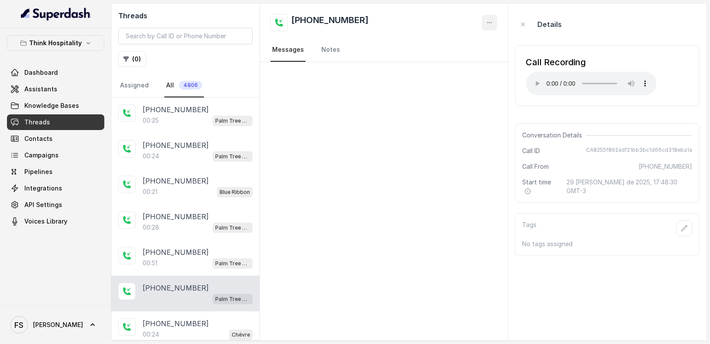
click at [495, 18] on button "button" at bounding box center [489, 23] width 16 height 16
click at [464, 66] on button "Retry Extraction" at bounding box center [456, 59] width 83 height 16
click at [209, 286] on div "[PHONE_NUMBER]" at bounding box center [198, 287] width 110 height 10
drag, startPoint x: 368, startPoint y: 17, endPoint x: 299, endPoint y: 21, distance: 69.2
click at [299, 21] on div "[PHONE_NUMBER]" at bounding box center [383, 22] width 226 height 17
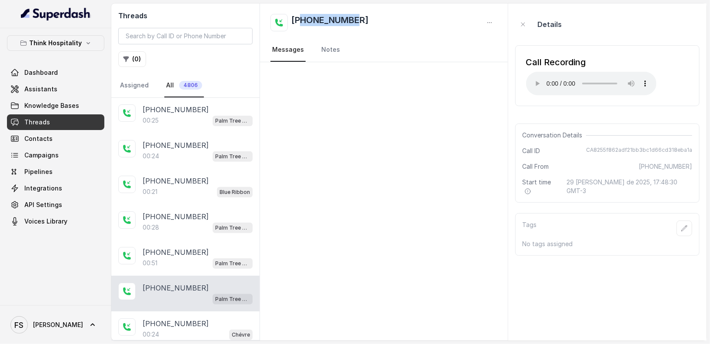
copy h2 "7862524421"
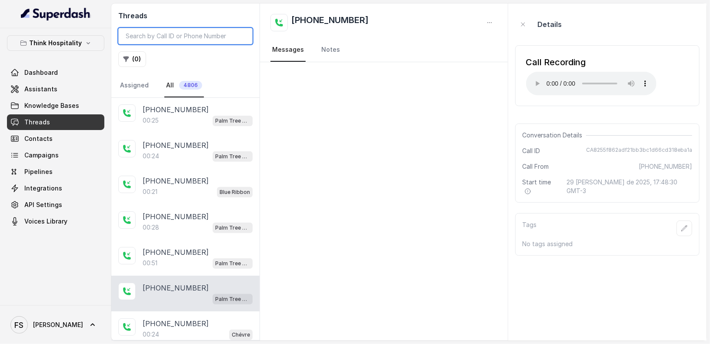
click at [183, 33] on input "search" at bounding box center [185, 36] width 134 height 17
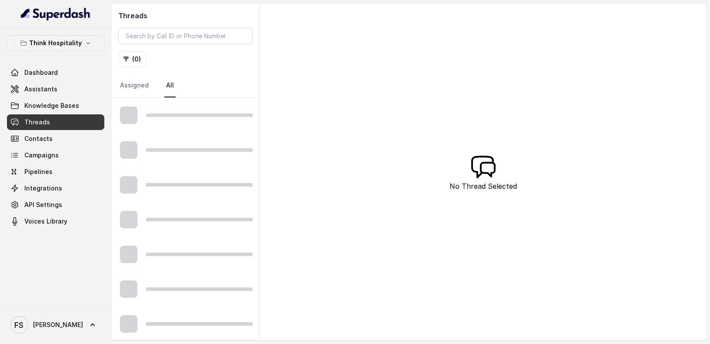
click at [51, 123] on link "Threads" at bounding box center [55, 122] width 97 height 16
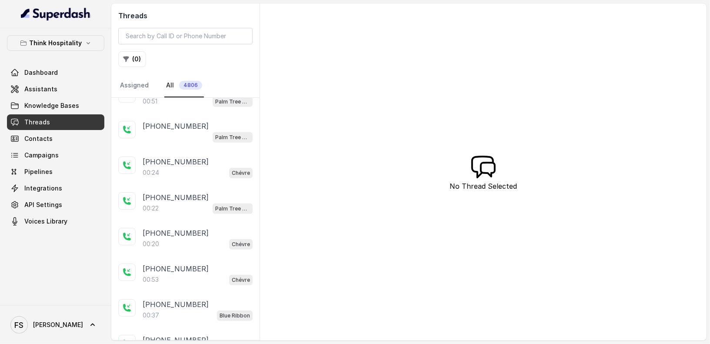
scroll to position [388, 0]
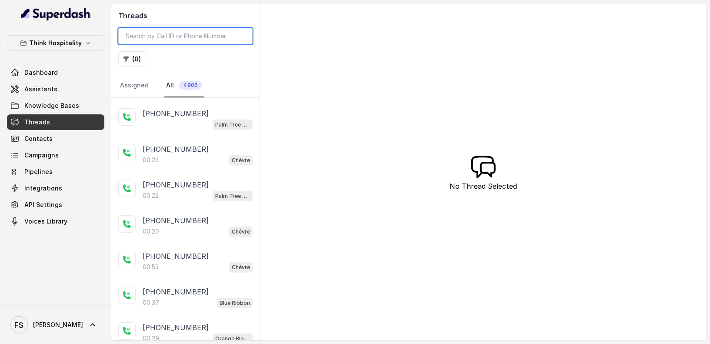
click at [140, 38] on input "search" at bounding box center [185, 36] width 134 height 17
paste input "7862524421"
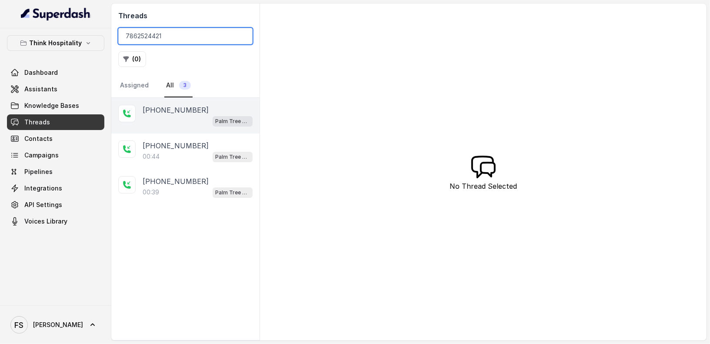
type input "7862524421"
click at [185, 113] on p "[PHONE_NUMBER]" at bounding box center [176, 110] width 66 height 10
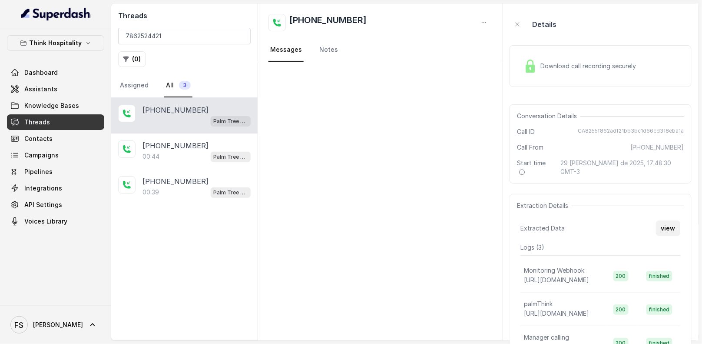
click at [674, 221] on button "view" at bounding box center [668, 228] width 25 height 16
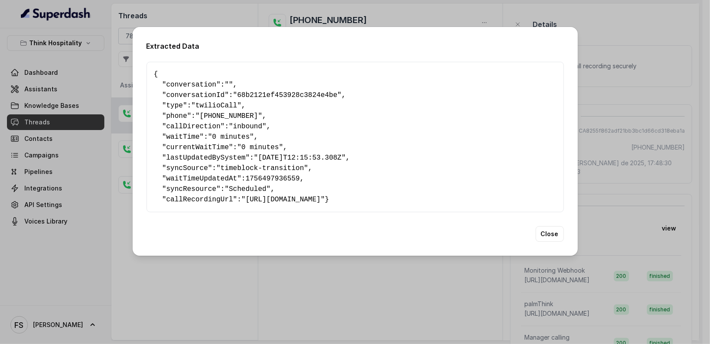
click at [615, 96] on div "Extracted Data { " conversation ": "" , " conversationId ": "68b2121ef453928c38…" at bounding box center [355, 172] width 710 height 344
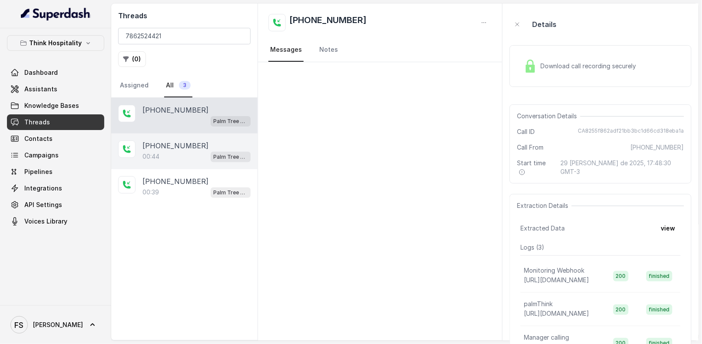
click at [174, 151] on div "00:44 Palm Tree Club" at bounding box center [197, 156] width 108 height 11
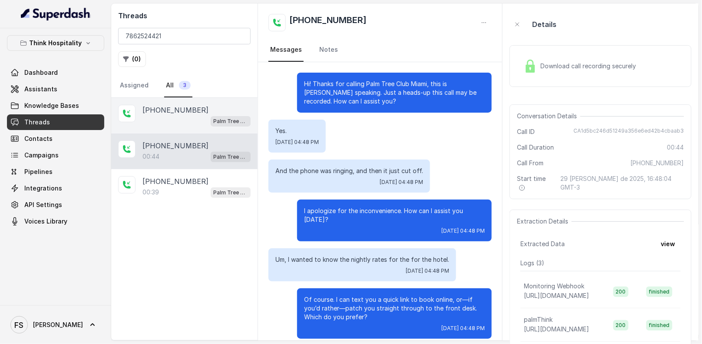
scroll to position [128, 0]
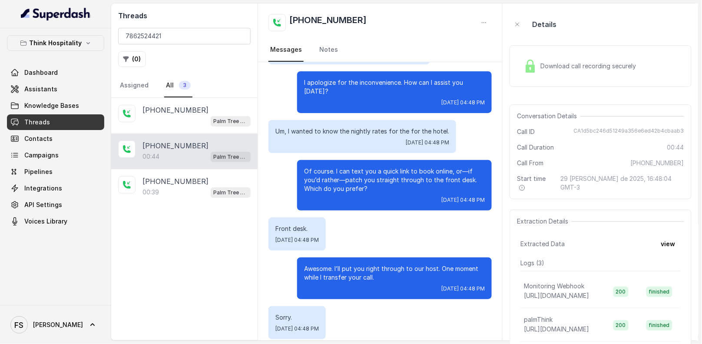
click at [401, 167] on p "Of course. I can text you a quick link to book online, or—if you’d rather—patch…" at bounding box center [394, 180] width 181 height 26
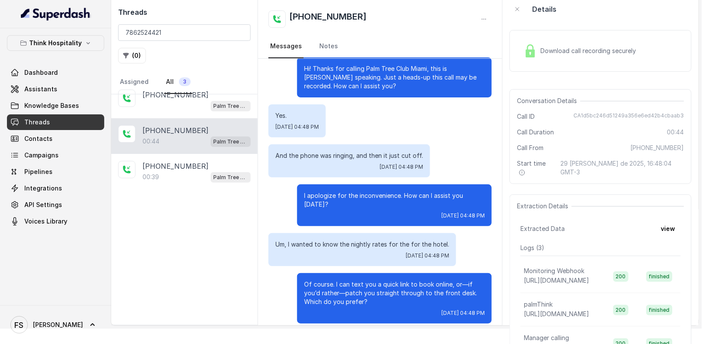
scroll to position [0, 0]
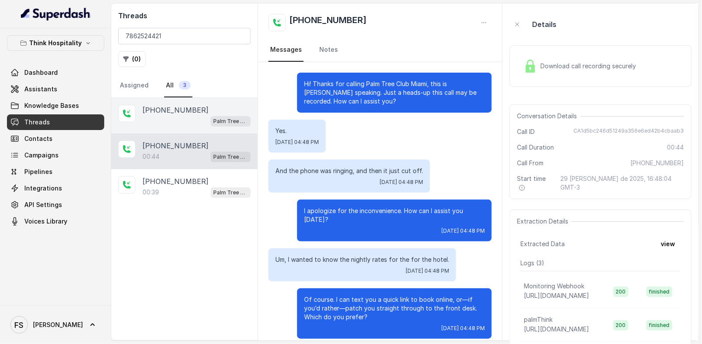
click at [186, 113] on p "[PHONE_NUMBER]" at bounding box center [176, 110] width 66 height 10
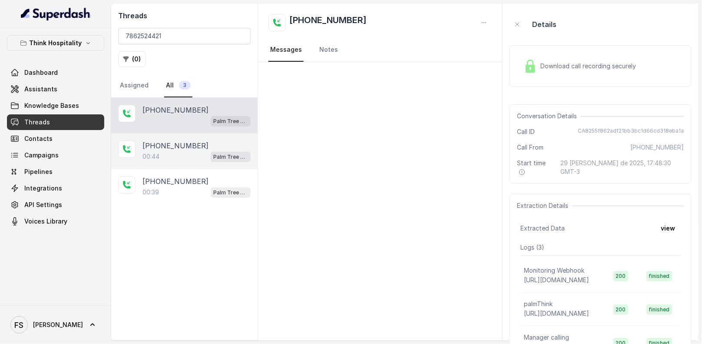
click at [188, 153] on div "00:44 Palm Tree Club" at bounding box center [197, 156] width 108 height 11
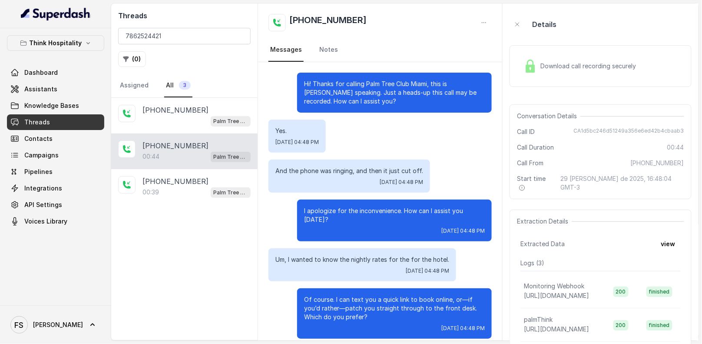
click at [564, 59] on div "Download call recording securely" at bounding box center [580, 66] width 119 height 20
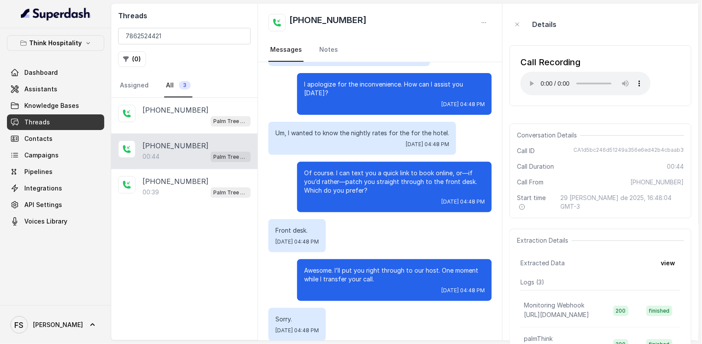
scroll to position [128, 0]
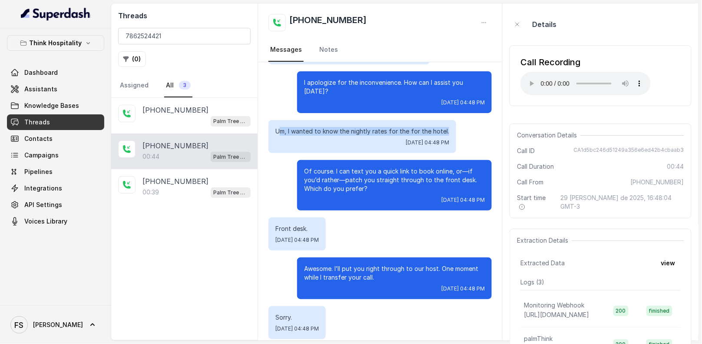
drag, startPoint x: 278, startPoint y: 123, endPoint x: 447, endPoint y: 122, distance: 168.6
click at [447, 122] on div "Um, I wanted to know the nightly rates for the for the hotel. [DATE] 04:48 PM" at bounding box center [363, 136] width 188 height 33
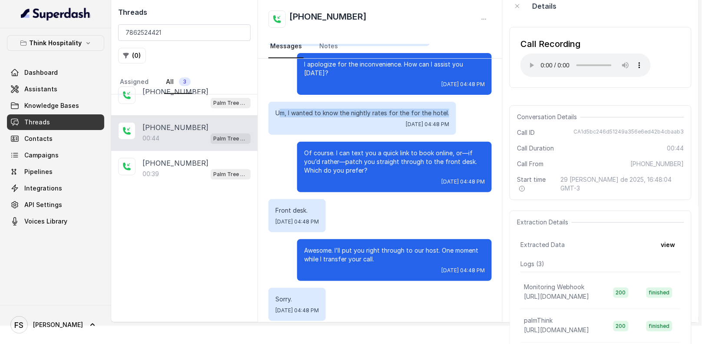
scroll to position [18, 0]
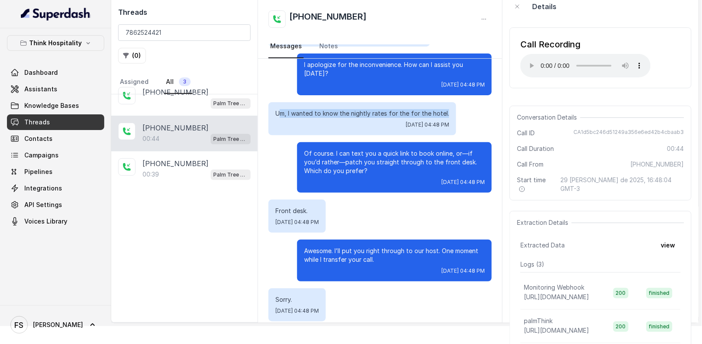
click at [439, 109] on p "Um, I wanted to know the nightly rates for the for the hotel." at bounding box center [362, 113] width 174 height 9
drag, startPoint x: 445, startPoint y: 104, endPoint x: 264, endPoint y: 104, distance: 181.6
click at [264, 104] on div "Hi! Thanks for calling Palm Tree Club Miami, this is [PERSON_NAME] speaking. Ju…" at bounding box center [380, 123] width 244 height 415
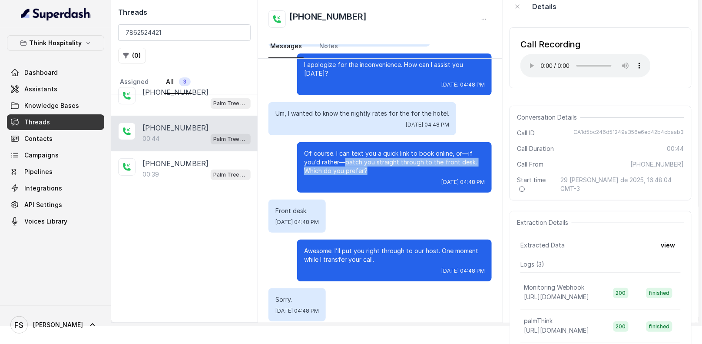
drag, startPoint x: 369, startPoint y: 164, endPoint x: 337, endPoint y: 157, distance: 33.4
click at [337, 157] on p "Of course. I can text you a quick link to book online, or—if you’d rather—patch…" at bounding box center [394, 162] width 181 height 26
click at [340, 156] on p "Of course. I can text you a quick link to book online, or—if you’d rather—patch…" at bounding box center [394, 162] width 181 height 26
drag, startPoint x: 337, startPoint y: 153, endPoint x: 468, endPoint y: 153, distance: 131.2
click at [468, 153] on p "Of course. I can text you a quick link to book online, or—if you’d rather—patch…" at bounding box center [394, 162] width 181 height 26
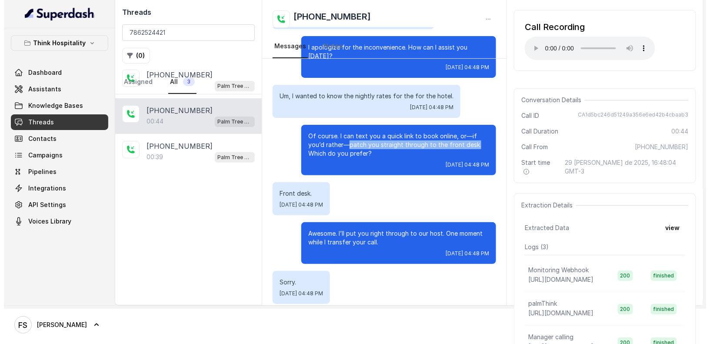
scroll to position [0, 0]
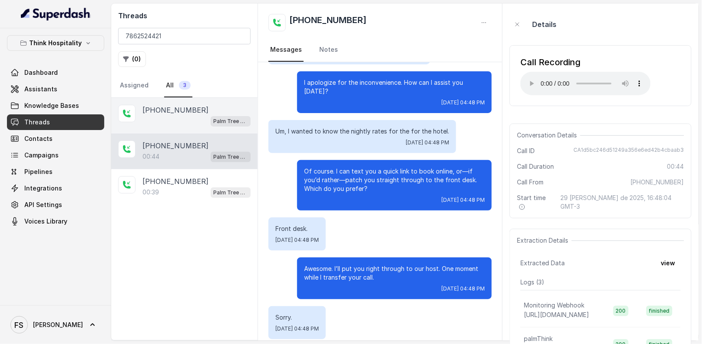
click at [154, 111] on p "[PHONE_NUMBER]" at bounding box center [176, 110] width 66 height 10
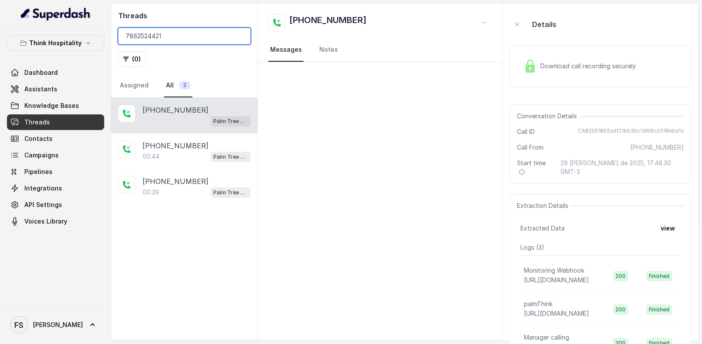
click at [243, 35] on input "7862524421" at bounding box center [184, 36] width 133 height 17
click at [241, 37] on input "7862524421" at bounding box center [184, 36] width 133 height 17
click at [225, 17] on h2 "Threads" at bounding box center [184, 15] width 133 height 10
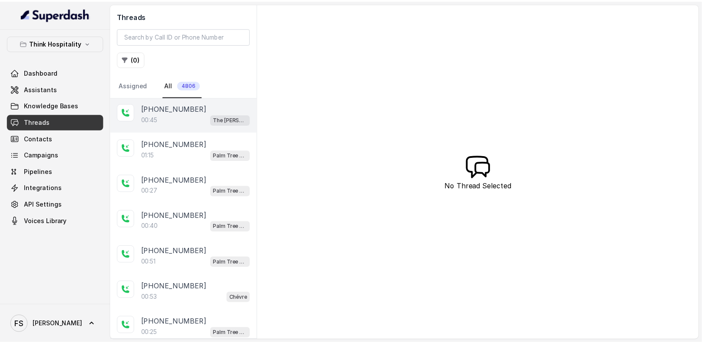
scroll to position [2, 0]
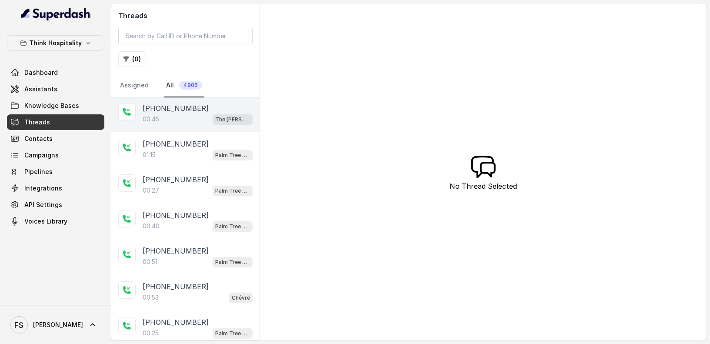
click at [199, 100] on div "[PHONE_NUMBER]:45 The [PERSON_NAME]" at bounding box center [185, 114] width 148 height 36
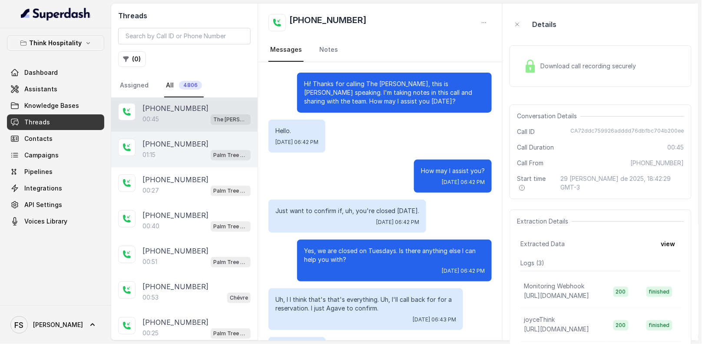
scroll to position [159, 0]
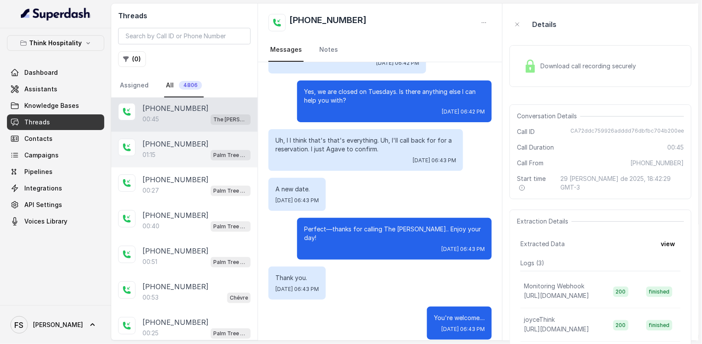
click at [196, 154] on div "01:15 Palm Tree Club" at bounding box center [197, 154] width 108 height 11
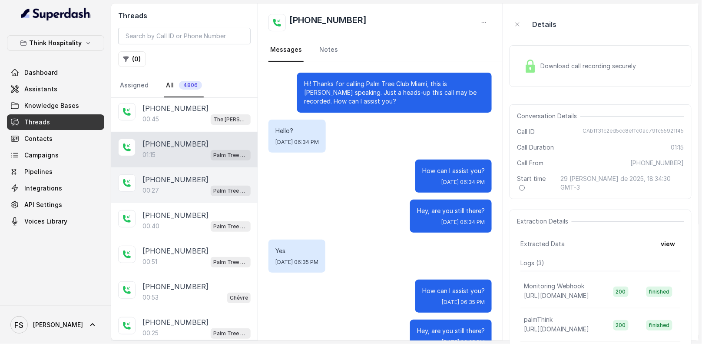
scroll to position [310, 0]
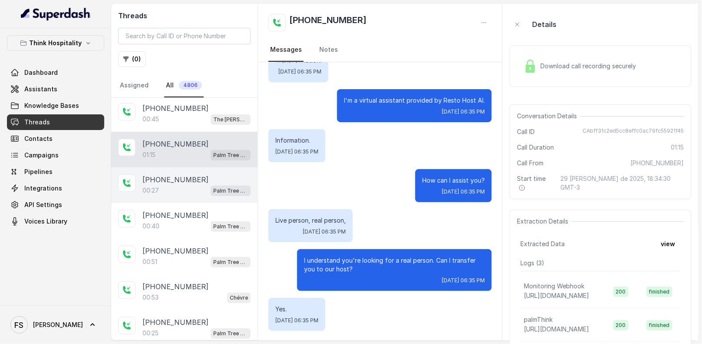
click at [190, 182] on p "[PHONE_NUMBER]" at bounding box center [176, 179] width 66 height 10
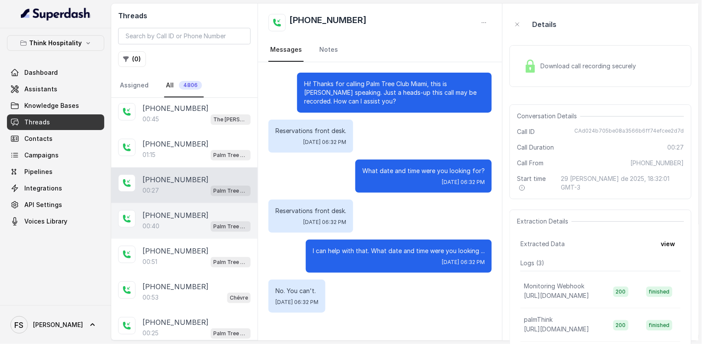
click at [189, 210] on p "[PHONE_NUMBER]" at bounding box center [176, 215] width 66 height 10
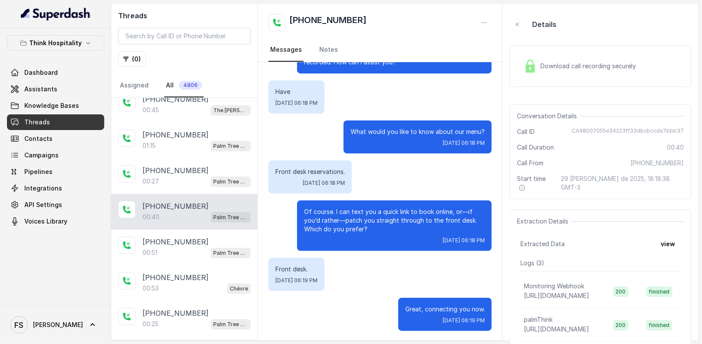
scroll to position [12, 0]
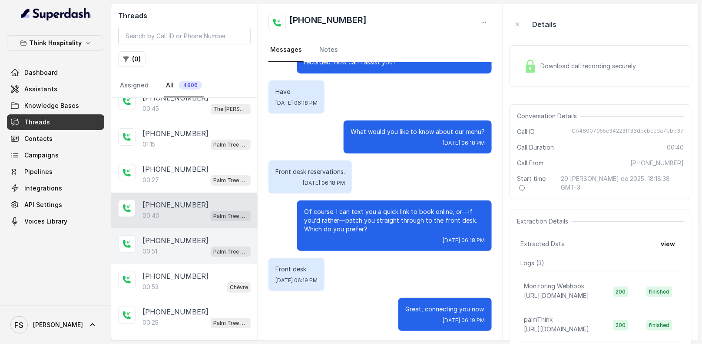
click at [191, 228] on div "[PHONE_NUMBER]:51 Palm Tree Club" at bounding box center [184, 246] width 146 height 36
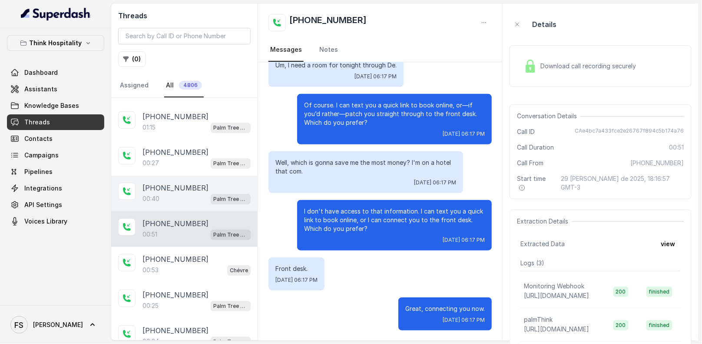
scroll to position [32, 0]
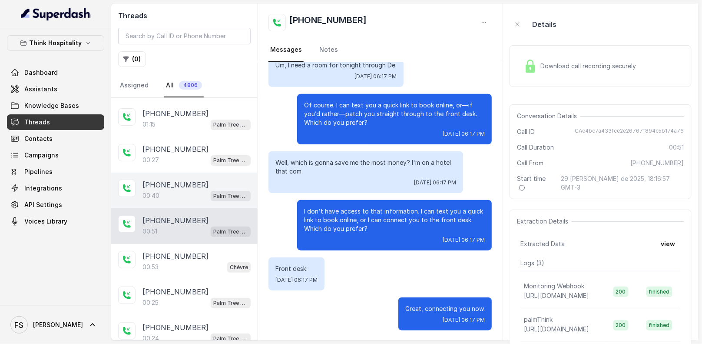
click at [190, 173] on div "[PHONE_NUMBER]:40 Palm Tree Club" at bounding box center [184, 191] width 146 height 36
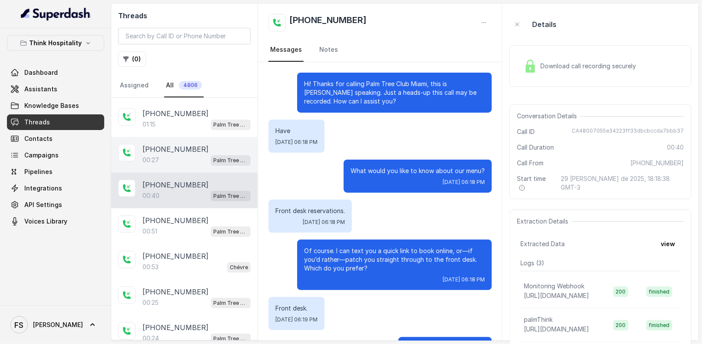
scroll to position [39, 0]
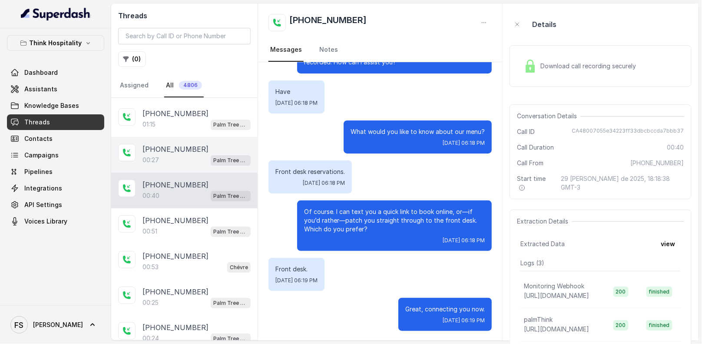
click at [196, 145] on div "[PHONE_NUMBER]" at bounding box center [197, 149] width 108 height 10
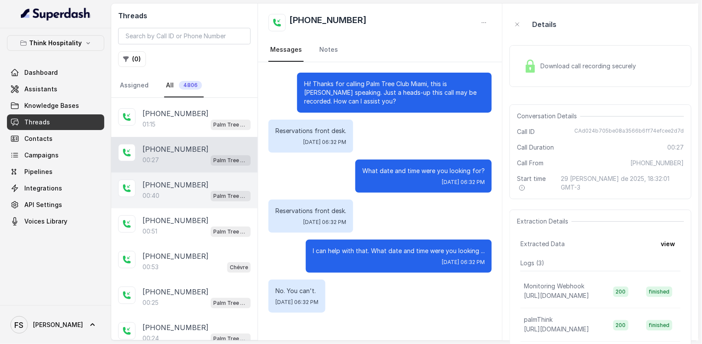
click at [198, 190] on div "00:40 Palm Tree Club" at bounding box center [197, 195] width 108 height 11
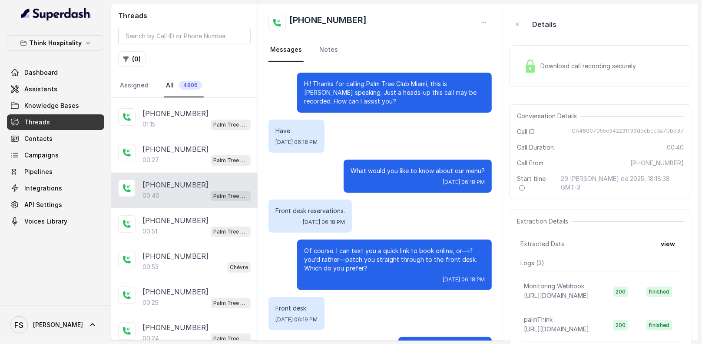
scroll to position [39, 0]
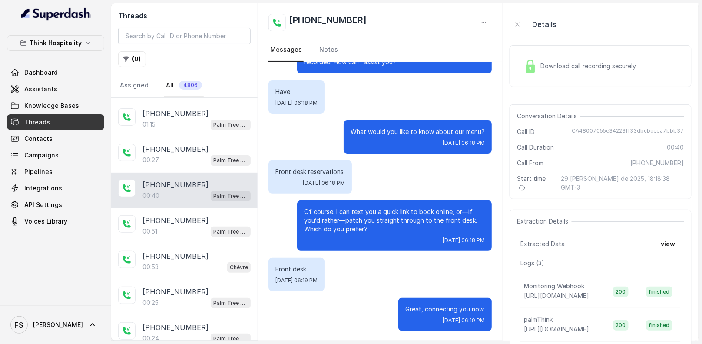
click at [360, 188] on div "Front desk reservations. [DATE] 06:18 PM" at bounding box center [380, 176] width 223 height 33
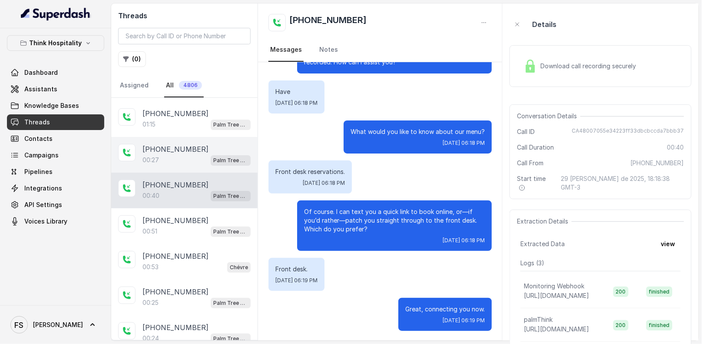
click at [175, 163] on div "[PHONE_NUMBER]:27 Palm Tree Club" at bounding box center [184, 155] width 146 height 36
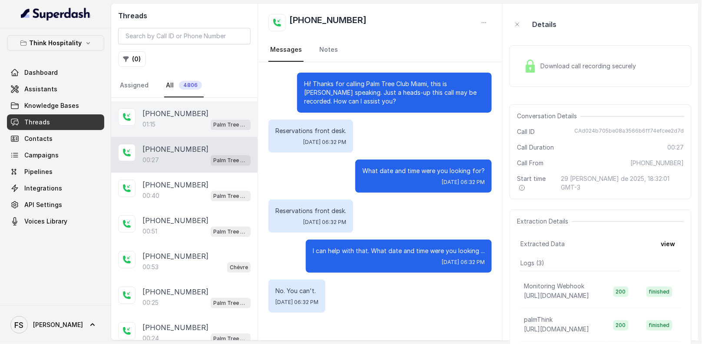
click at [176, 124] on div "01:15 Palm Tree Club" at bounding box center [197, 124] width 108 height 11
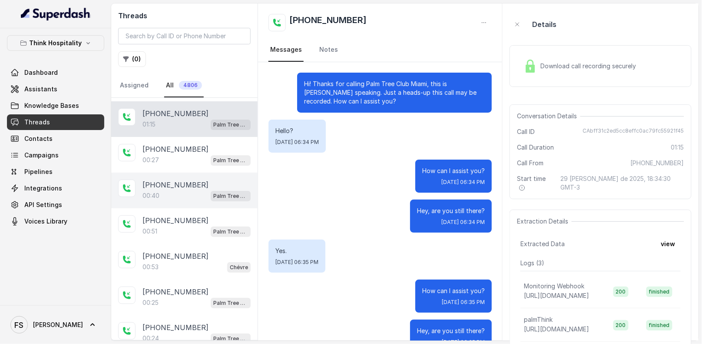
scroll to position [310, 0]
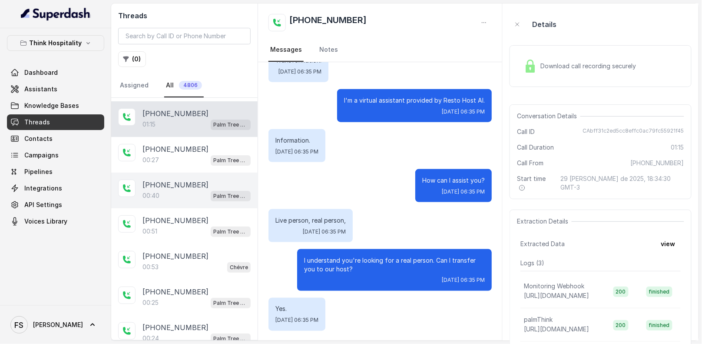
click at [183, 175] on div "[PHONE_NUMBER]:40 Palm Tree Club" at bounding box center [184, 191] width 146 height 36
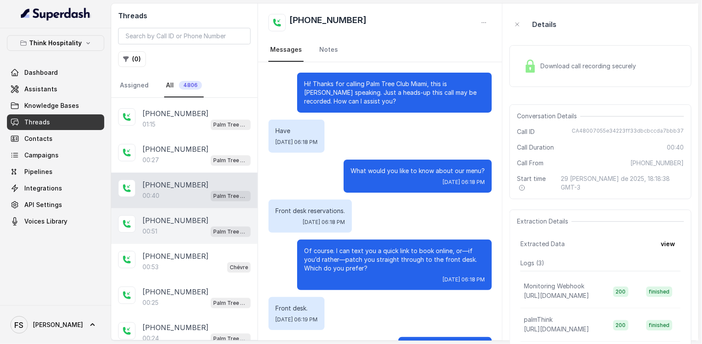
scroll to position [39, 0]
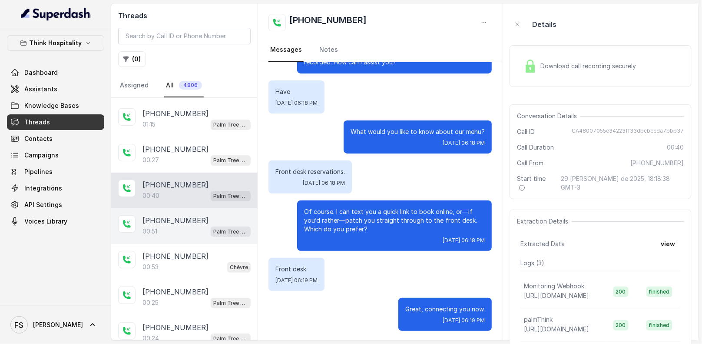
click at [186, 222] on p "[PHONE_NUMBER]" at bounding box center [176, 220] width 66 height 10
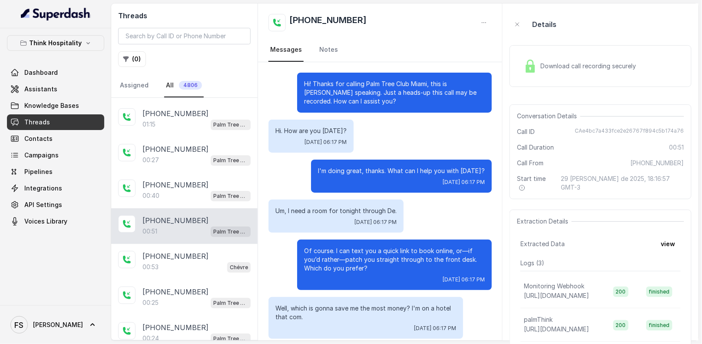
scroll to position [146, 0]
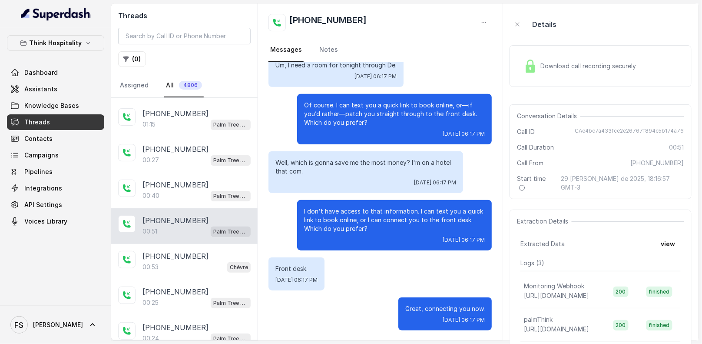
click at [436, 63] on div "Um, I need a room for tonight through De. [DATE] 06:17 PM" at bounding box center [380, 70] width 223 height 33
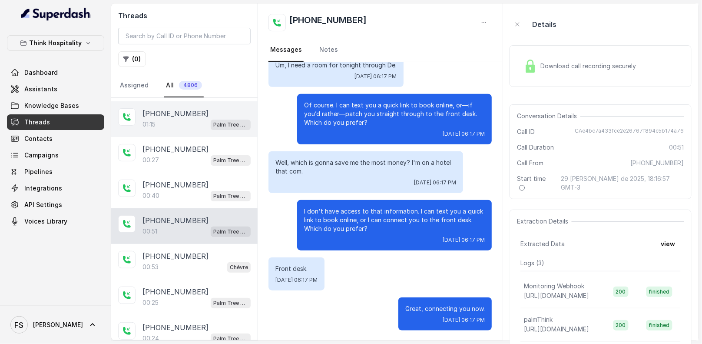
click at [164, 130] on div "[PHONE_NUMBER]:15 Palm Tree Club" at bounding box center [184, 119] width 146 height 36
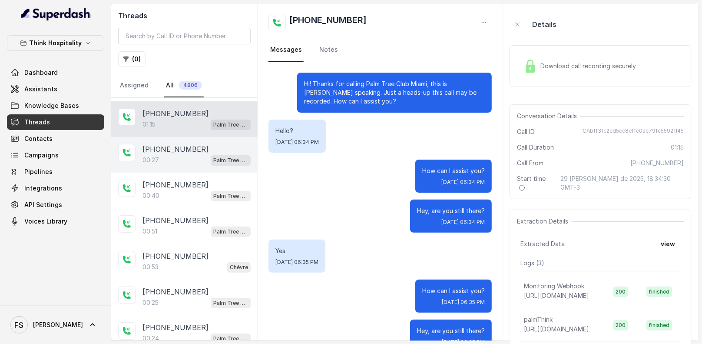
scroll to position [310, 0]
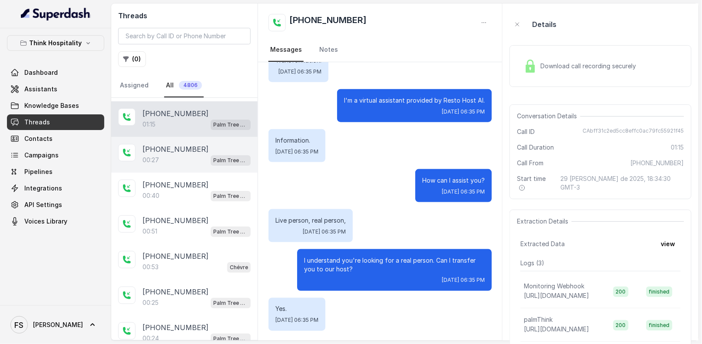
click at [164, 147] on p "[PHONE_NUMBER]" at bounding box center [176, 149] width 66 height 10
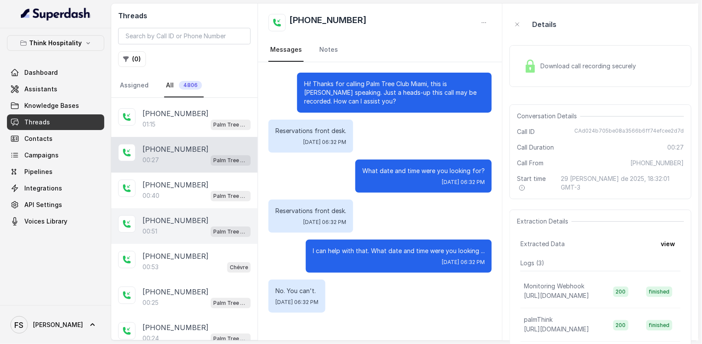
click at [167, 217] on p "[PHONE_NUMBER]" at bounding box center [176, 220] width 66 height 10
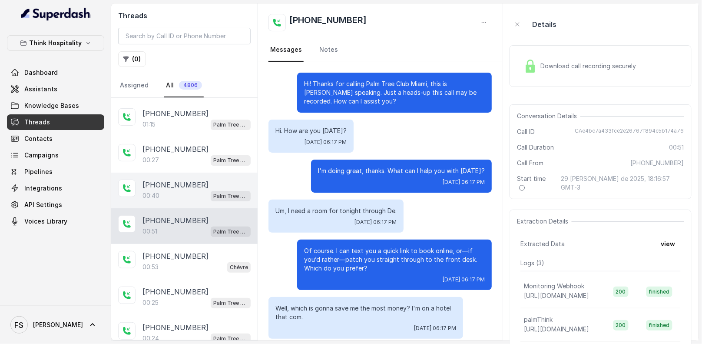
scroll to position [146, 0]
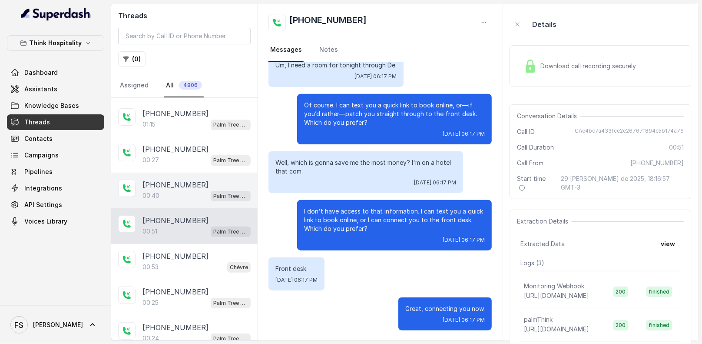
click at [171, 190] on div "00:40 Palm Tree Club" at bounding box center [197, 195] width 108 height 11
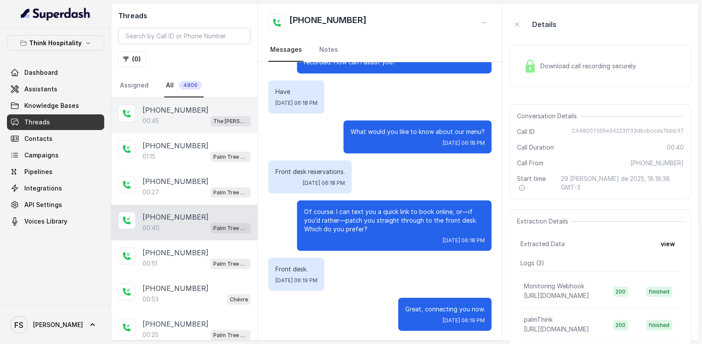
click at [177, 125] on div "[PHONE_NUMBER]:45 The [PERSON_NAME]" at bounding box center [184, 116] width 146 height 36
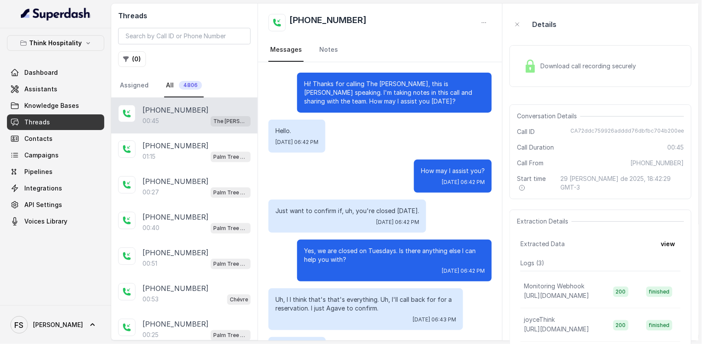
scroll to position [159, 0]
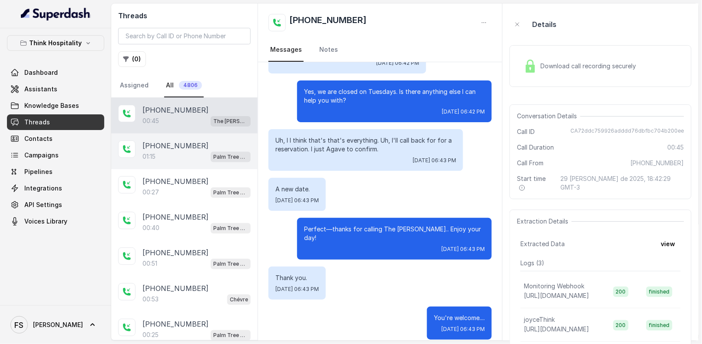
click at [183, 140] on p "[PHONE_NUMBER]" at bounding box center [176, 145] width 66 height 10
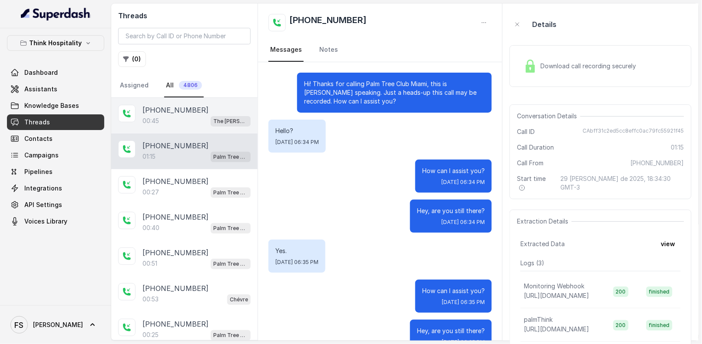
scroll to position [310, 0]
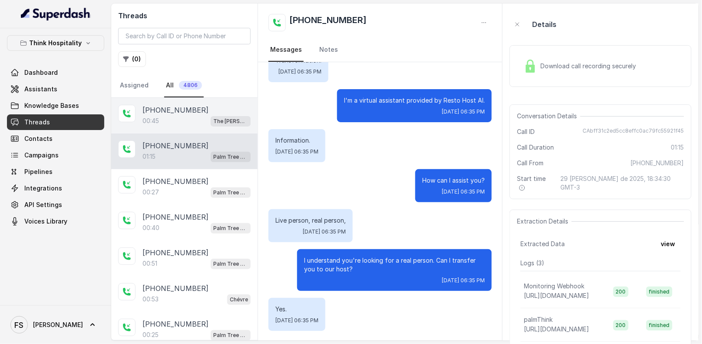
click at [188, 115] on div "00:45 The [PERSON_NAME]" at bounding box center [197, 120] width 108 height 11
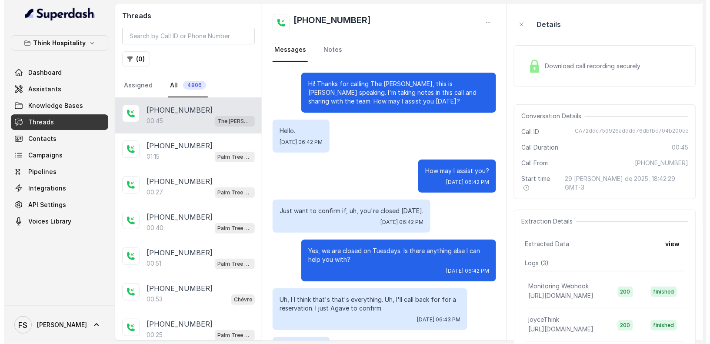
scroll to position [159, 0]
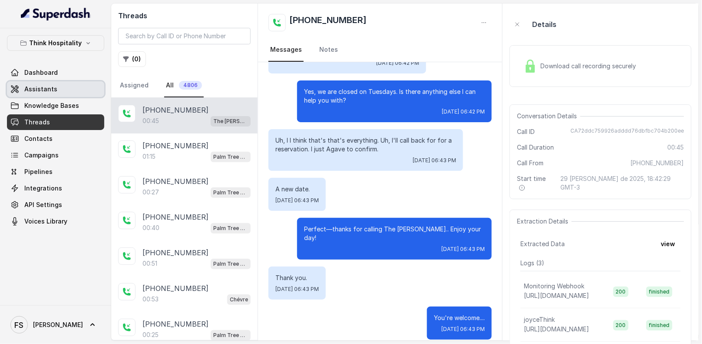
click at [71, 89] on link "Assistants" at bounding box center [55, 89] width 97 height 16
